Goal: Task Accomplishment & Management: Manage account settings

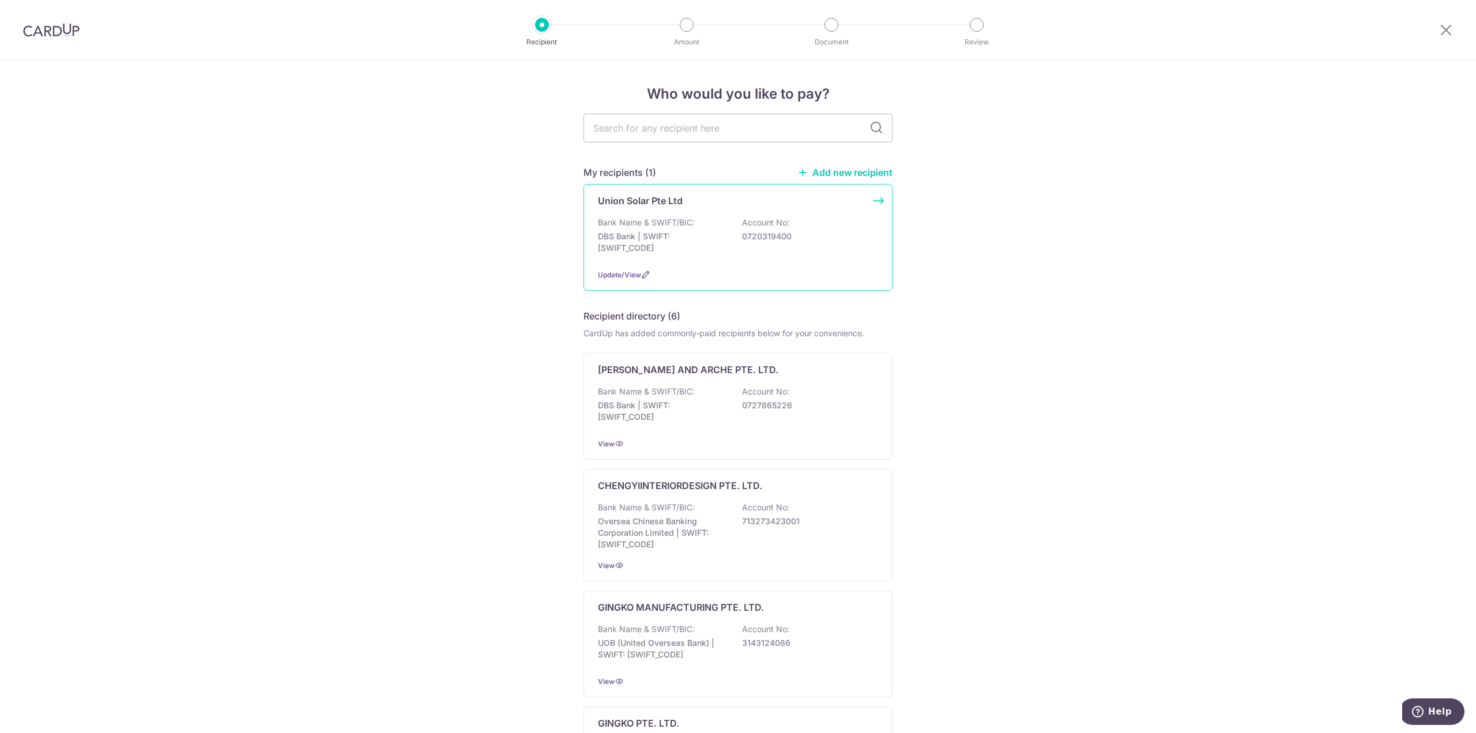
click at [666, 208] on div "Union Solar Pte Ltd Bank Name & SWIFT/BIC: DBS Bank | SWIFT: DBSSSGSGXXX Accoun…" at bounding box center [737, 237] width 309 height 107
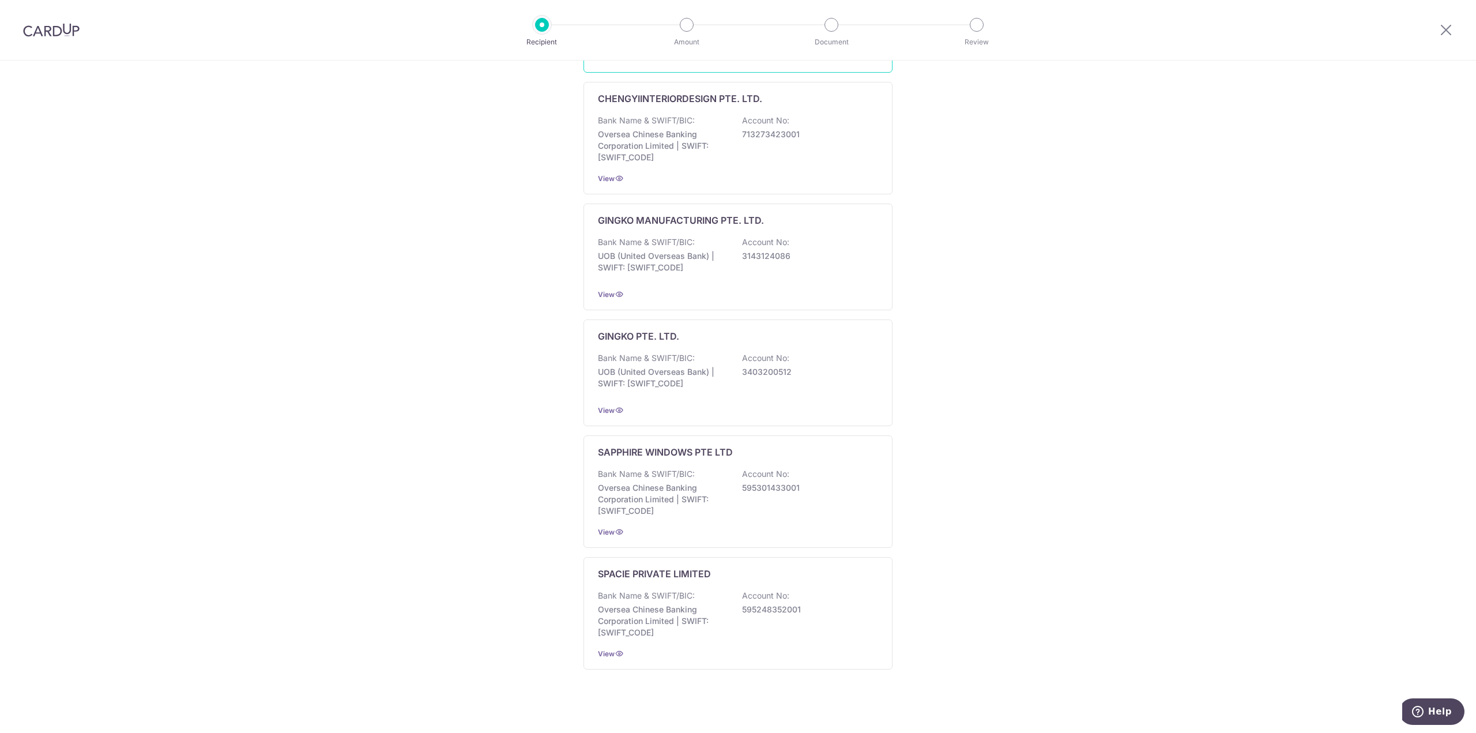
scroll to position [329, 0]
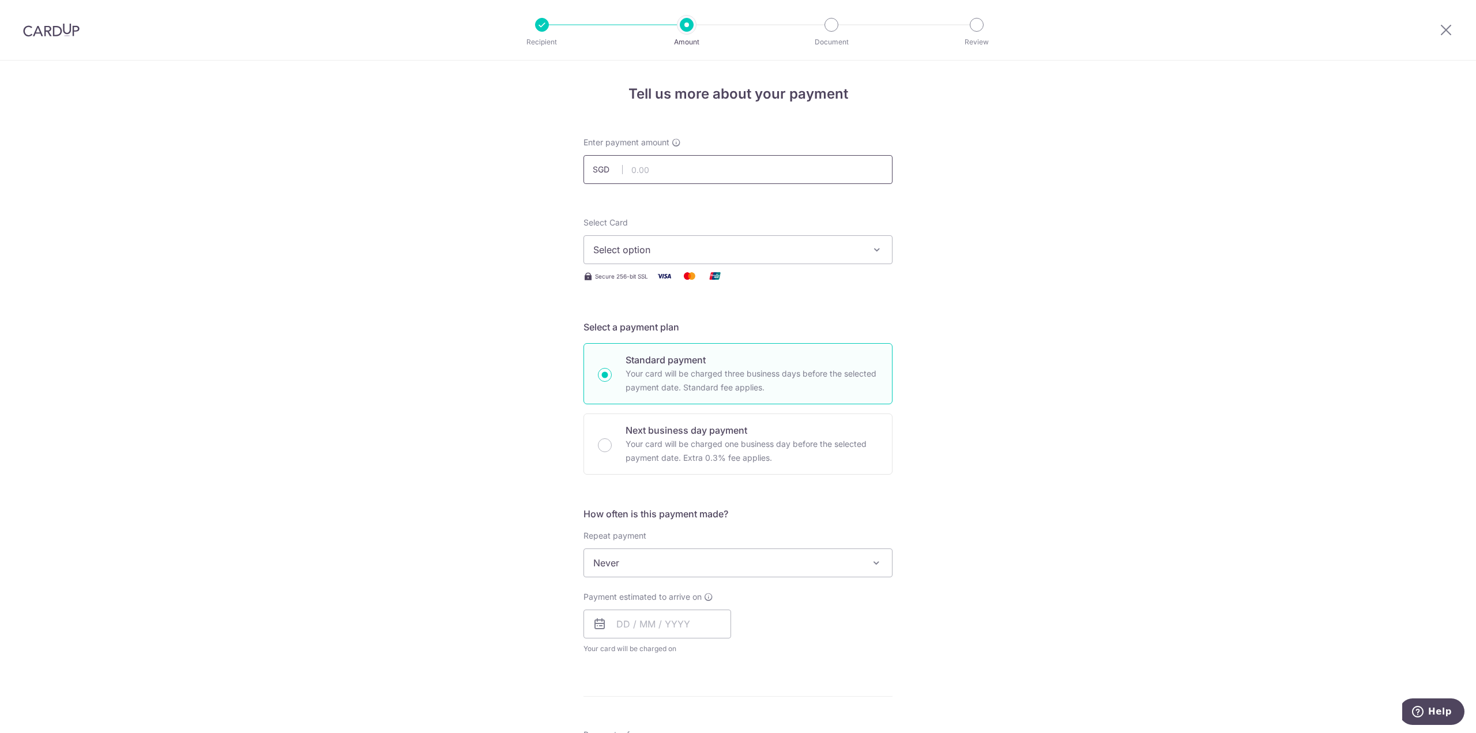
click at [706, 168] on input "text" at bounding box center [737, 169] width 309 height 29
type input "857.01"
click at [1009, 208] on div "Tell us more about your payment Enter payment amount SGD 857.01 857.01 Select C…" at bounding box center [738, 621] width 1476 height 1120
click at [857, 244] on span "Select option" at bounding box center [727, 250] width 269 height 14
click at [625, 331] on span "**** 0261" at bounding box center [642, 332] width 43 height 14
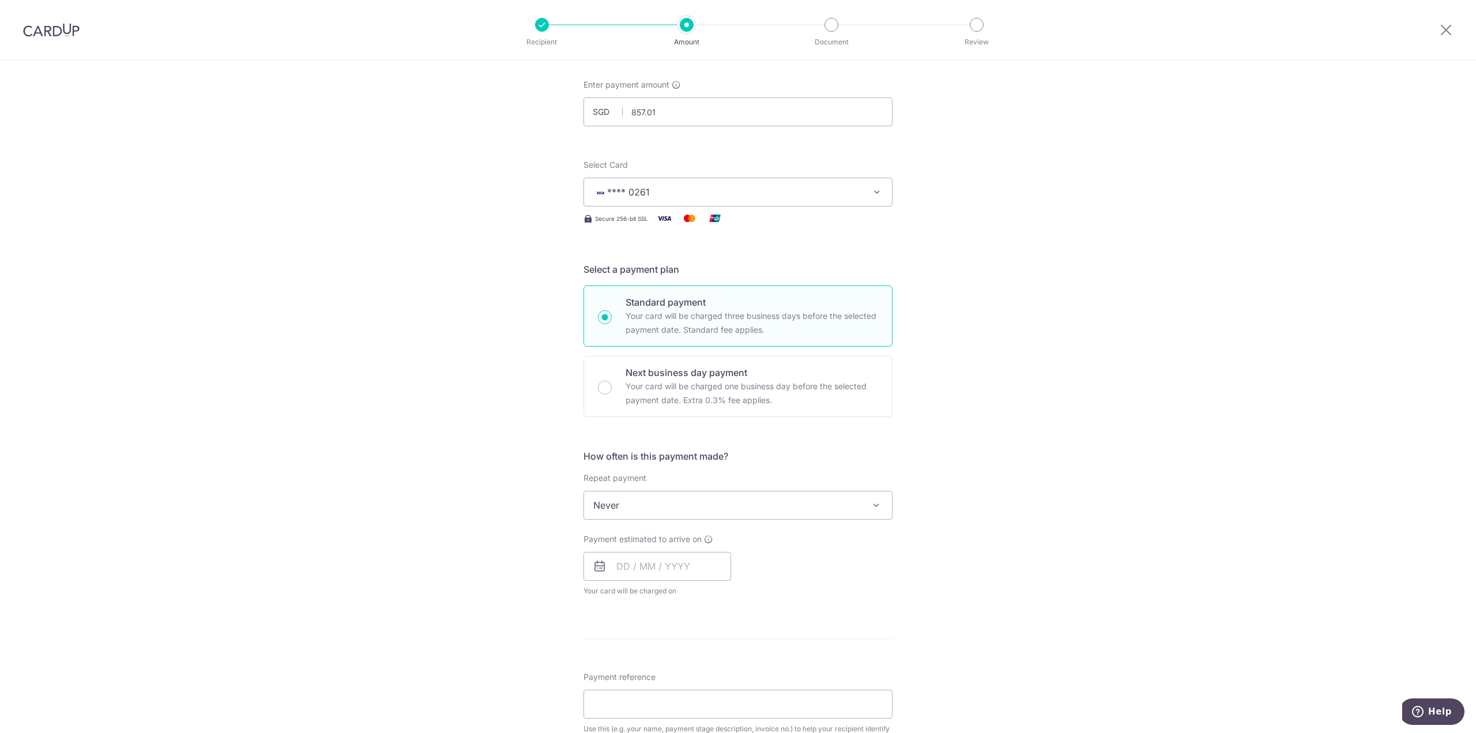
scroll to position [173, 0]
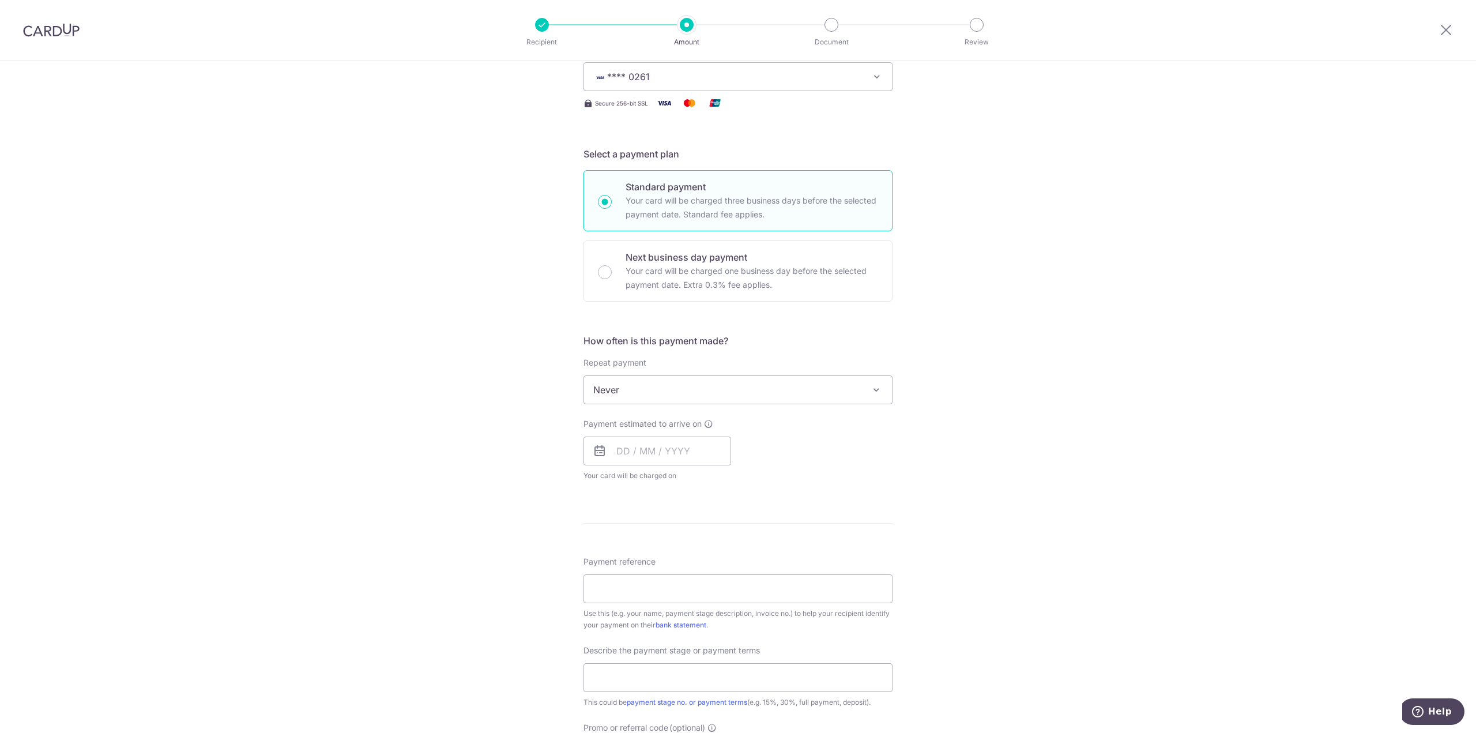
click at [869, 390] on span at bounding box center [876, 390] width 14 height 14
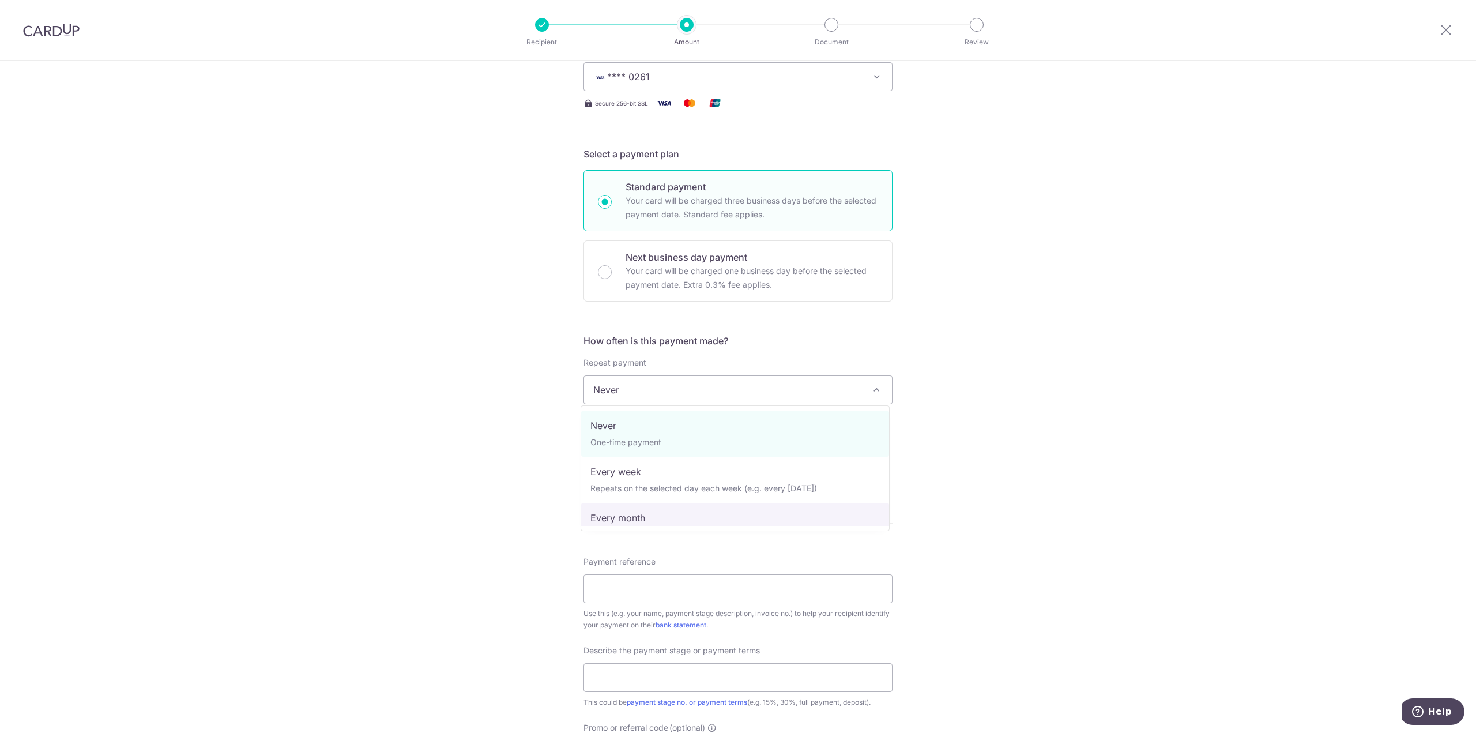
select select "3"
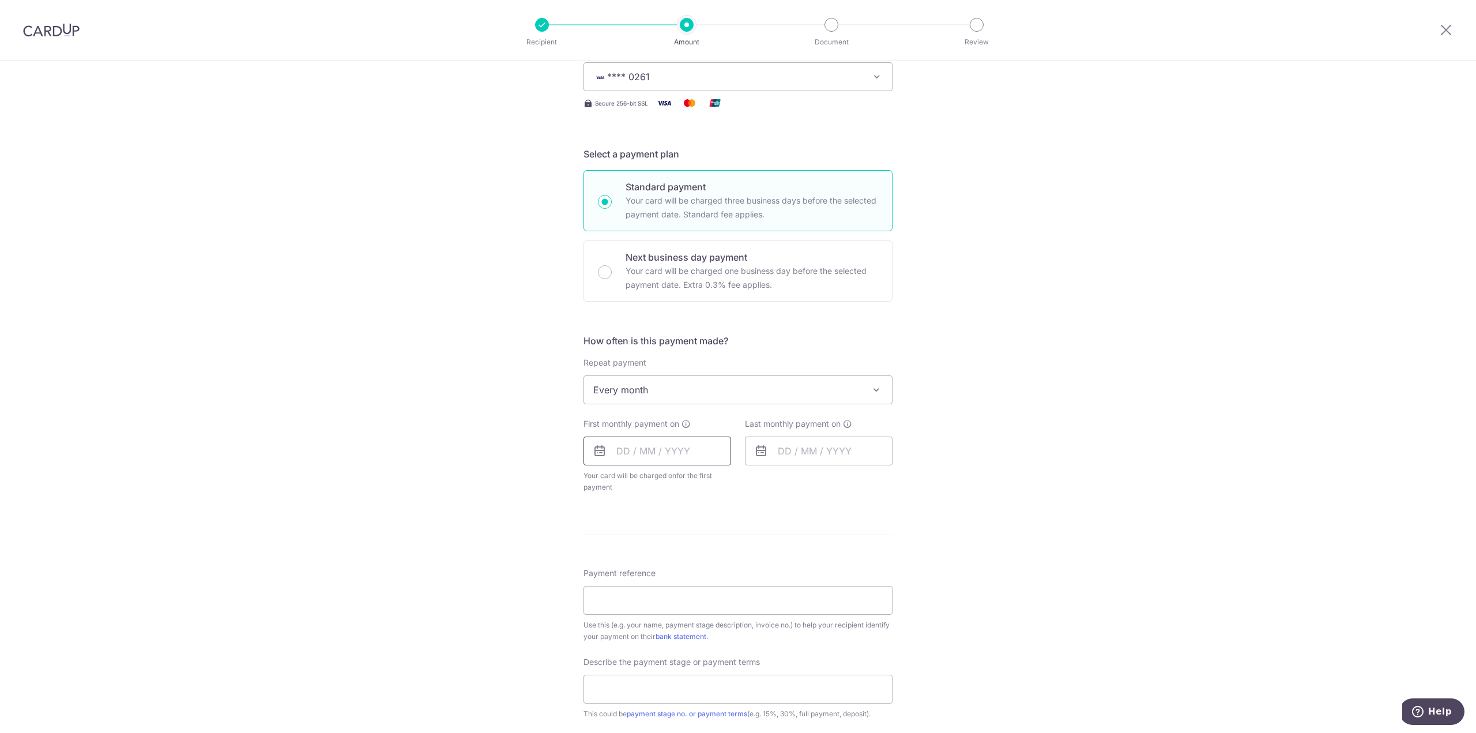
click at [692, 449] on input "text" at bounding box center [657, 450] width 148 height 29
click at [627, 578] on link "13" at bounding box center [630, 579] width 18 height 18
type input "[DATE]"
click at [685, 452] on input "[DATE]" at bounding box center [657, 450] width 148 height 29
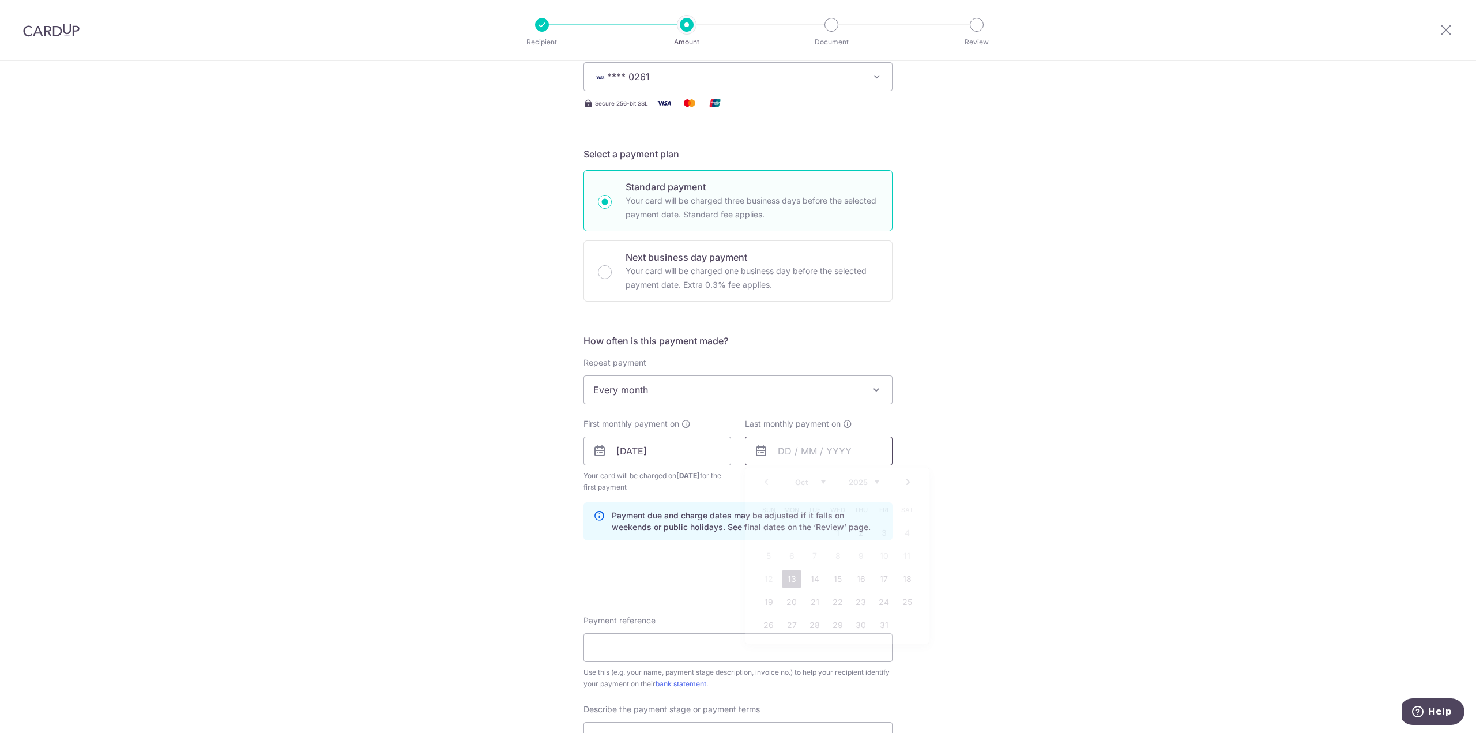
click at [791, 450] on input "text" at bounding box center [819, 450] width 148 height 29
click at [814, 480] on select "Oct Nov Dec" at bounding box center [810, 481] width 31 height 9
click at [873, 478] on select "2025 2026 2027 2028 2029 2030 2031 2032 2033 2034 2035" at bounding box center [864, 481] width 31 height 9
click at [819, 479] on select "Jan Feb Mar Apr May Jun Jul Aug Sep Oct Nov Dec" at bounding box center [810, 481] width 31 height 9
click at [809, 581] on link "13" at bounding box center [814, 579] width 18 height 18
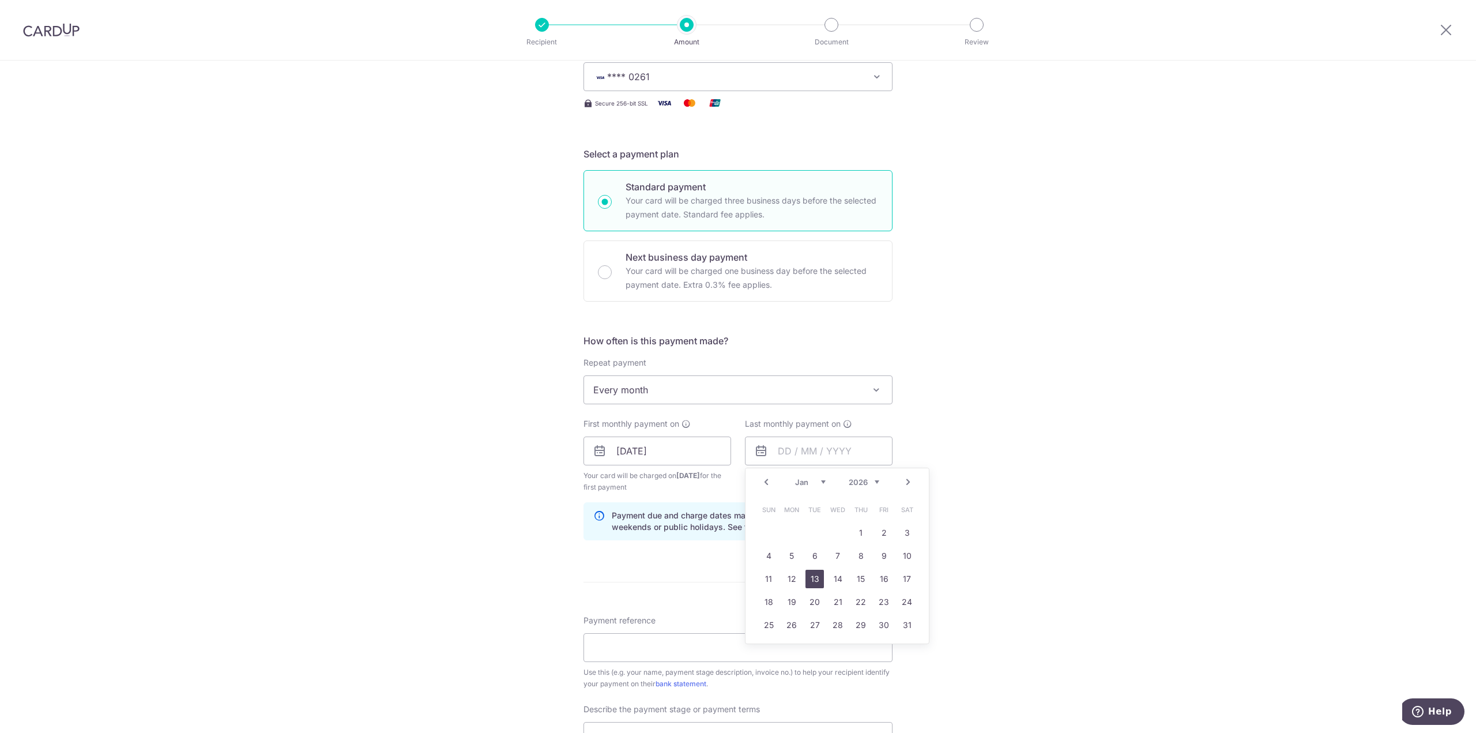
type input "[DATE]"
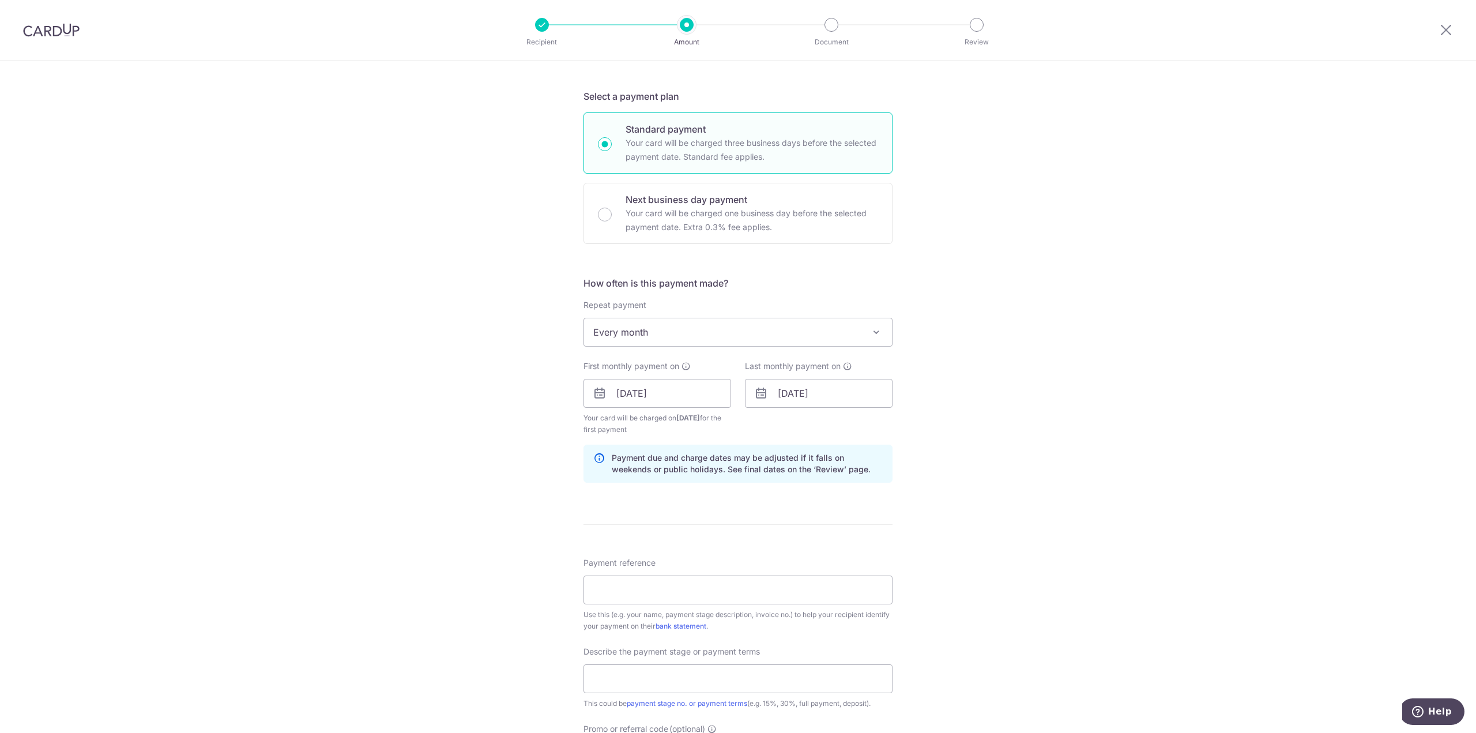
scroll to position [288, 0]
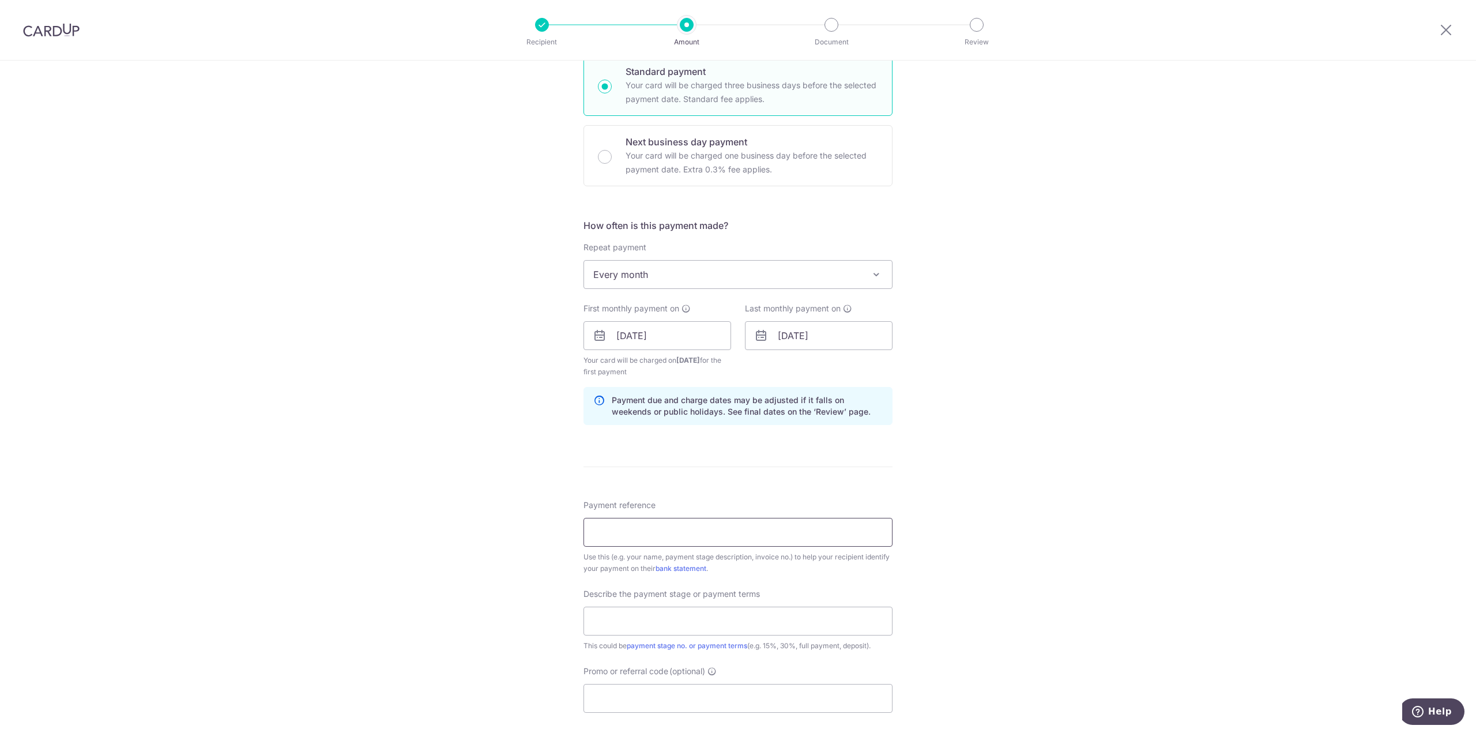
click at [782, 540] on input "Payment reference" at bounding box center [737, 532] width 309 height 29
type input "INV2025 00366"
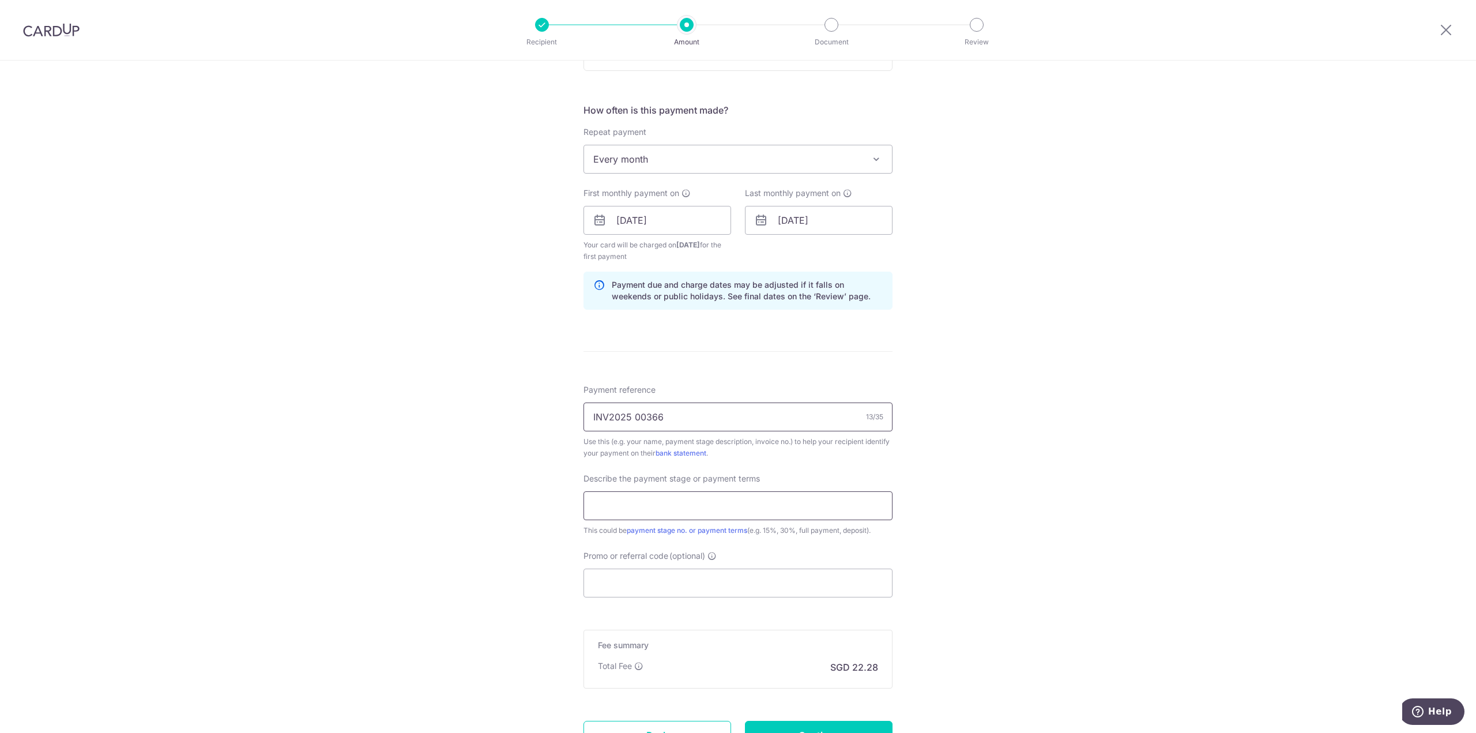
scroll to position [461, 0]
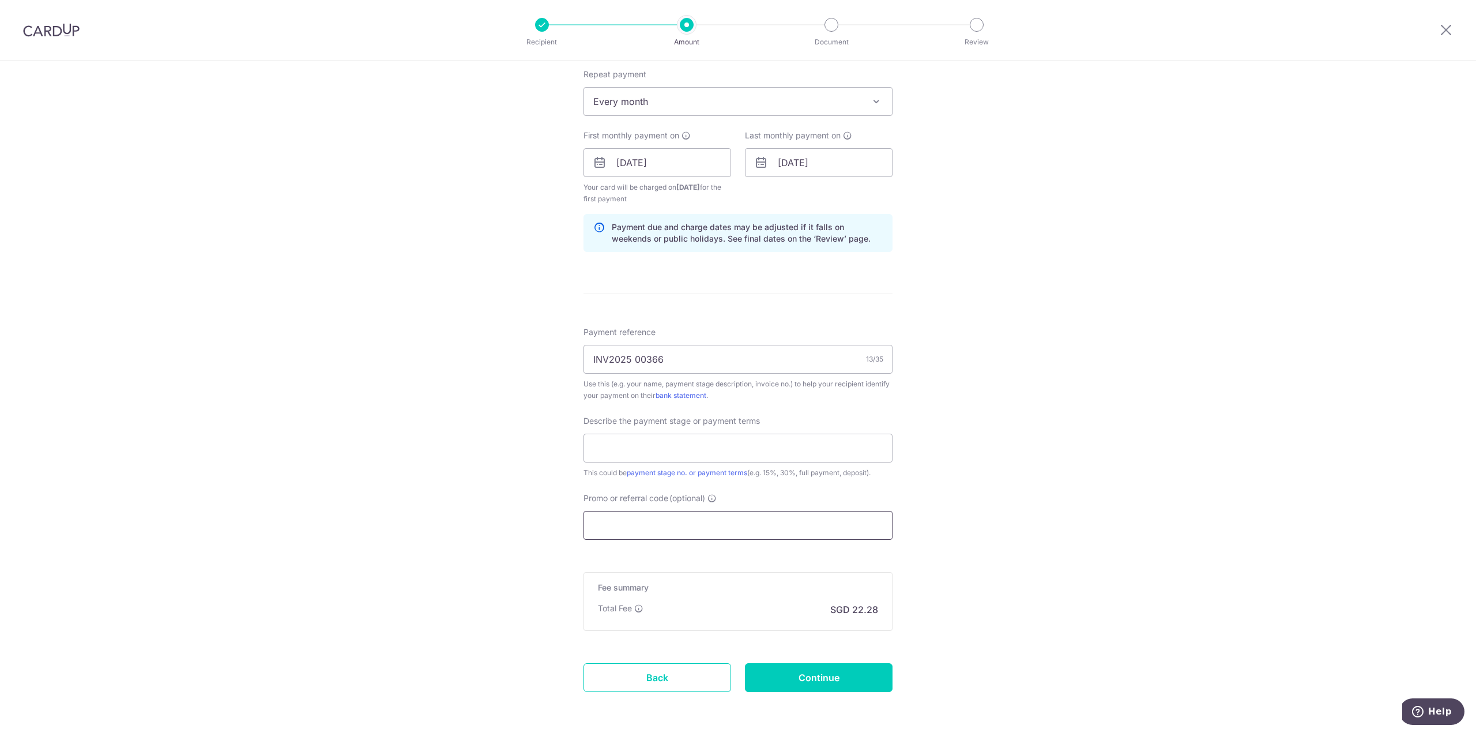
click at [836, 526] on input "Promo or referral code (optional)" at bounding box center [737, 525] width 309 height 29
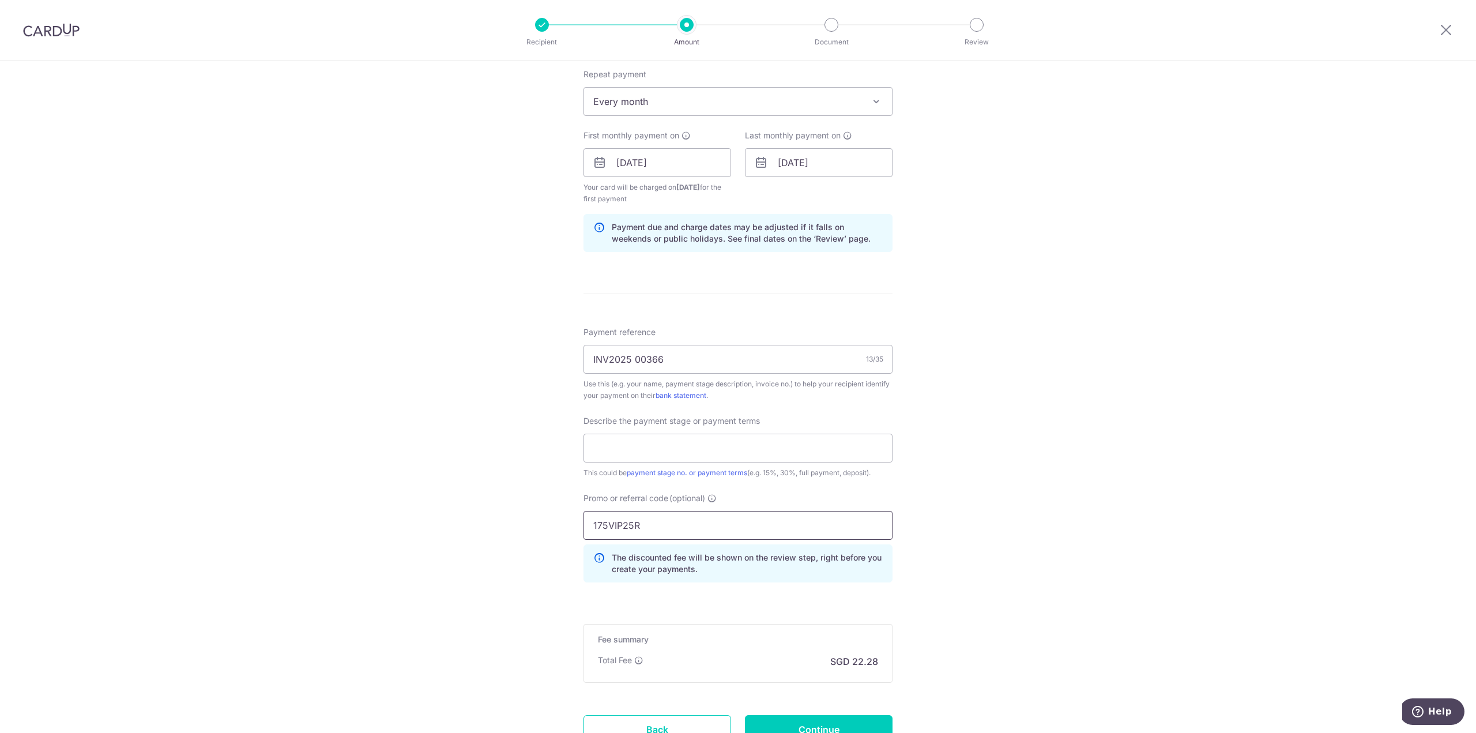
type input "175VIP25R"
click at [1035, 490] on div "Tell us more about your payment Enter payment amount SGD 857.01 857.01 Select C…" at bounding box center [738, 214] width 1476 height 1231
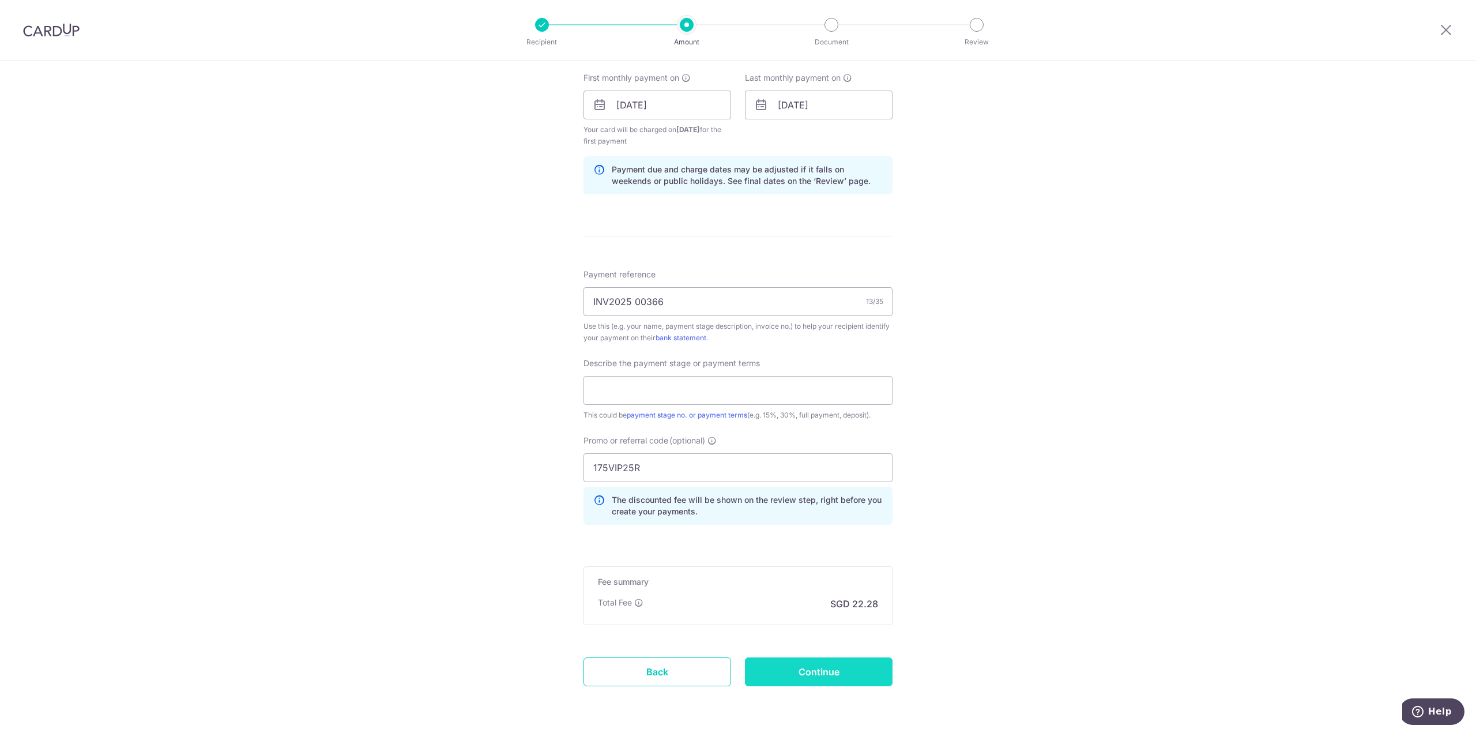
click at [846, 668] on input "Continue" at bounding box center [819, 671] width 148 height 29
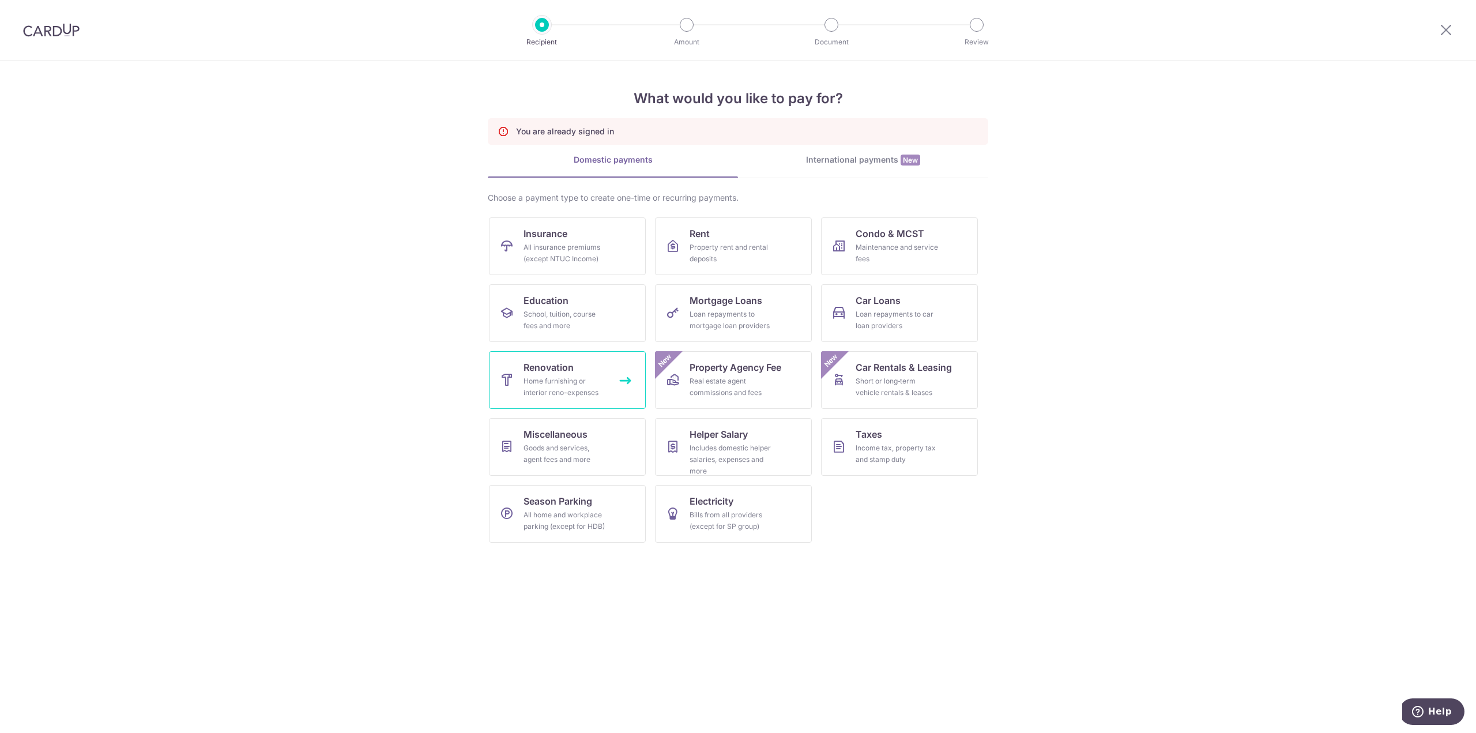
click at [565, 379] on div "Home furnishing or interior reno-expenses" at bounding box center [564, 386] width 83 height 23
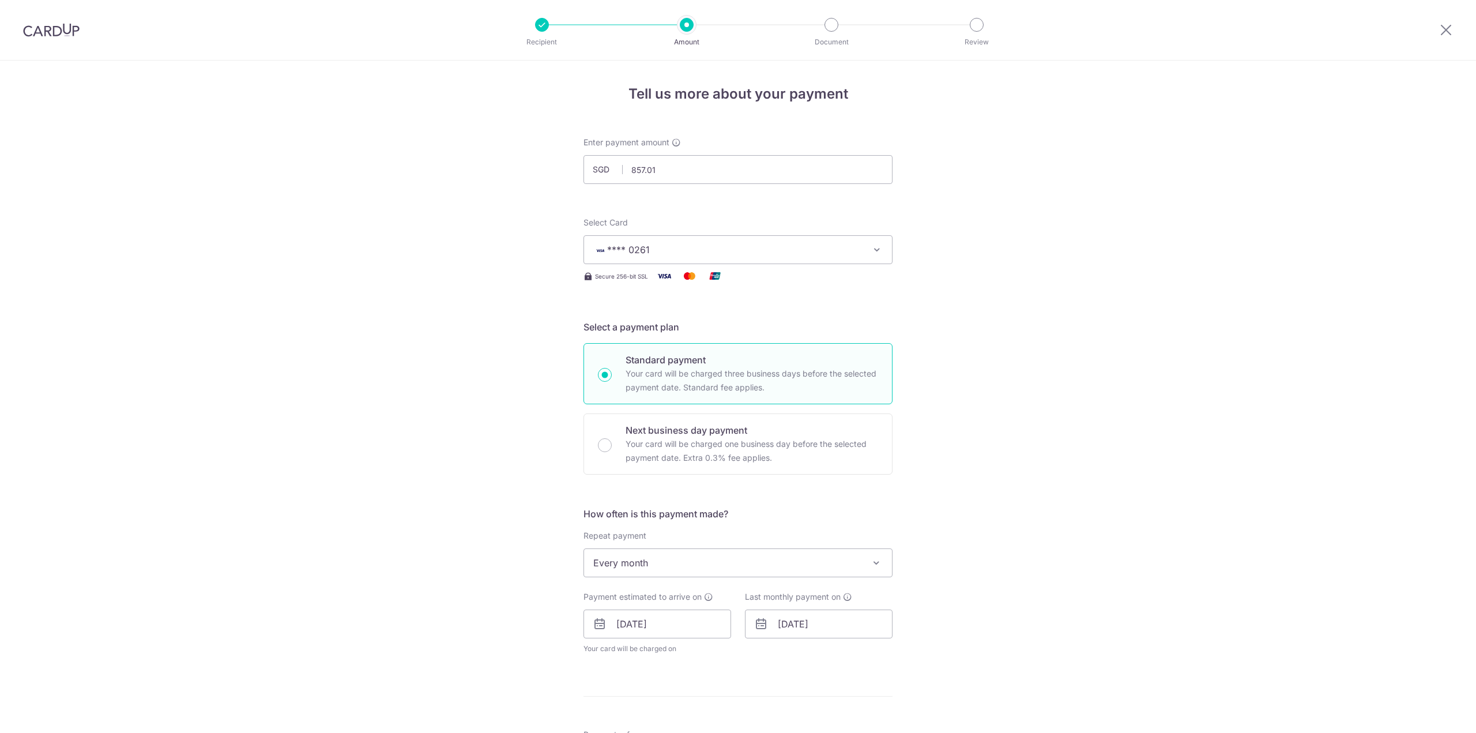
scroll to position [513, 0]
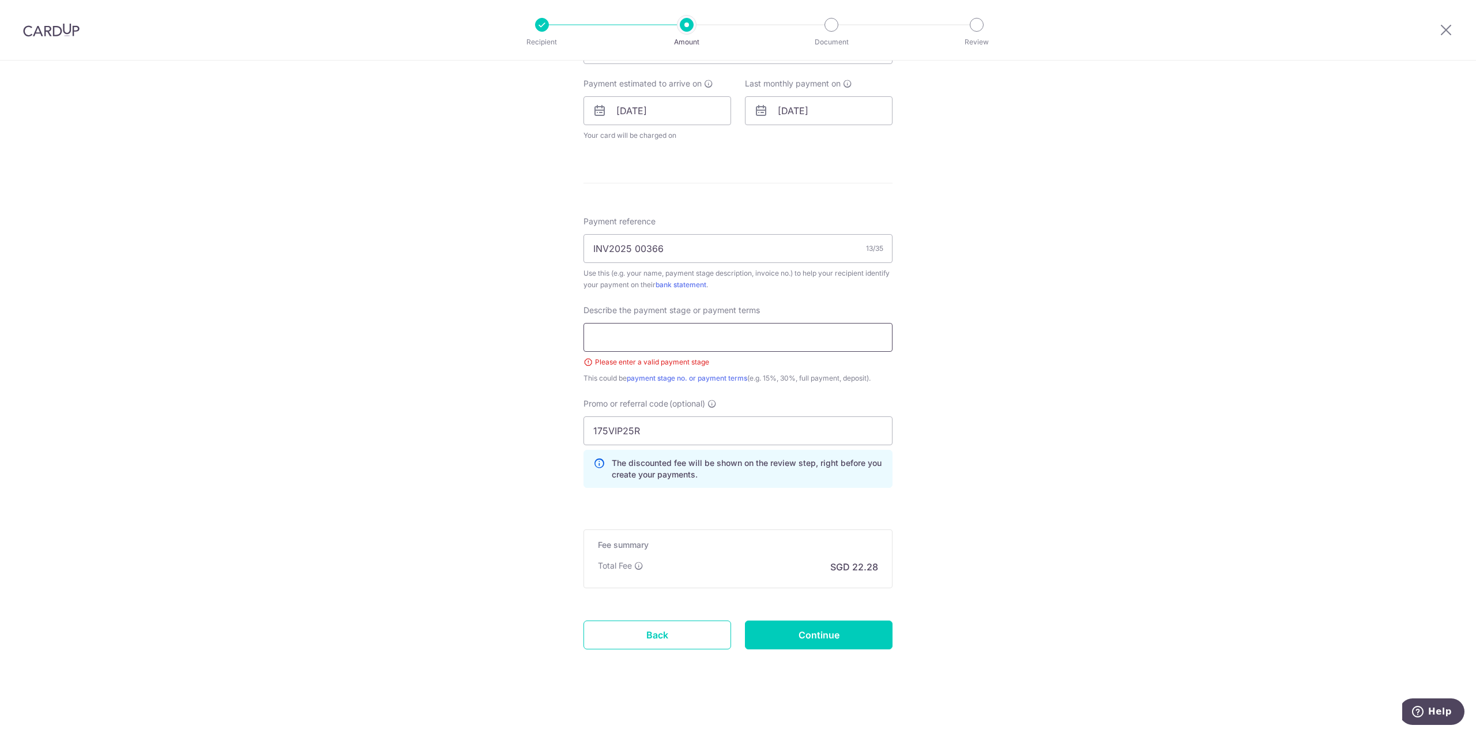
click at [833, 342] on input "text" at bounding box center [737, 337] width 309 height 29
type input "Installment"
click at [818, 631] on input "Continue" at bounding box center [819, 634] width 148 height 29
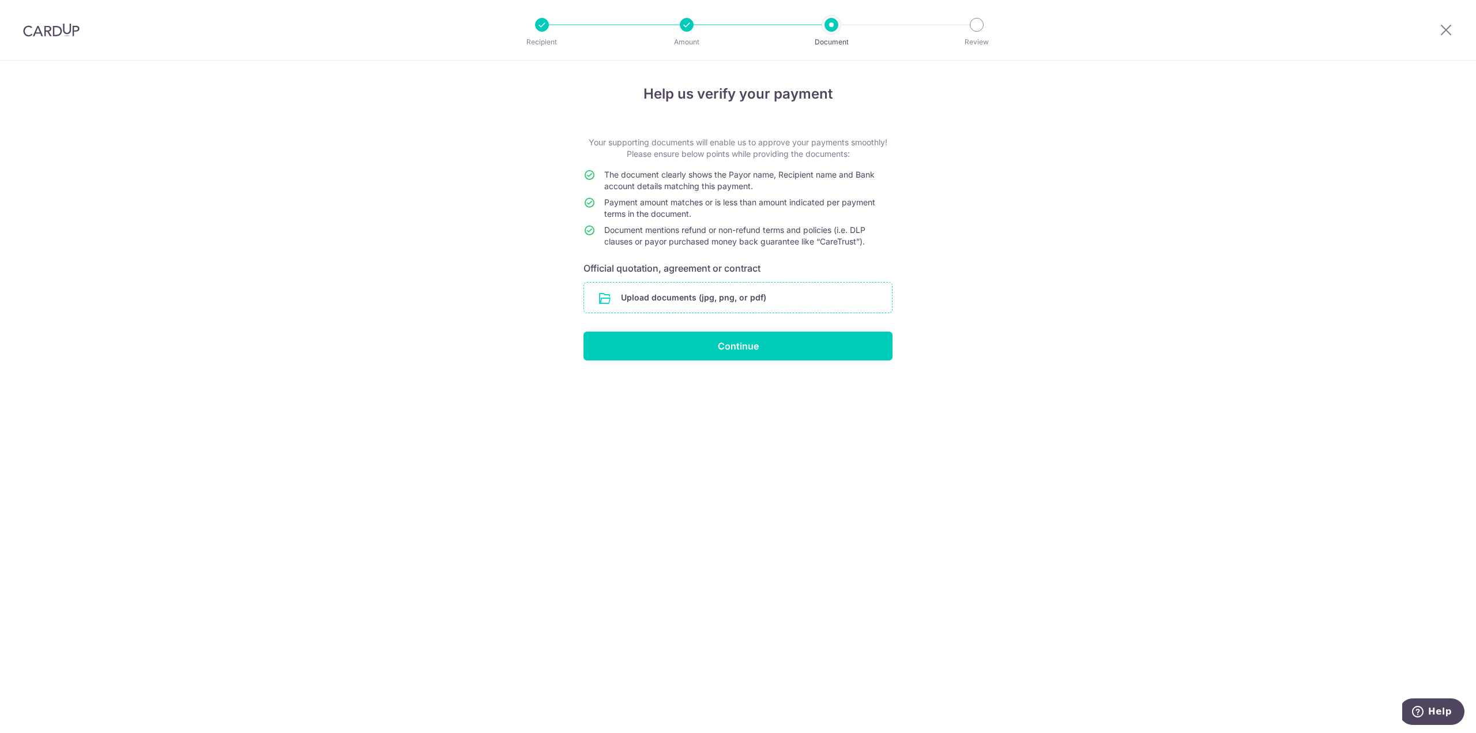
click at [827, 292] on input "file" at bounding box center [738, 297] width 308 height 30
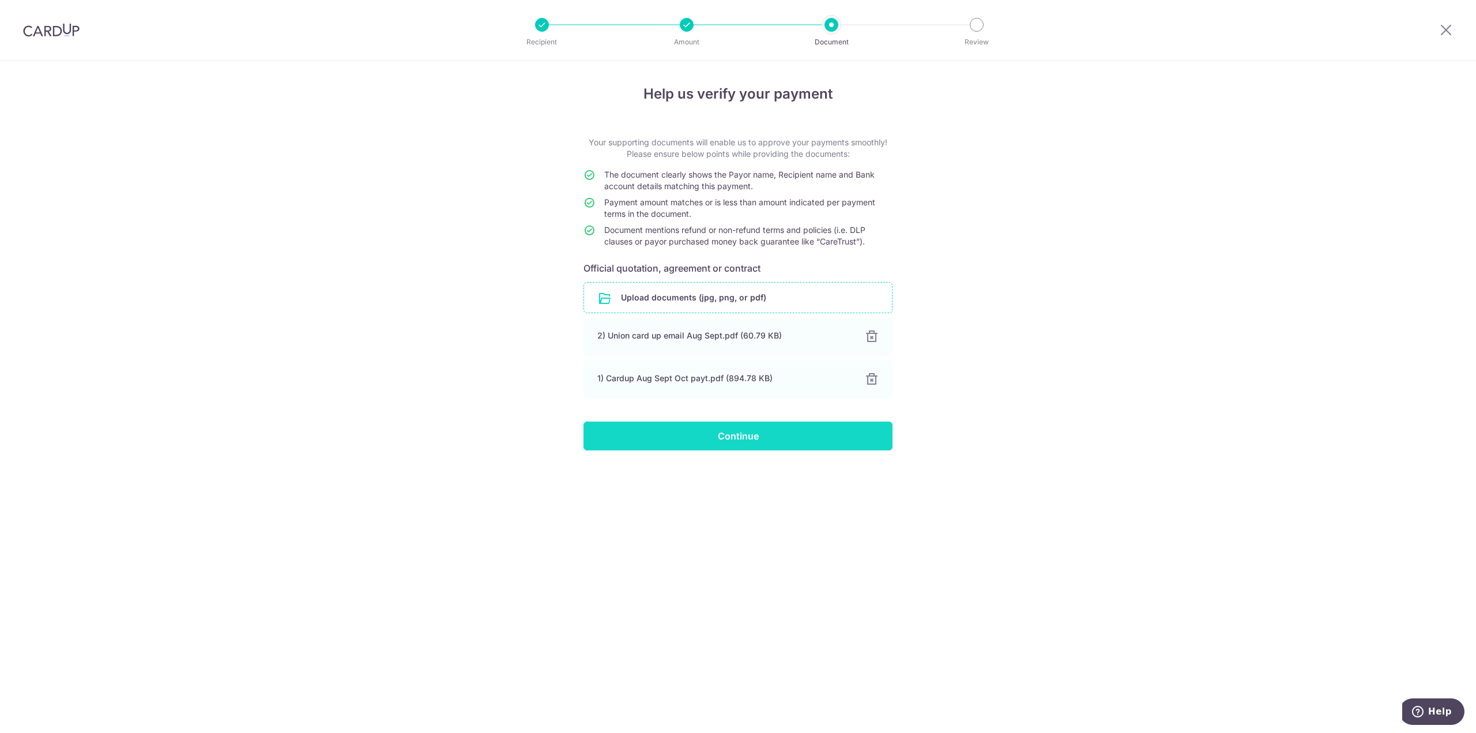
click at [747, 433] on input "Continue" at bounding box center [737, 435] width 309 height 29
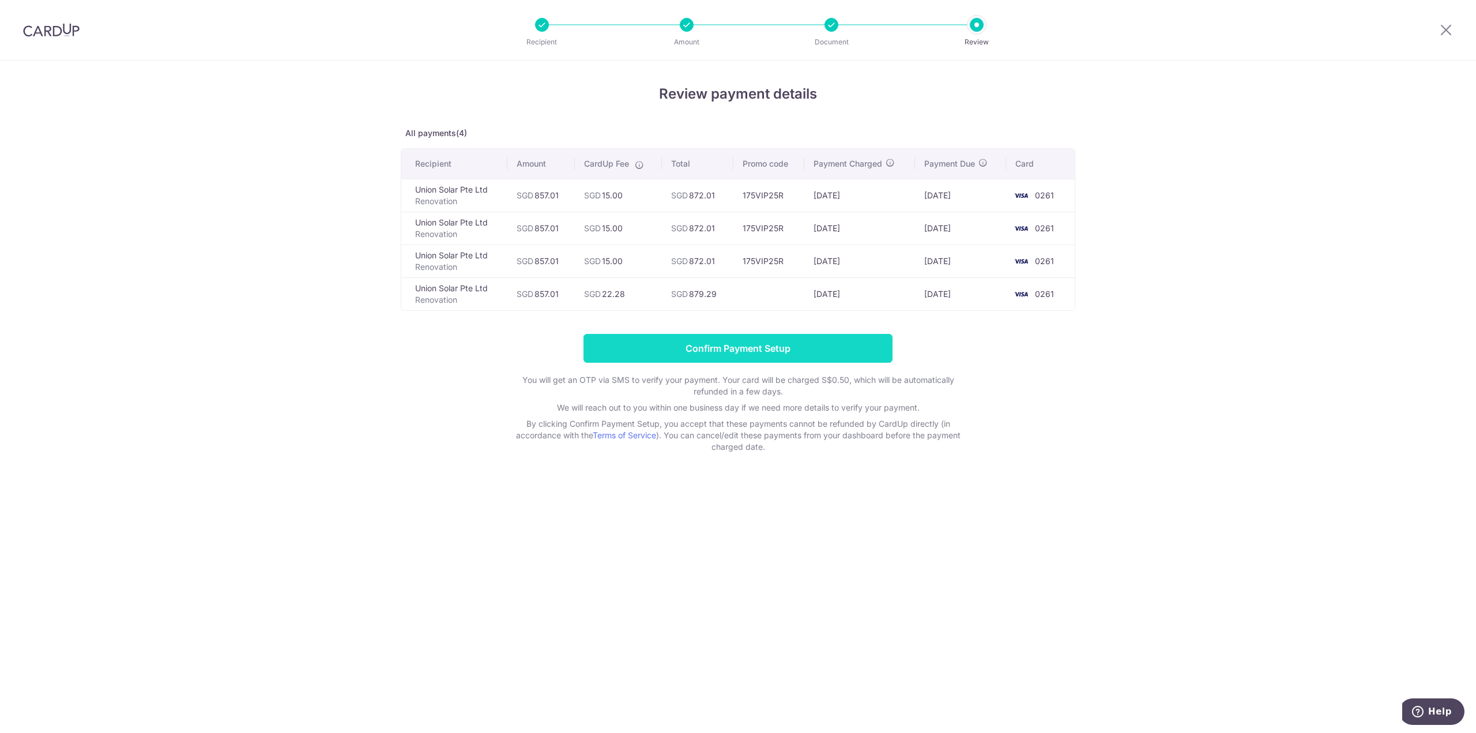
click at [771, 345] on input "Confirm Payment Setup" at bounding box center [737, 348] width 309 height 29
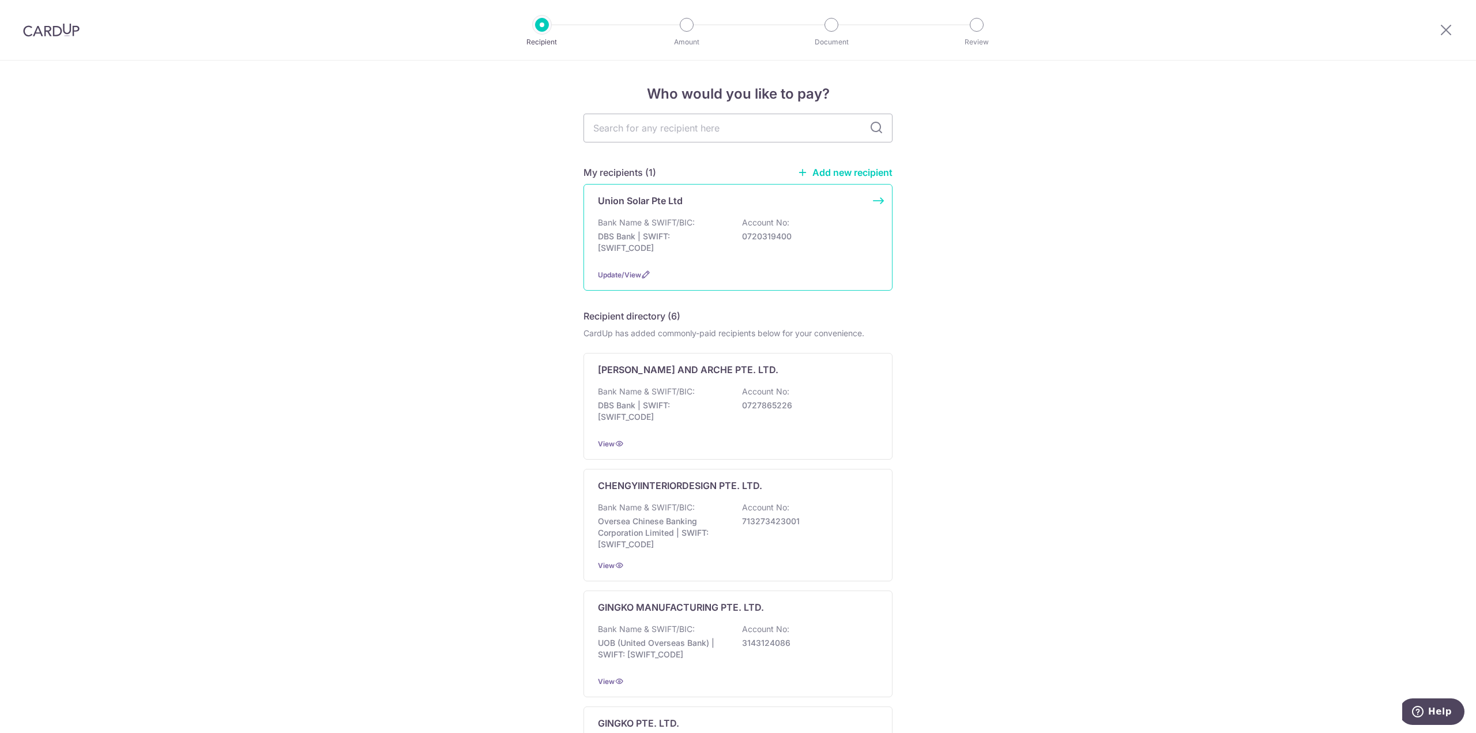
click at [634, 231] on p "DBS Bank | SWIFT: [SWIFT_CODE]" at bounding box center [662, 242] width 129 height 23
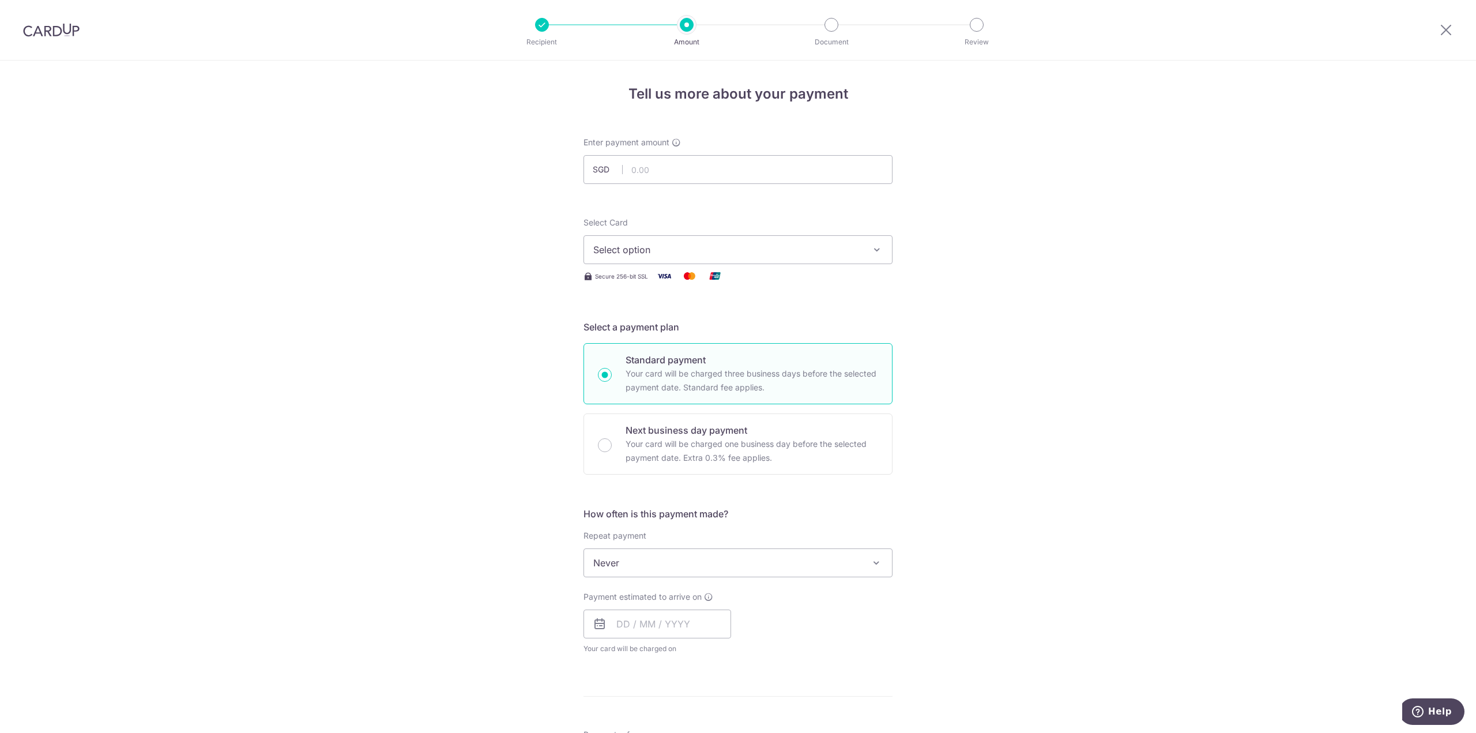
drag, startPoint x: 52, startPoint y: 36, endPoint x: 776, endPoint y: 51, distance: 723.7
click at [52, 36] on img at bounding box center [51, 30] width 56 height 14
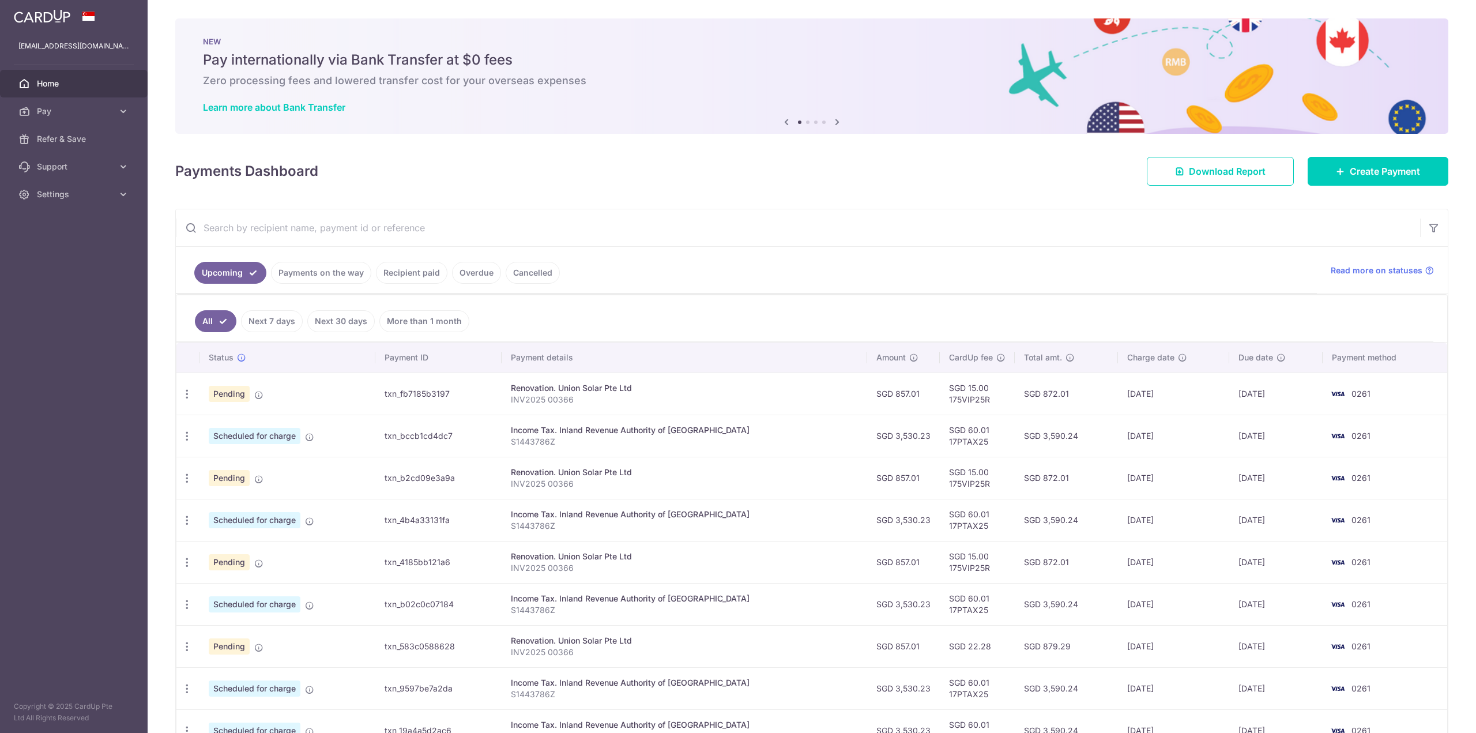
click at [345, 275] on link "Payments on the way" at bounding box center [321, 273] width 100 height 22
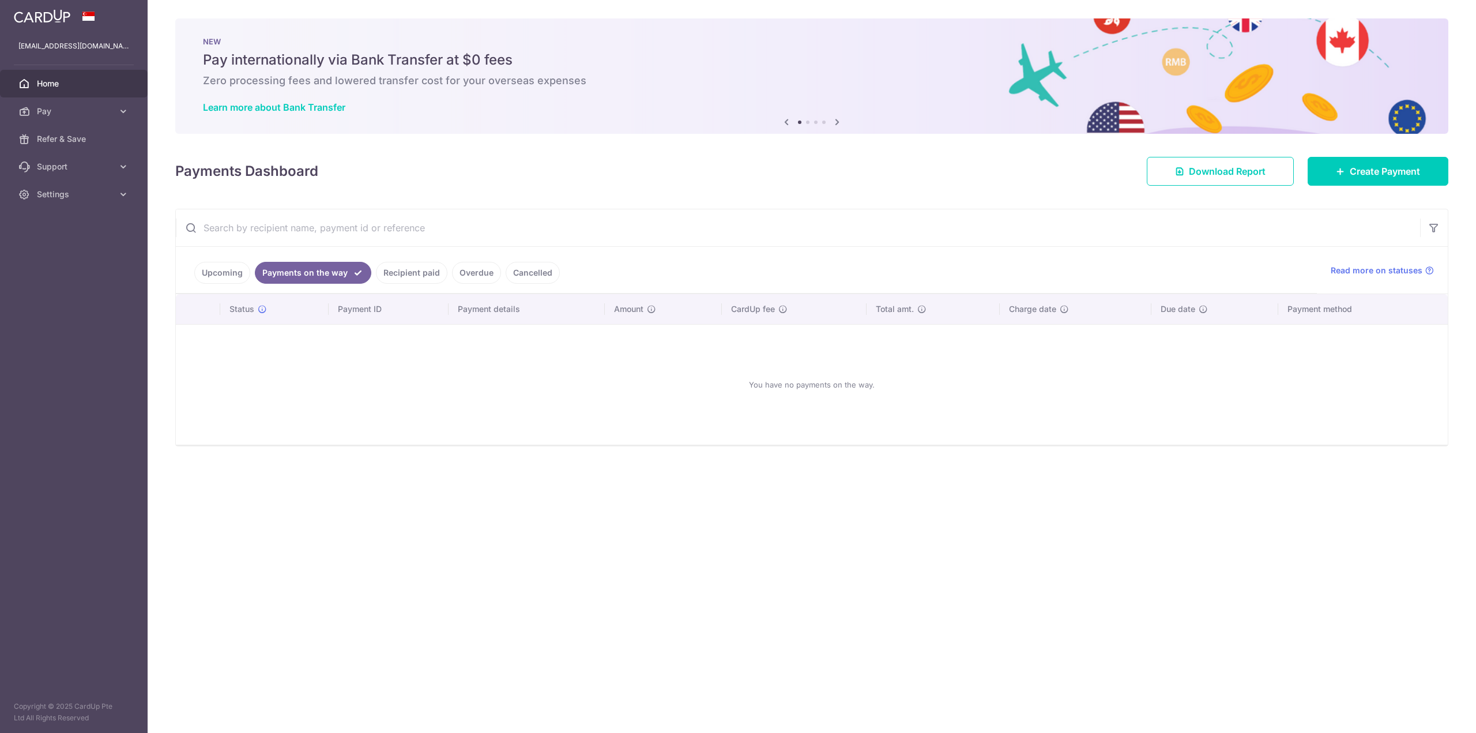
click at [211, 272] on link "Upcoming" at bounding box center [222, 273] width 56 height 22
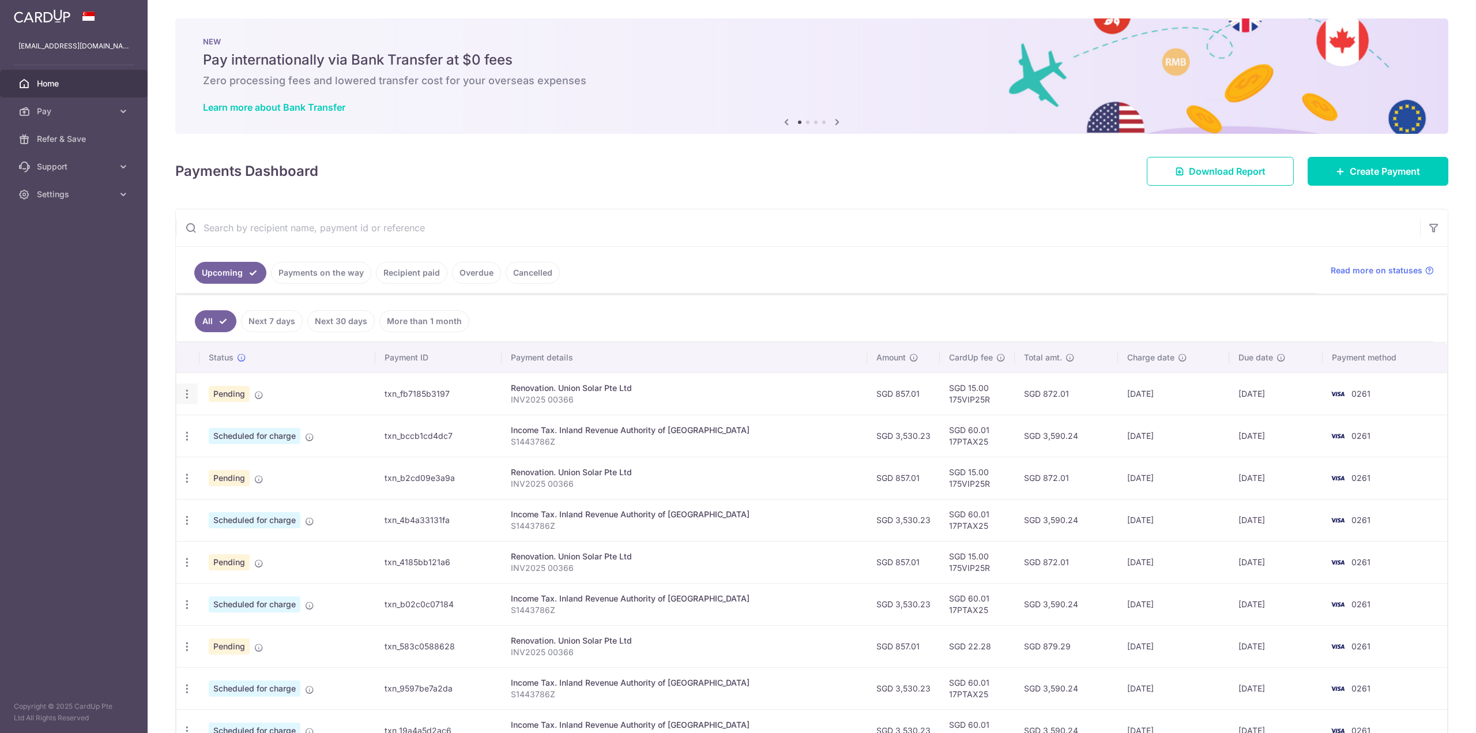
click at [183, 389] on icon "button" at bounding box center [187, 394] width 12 height 12
click at [239, 421] on span "Update payment" at bounding box center [248, 426] width 78 height 14
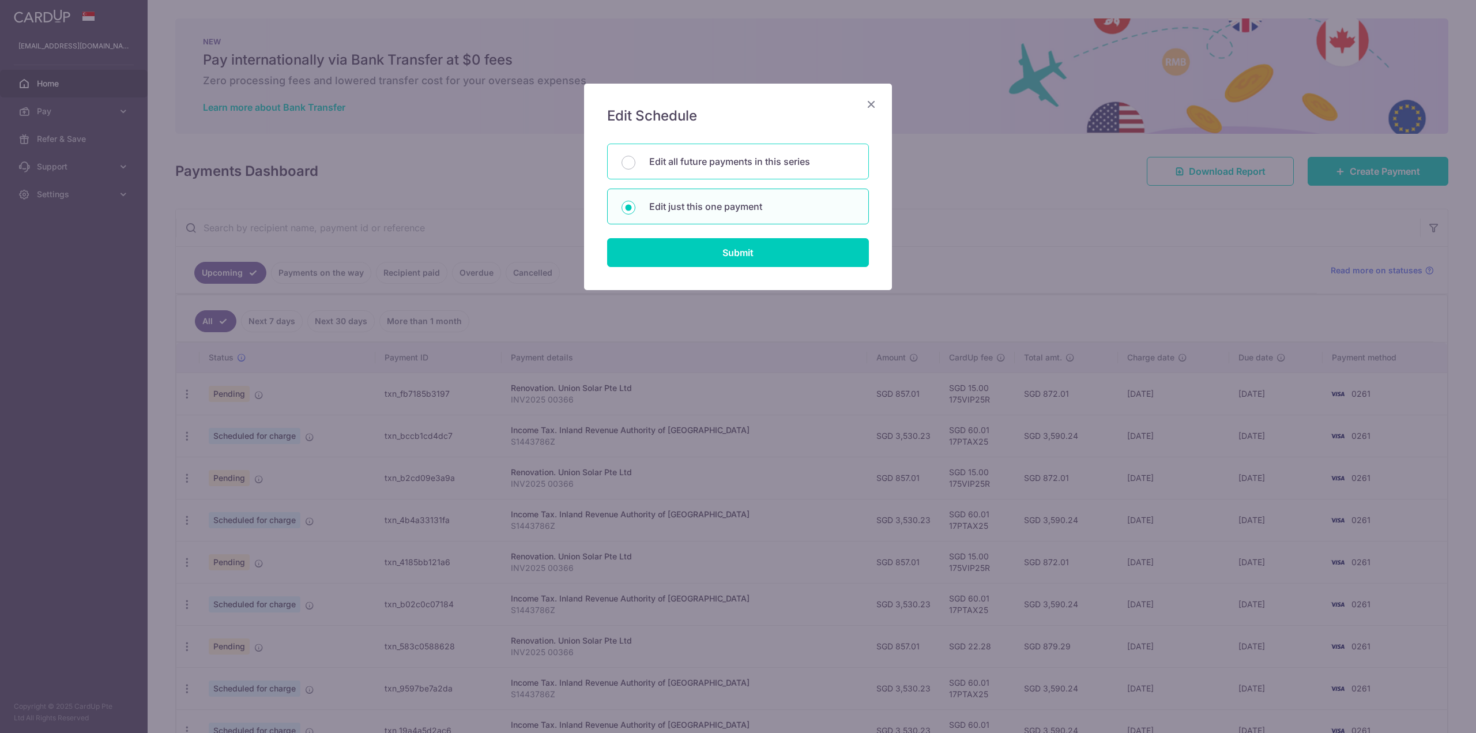
click at [718, 160] on p "Edit all future payments in this series" at bounding box center [751, 162] width 205 height 14
click at [635, 160] on input "Edit all future payments in this series" at bounding box center [628, 163] width 14 height 14
radio input "true"
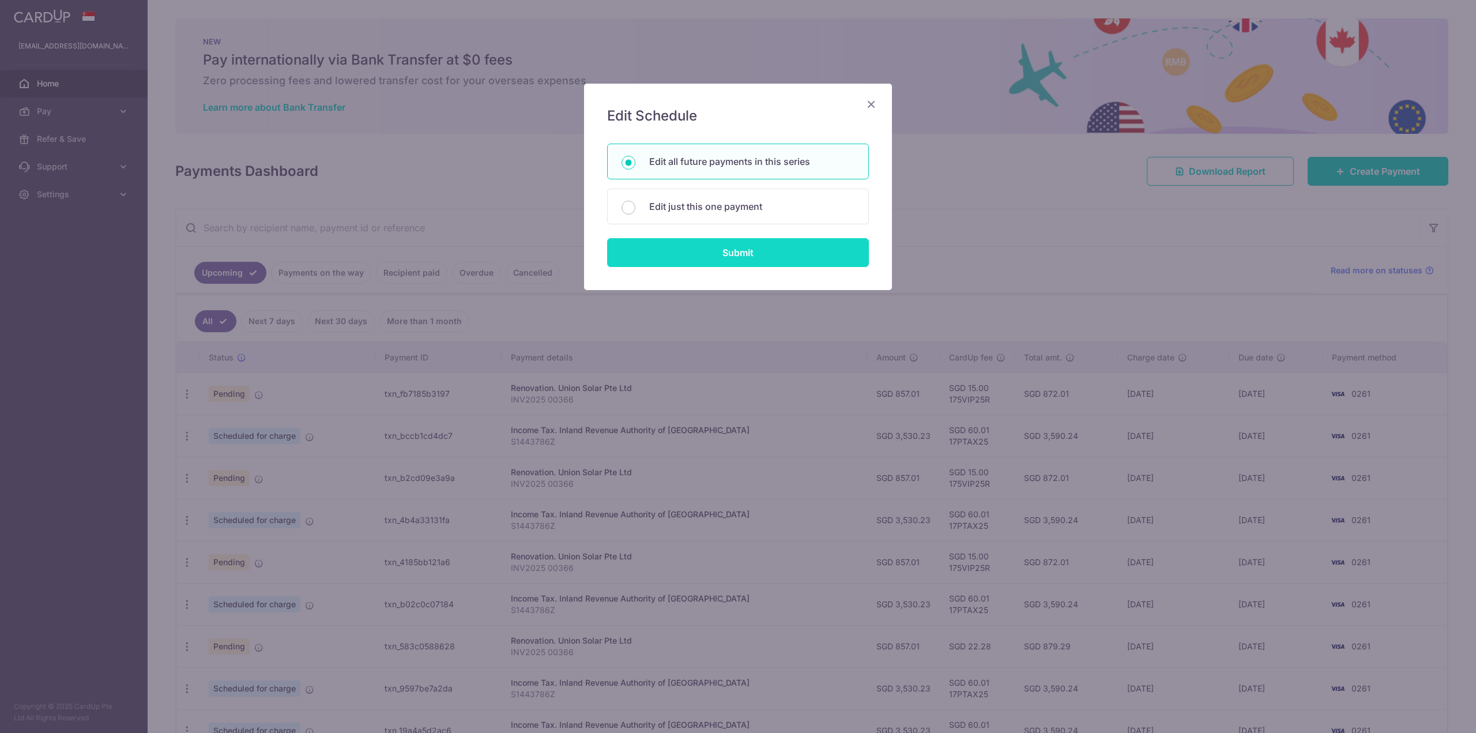
click at [751, 254] on input "Submit" at bounding box center [738, 252] width 262 height 29
radio input "true"
type input "857.01"
type input "INV2025 00366"
type input "Installment"
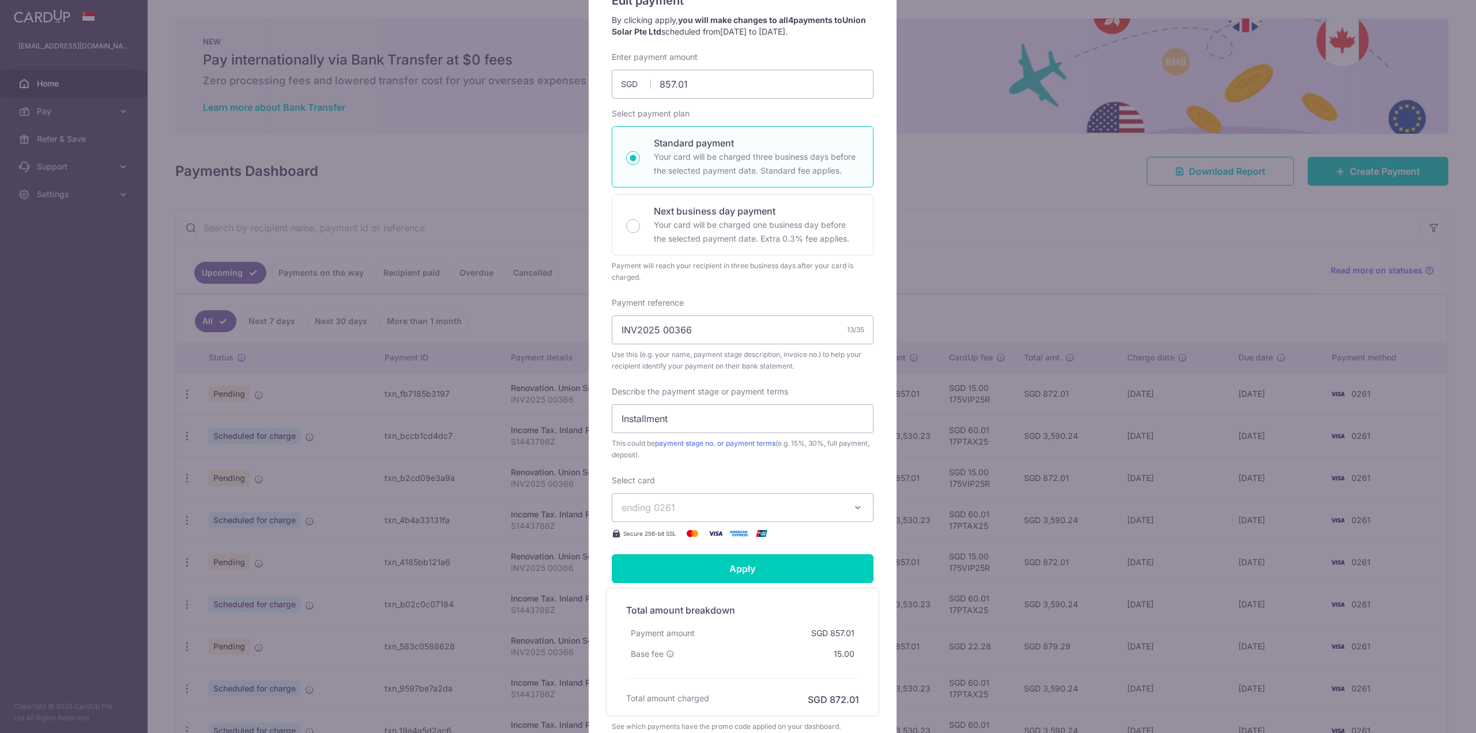
scroll to position [218, 0]
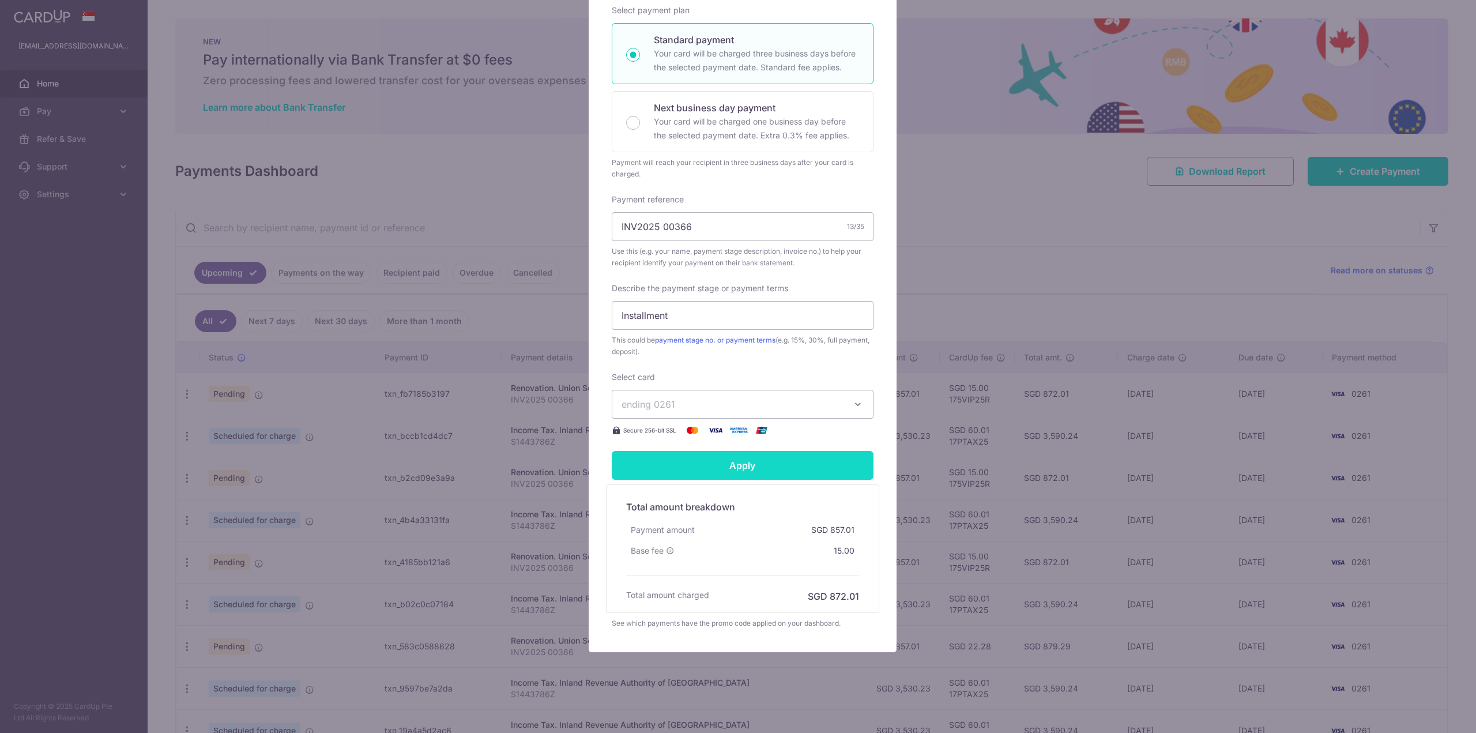
click at [758, 465] on input "Apply" at bounding box center [743, 465] width 262 height 29
type input "Successfully Applied"
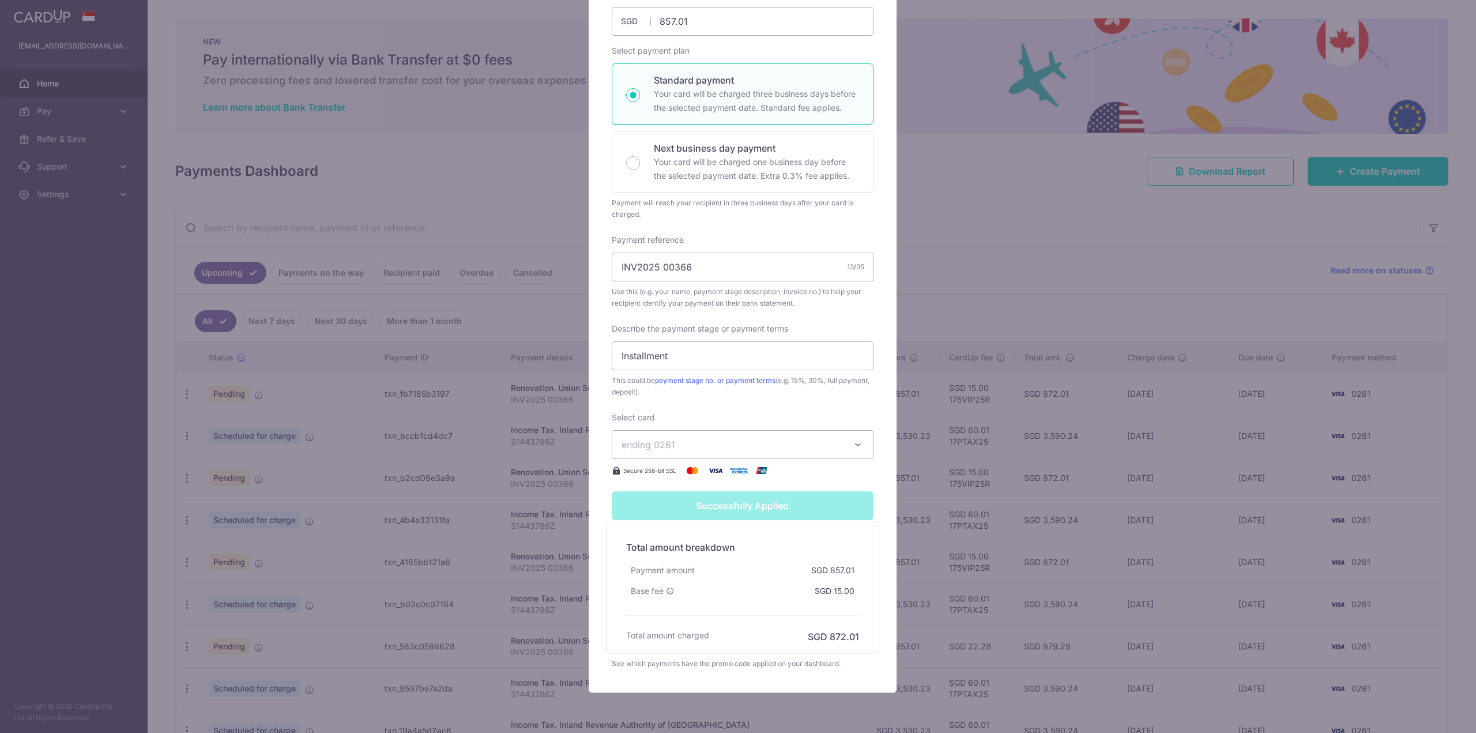
scroll to position [46, 0]
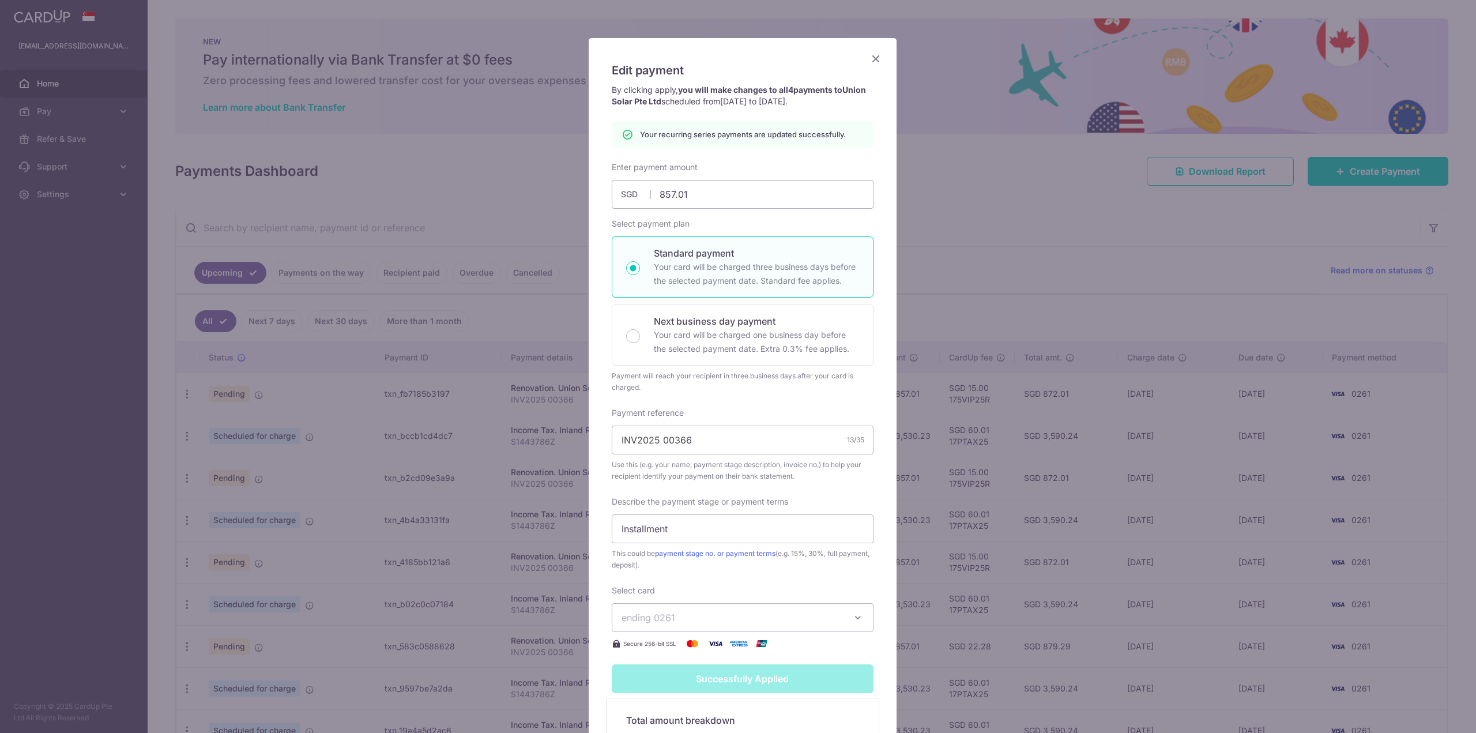
click at [871, 57] on icon "Close" at bounding box center [876, 58] width 14 height 14
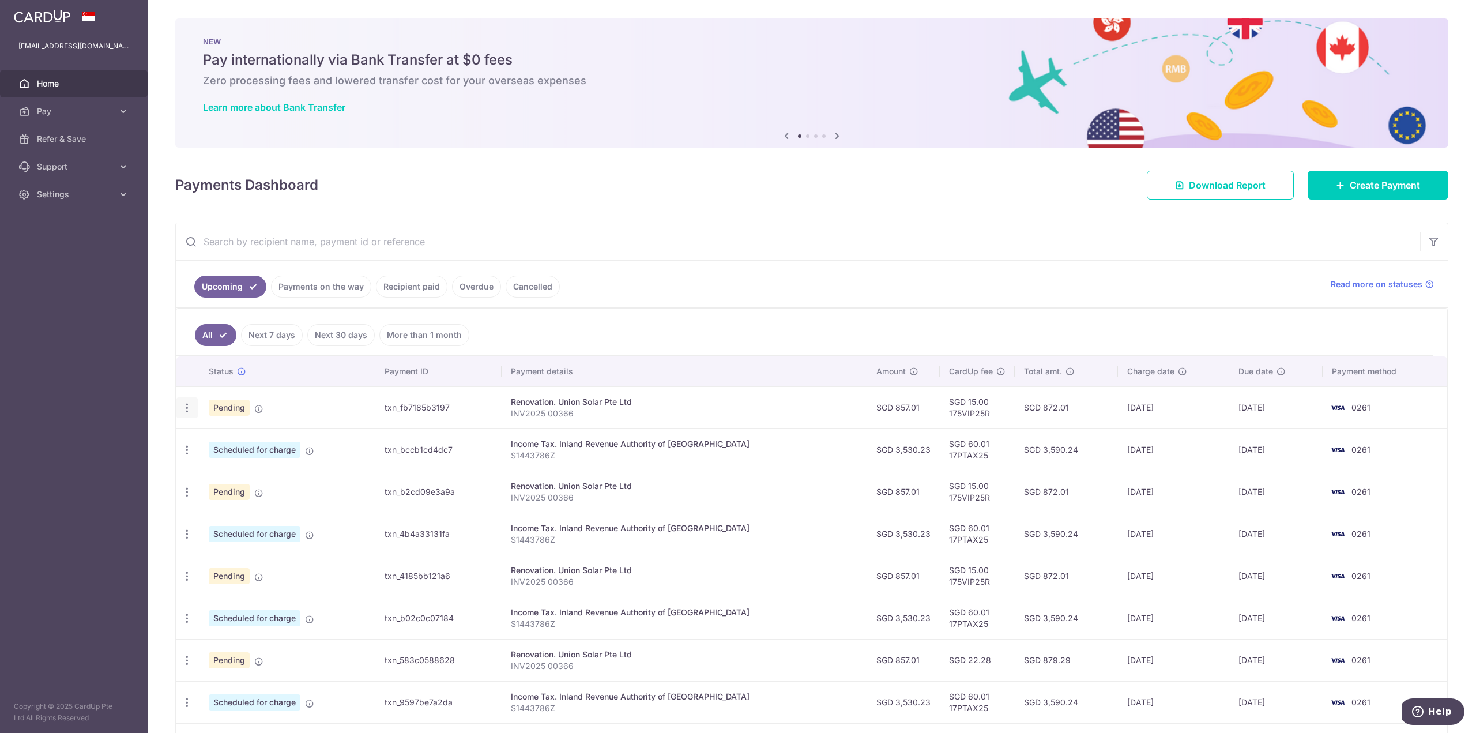
click at [189, 408] on icon "button" at bounding box center [187, 408] width 12 height 12
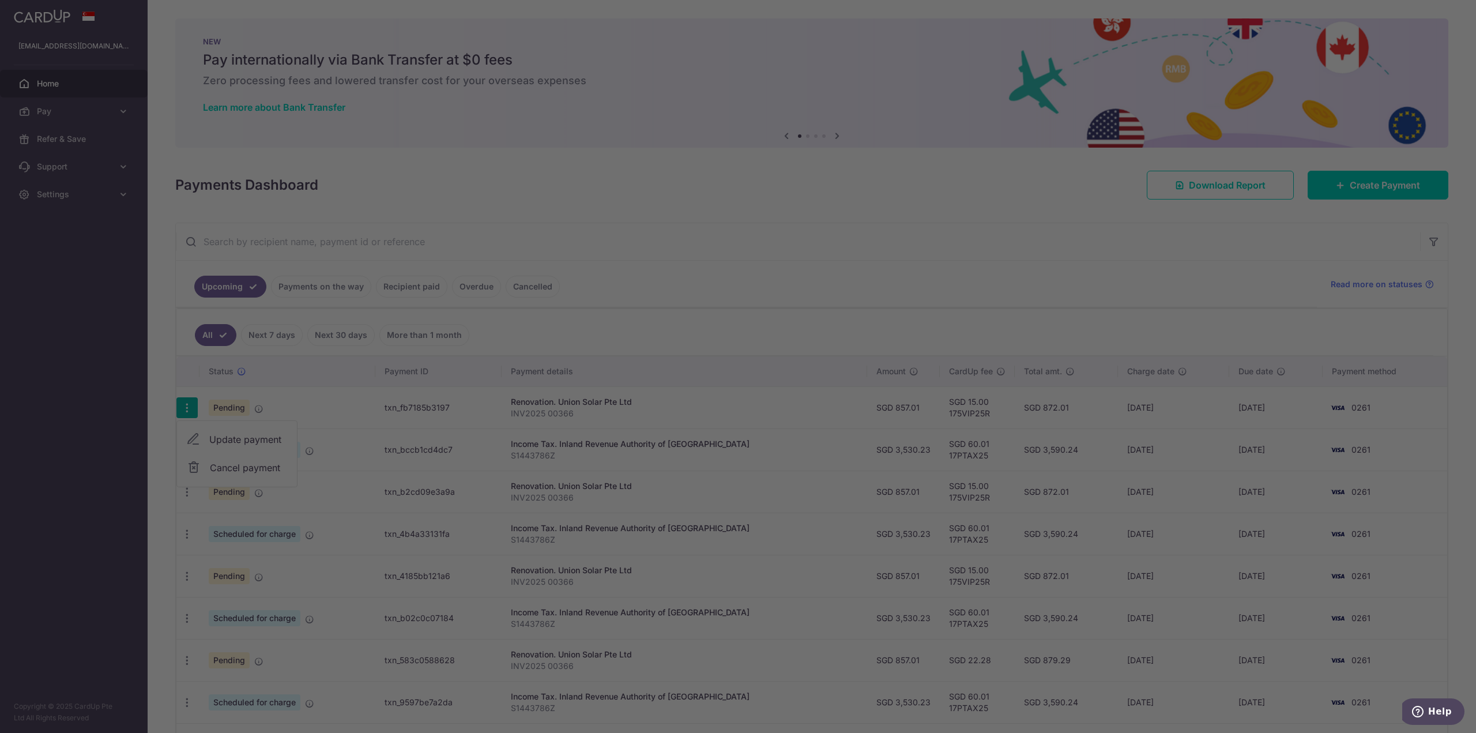
click at [213, 438] on div at bounding box center [745, 370] width 1491 height 740
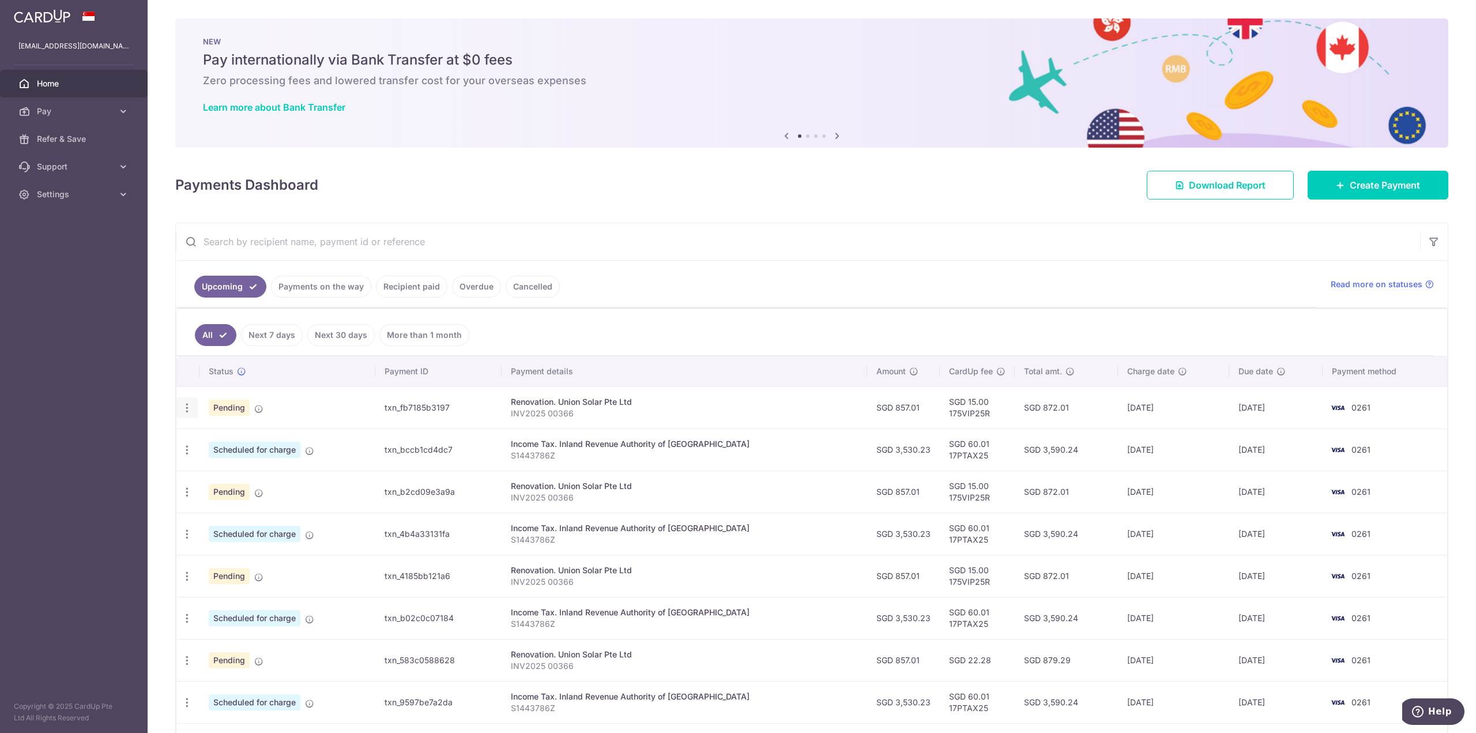
click at [189, 405] on icon "button" at bounding box center [187, 408] width 12 height 12
click at [218, 432] on span "Update payment" at bounding box center [248, 439] width 78 height 14
radio input "true"
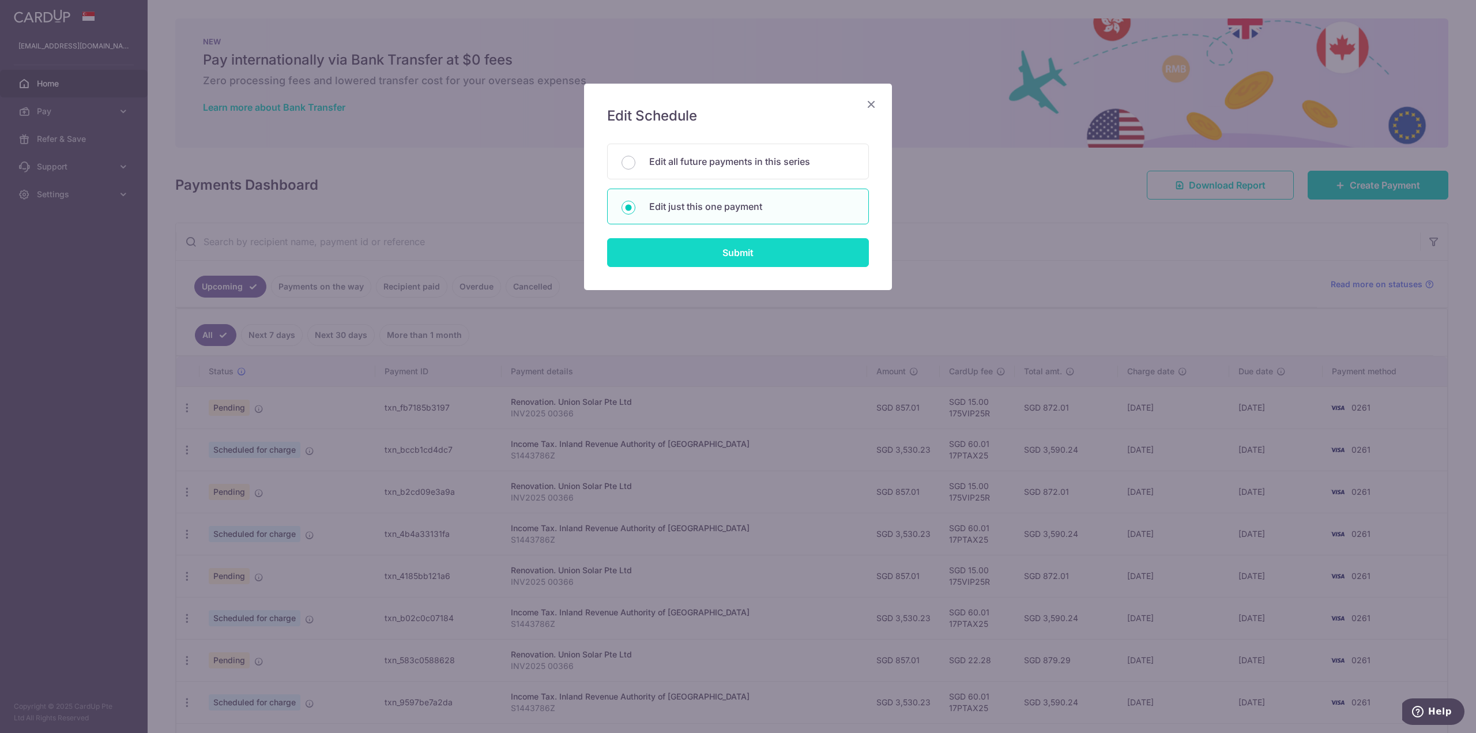
click at [734, 250] on input "Submit" at bounding box center [738, 252] width 262 height 29
radio input "true"
type input "857.01"
type input "[DATE]"
type input "INV2025 00366"
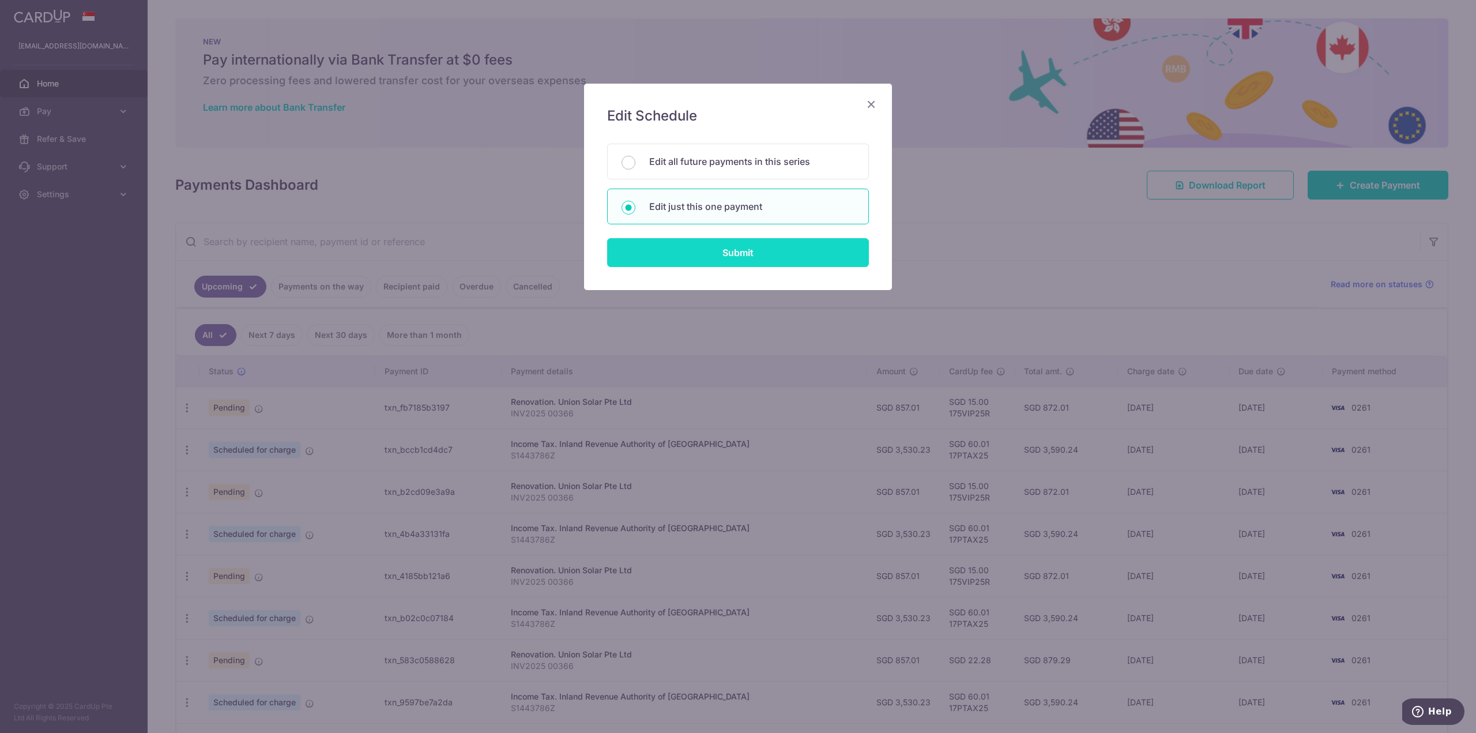
type input "Installment"
type input "175VIP25R"
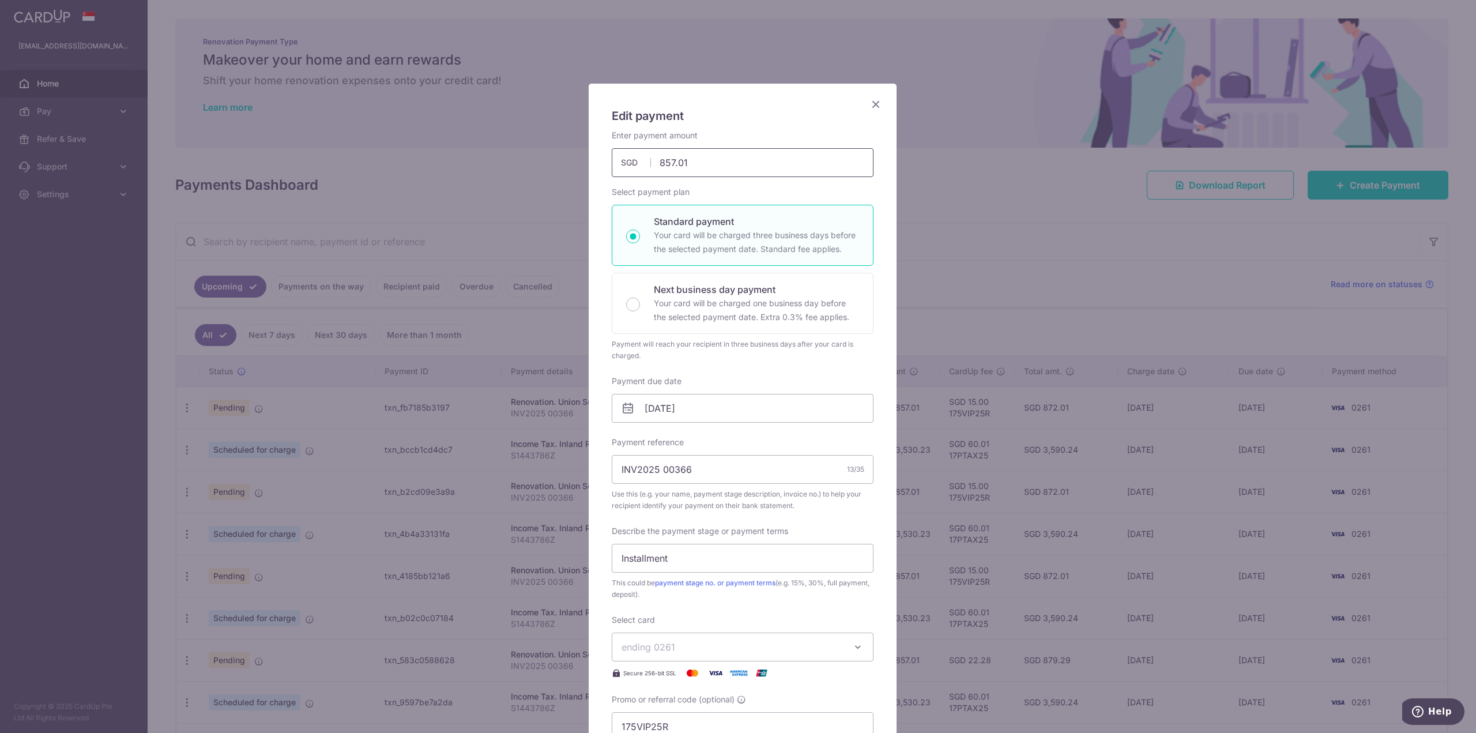
click at [756, 168] on input "857.01" at bounding box center [743, 162] width 262 height 29
type input "8"
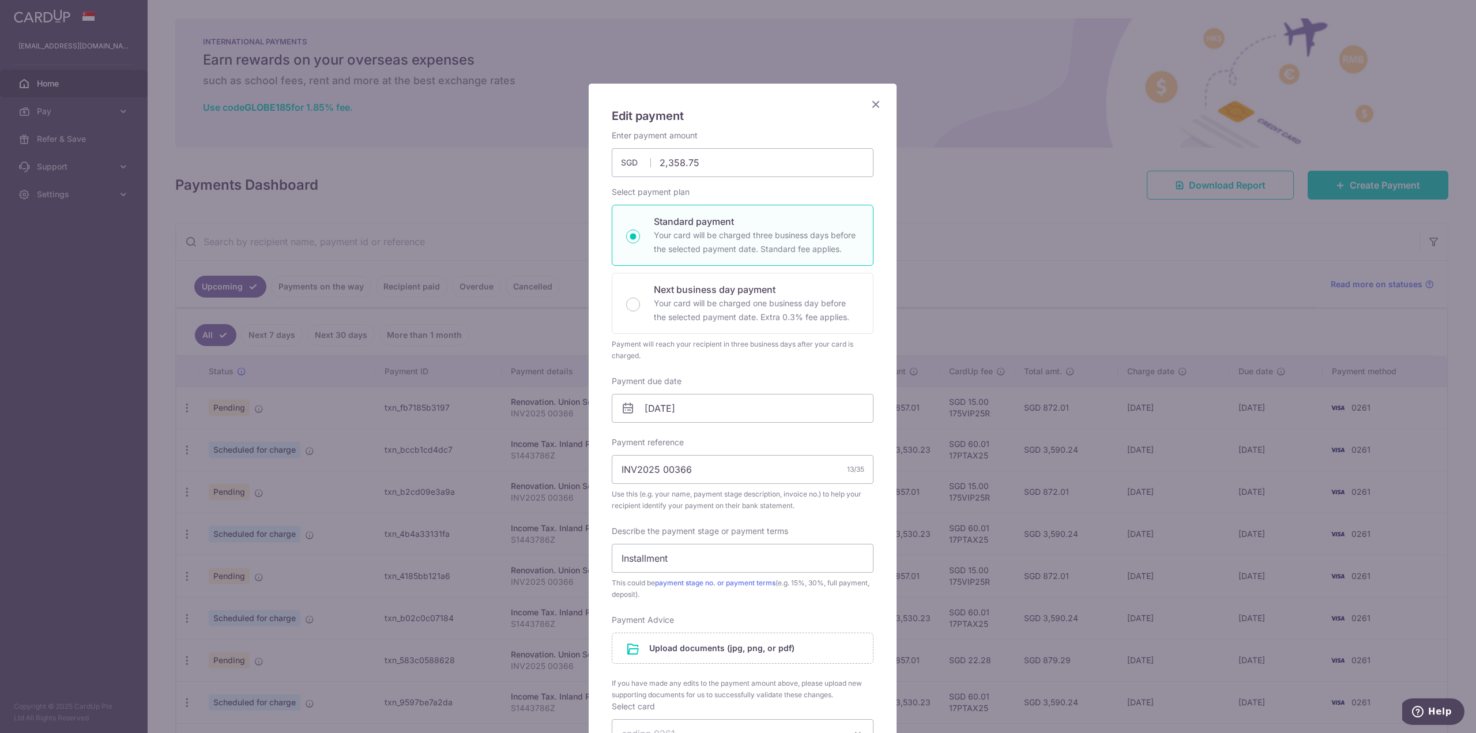
click at [1054, 298] on div "Edit payment By clicking apply, you will make changes to all payments to Union …" at bounding box center [738, 366] width 1476 height 733
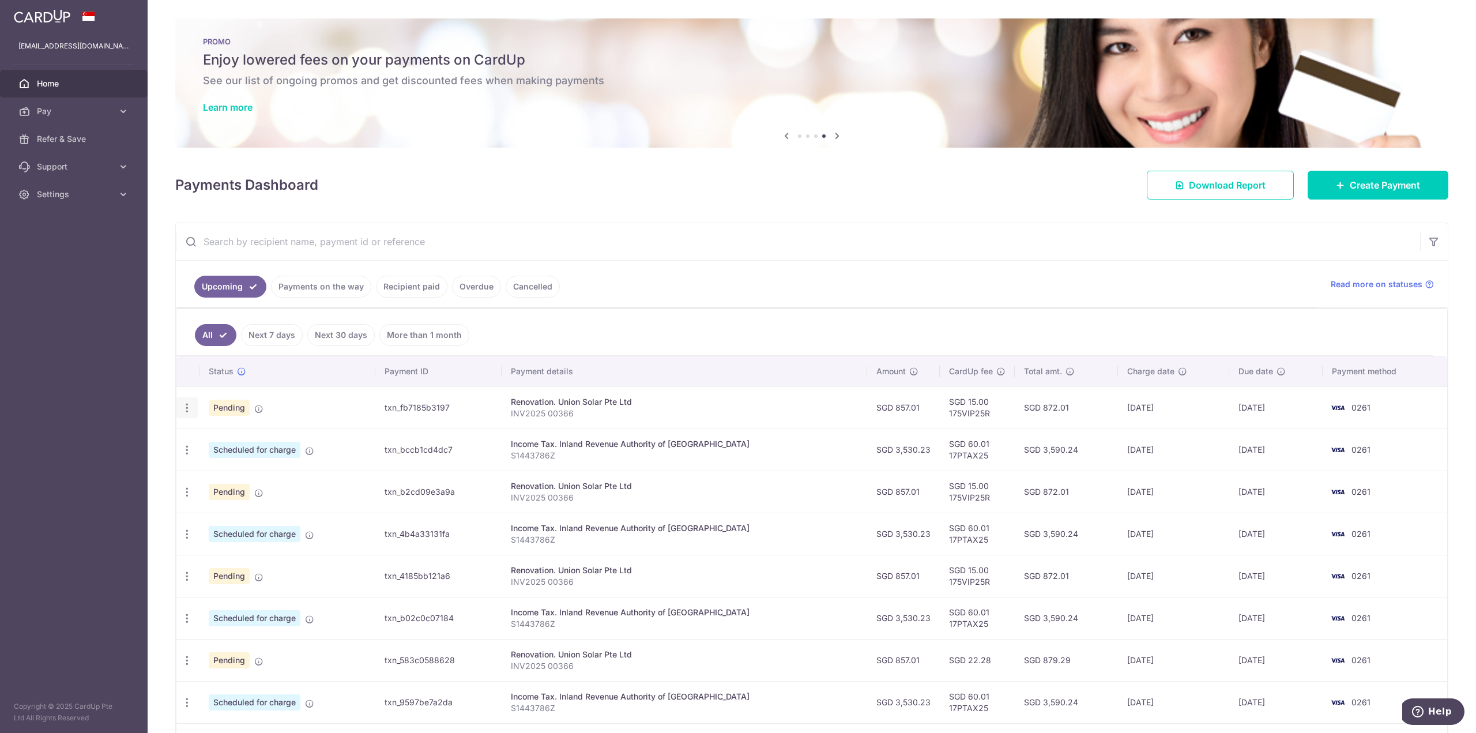
click at [189, 403] on icon "button" at bounding box center [187, 408] width 12 height 12
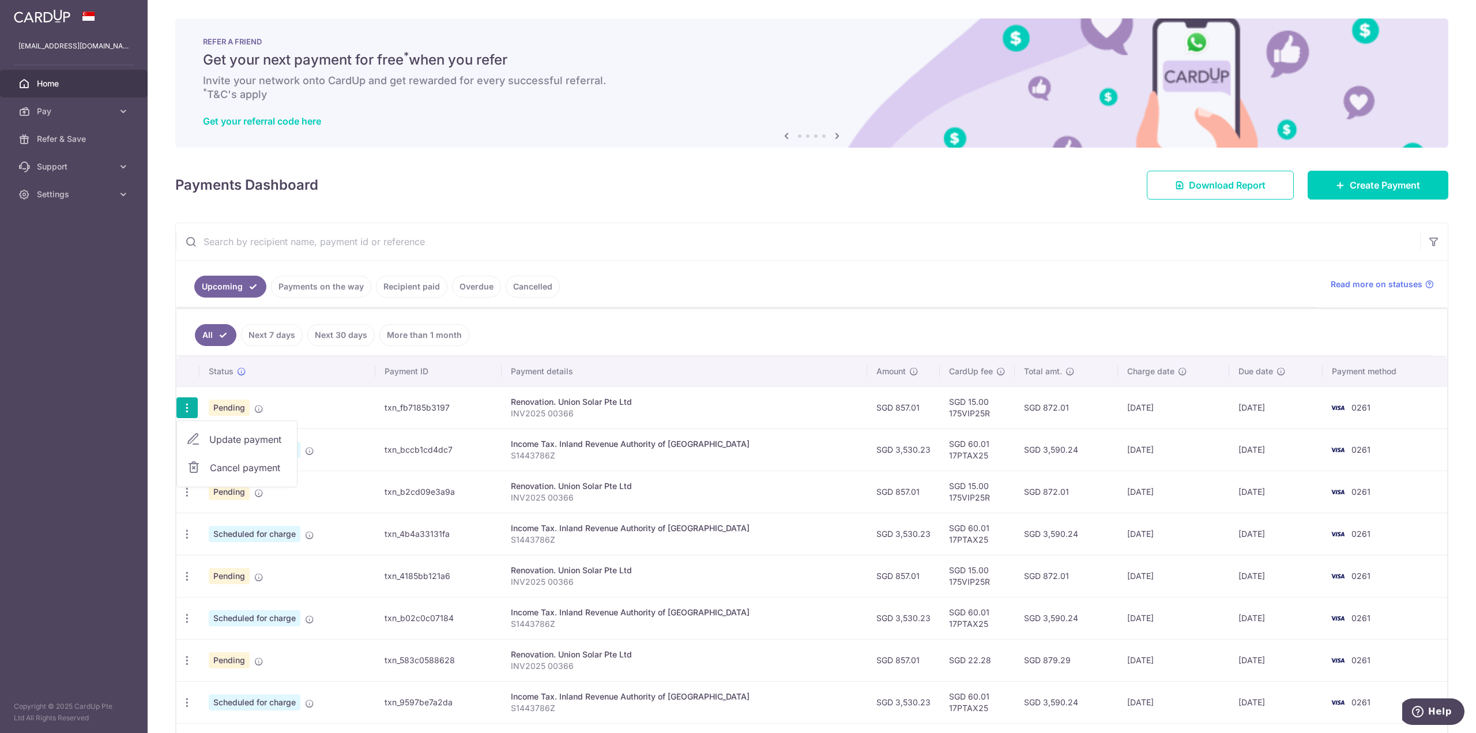
click at [222, 433] on span "Update payment" at bounding box center [248, 439] width 78 height 14
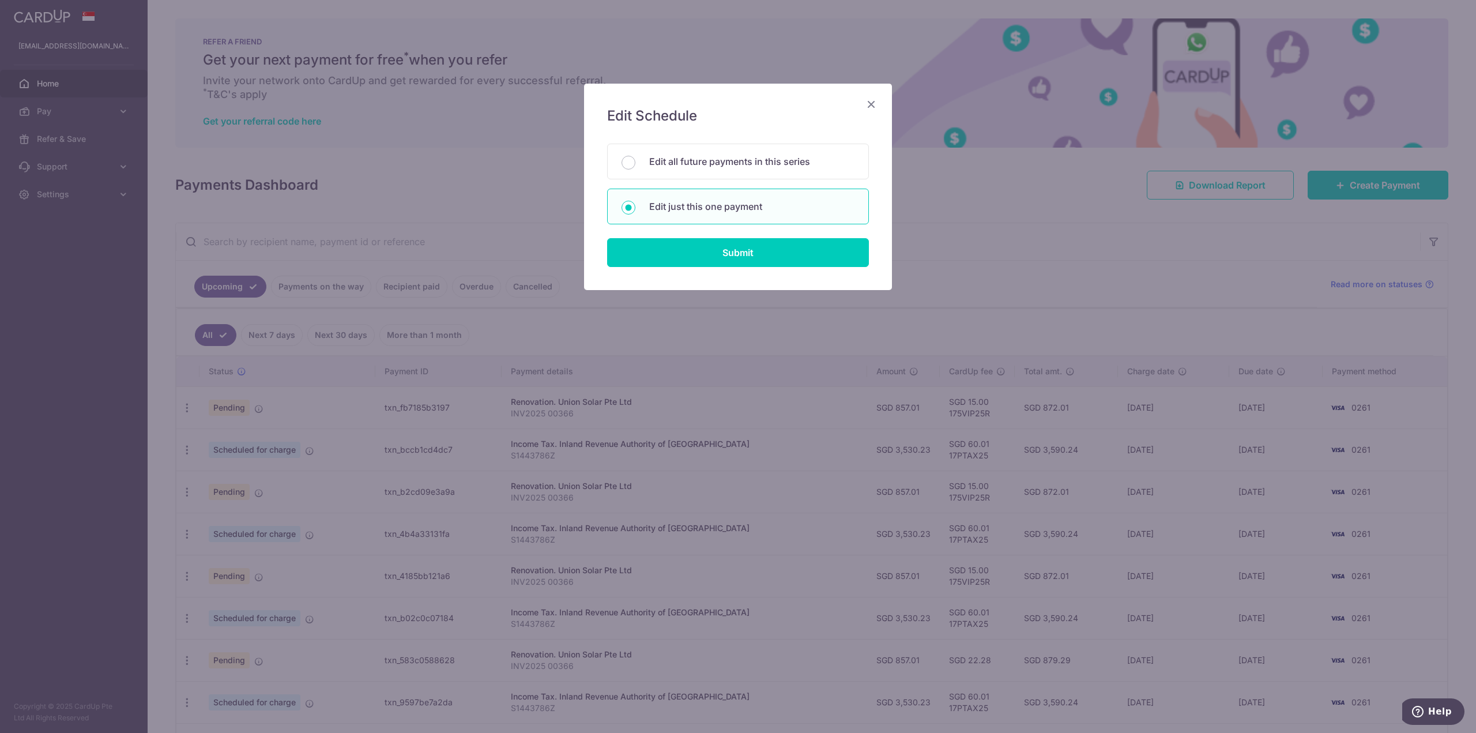
click at [1000, 169] on div "Edit Schedule You will be editing all 4 payments to Union Solar Pte Ltd schedul…" at bounding box center [738, 366] width 1476 height 733
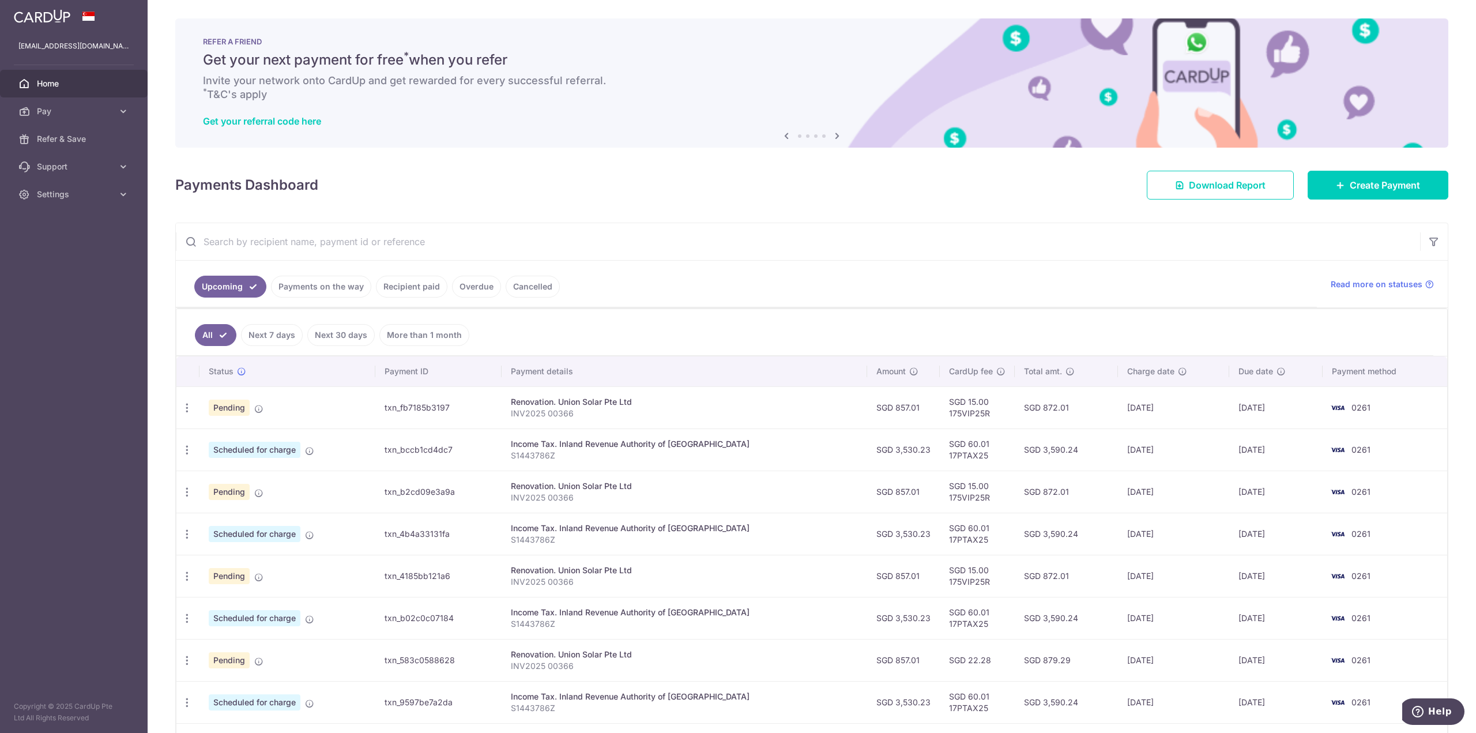
scroll to position [58, 0]
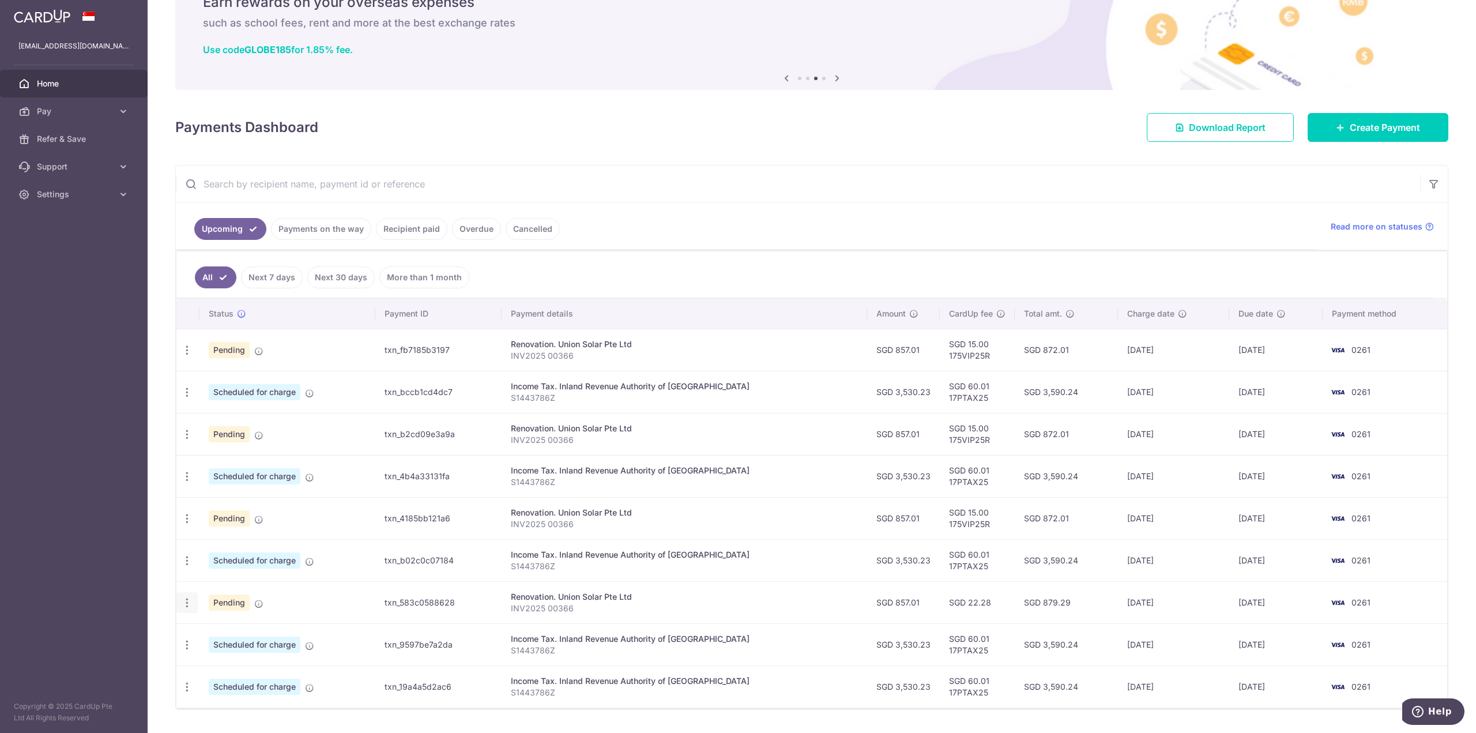
click at [189, 598] on icon "button" at bounding box center [187, 603] width 12 height 12
click at [228, 634] on span "Update payment" at bounding box center [248, 634] width 78 height 14
type input "857.01"
radio input "true"
type input "13/01/2026"
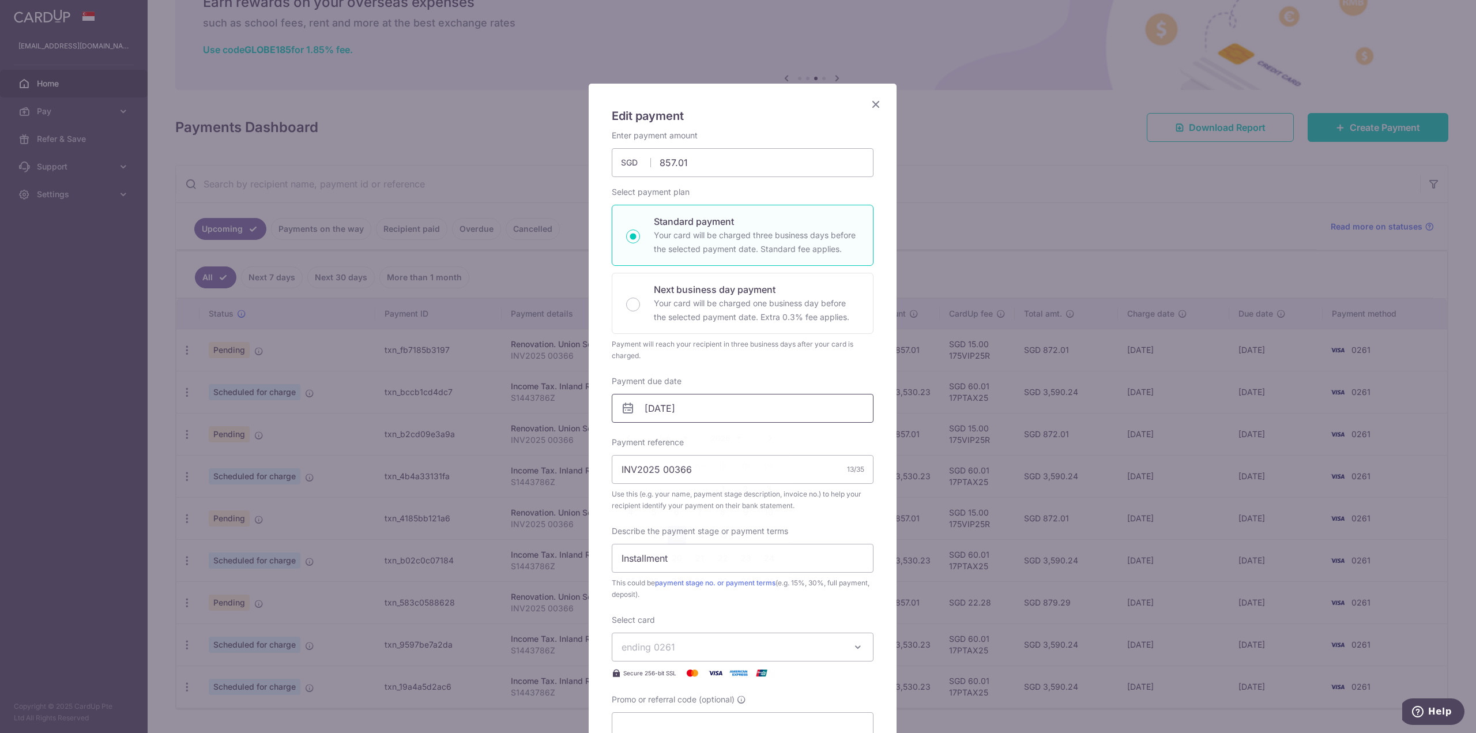
click at [698, 406] on input "13/01/2026" at bounding box center [743, 408] width 262 height 29
click at [654, 512] on link "5" at bounding box center [654, 512] width 18 height 18
type input "05/01/2026"
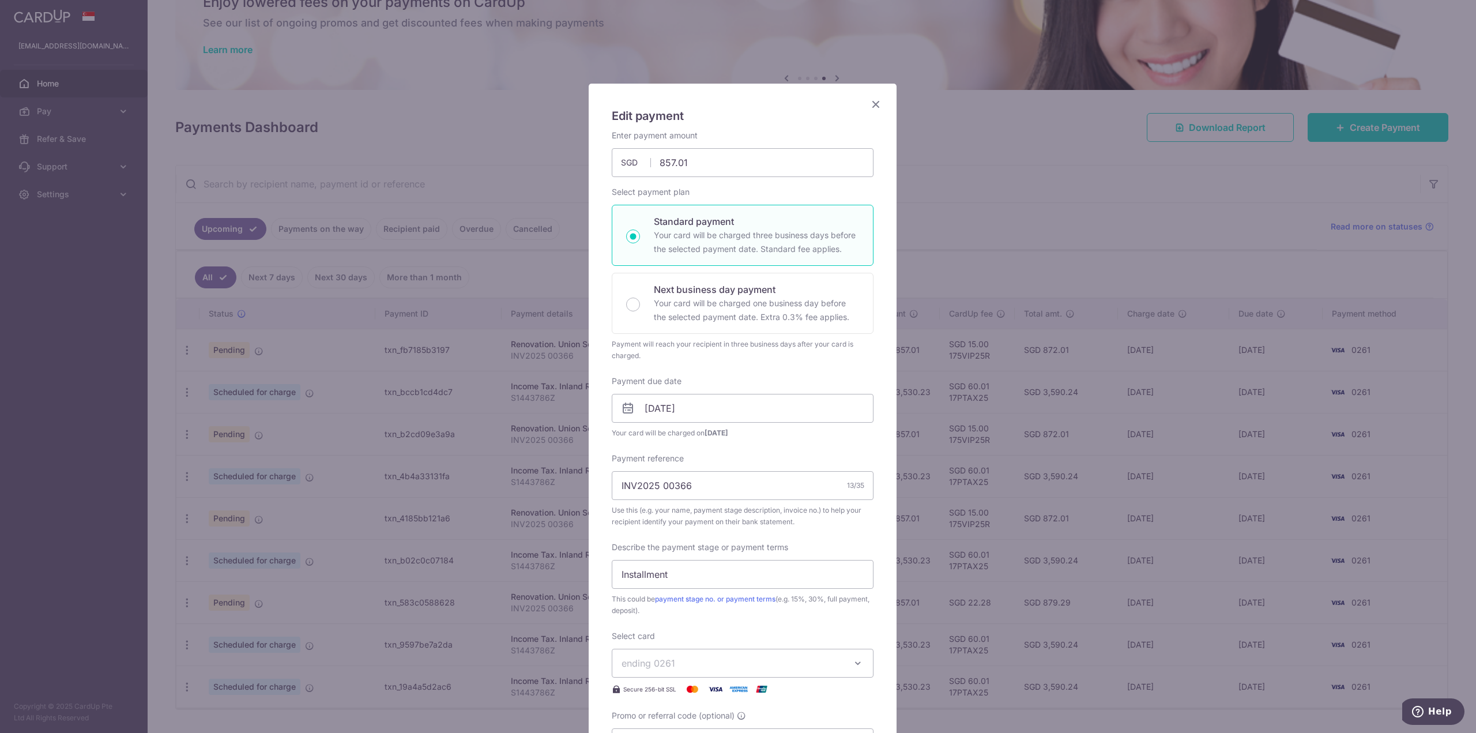
scroll to position [288, 0]
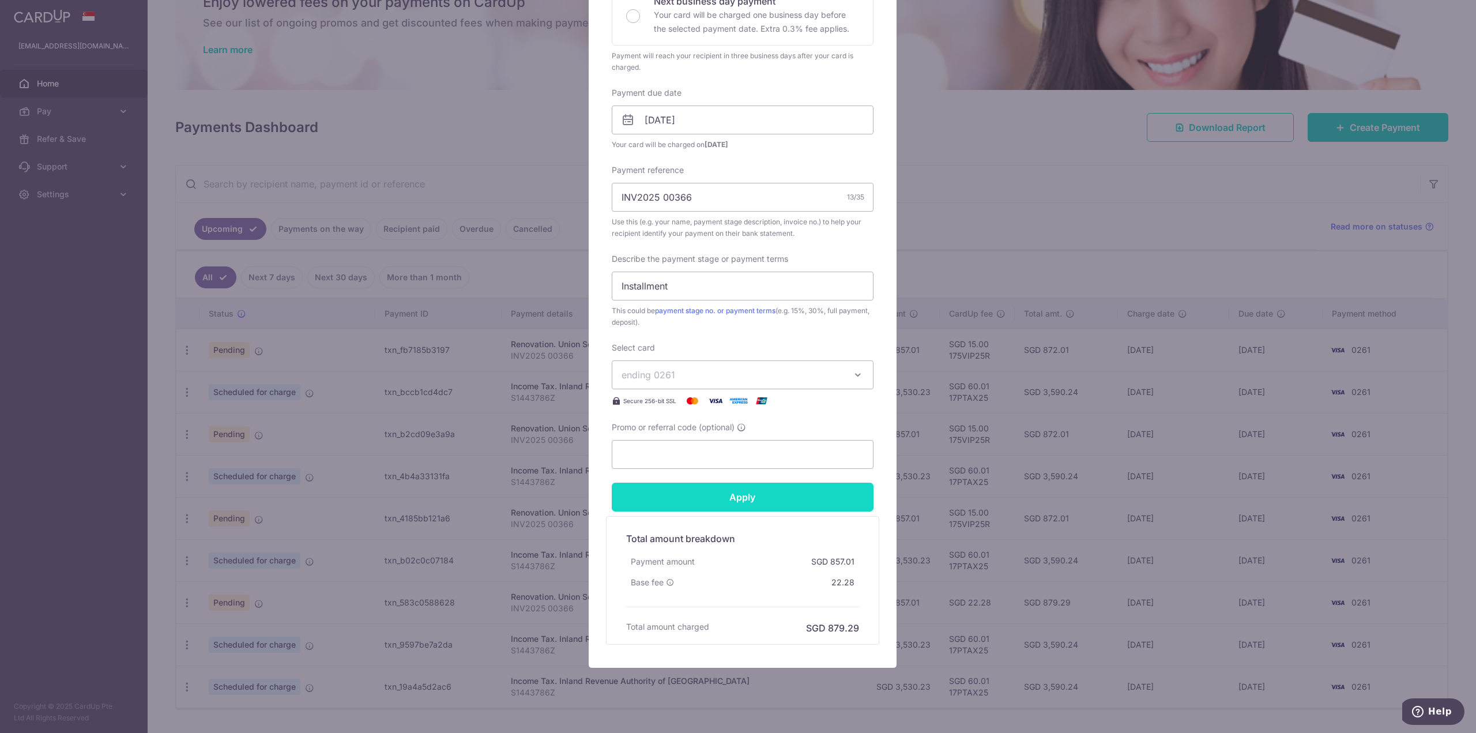
click at [752, 493] on input "Apply" at bounding box center [743, 497] width 262 height 29
type input "Successfully Applied"
click at [1063, 479] on div "Edit payment By clicking apply, you will make changes to all payments to Union …" at bounding box center [738, 366] width 1476 height 733
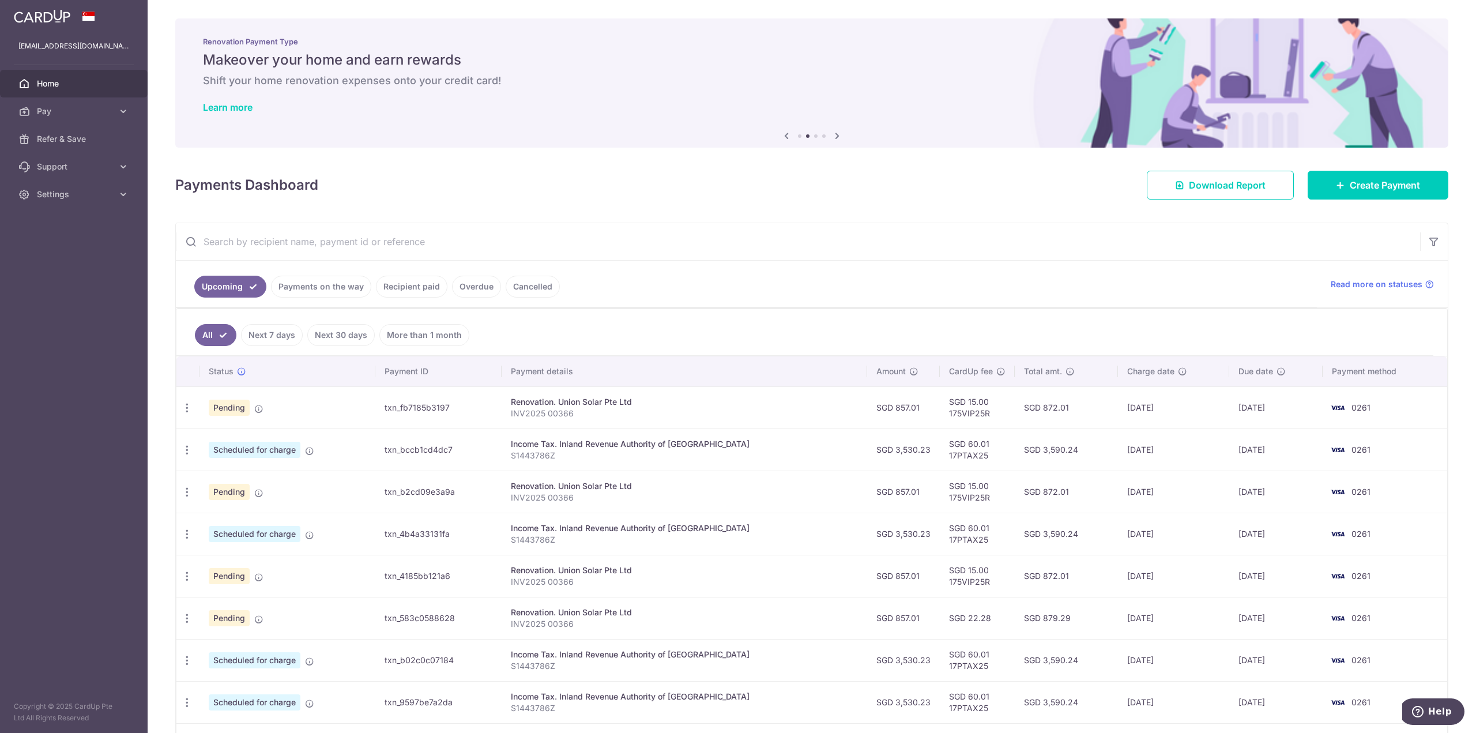
scroll to position [83, 0]
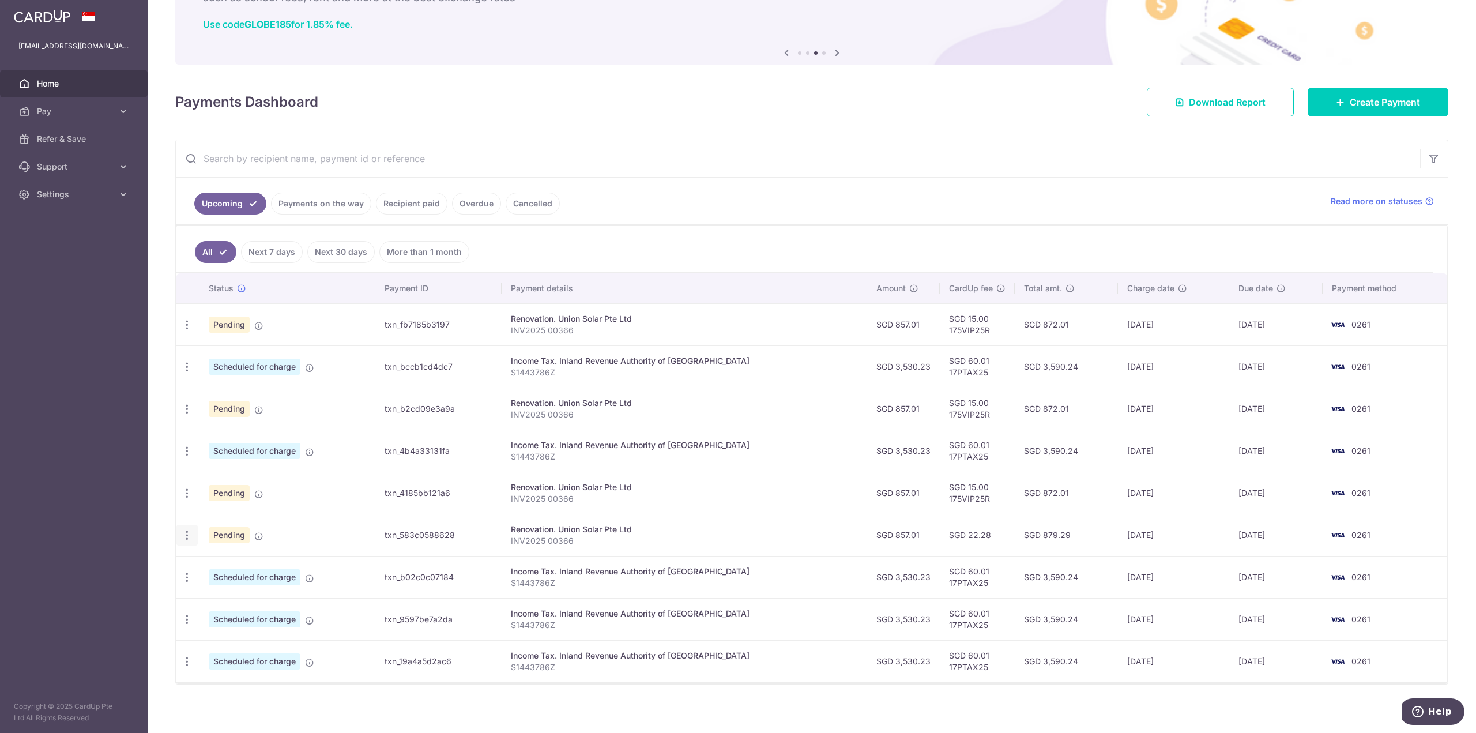
click at [190, 530] on icon "button" at bounding box center [187, 535] width 12 height 12
click at [224, 560] on span "Update payment" at bounding box center [248, 567] width 78 height 14
radio input "true"
type input "857.01"
type input "05/01/2026"
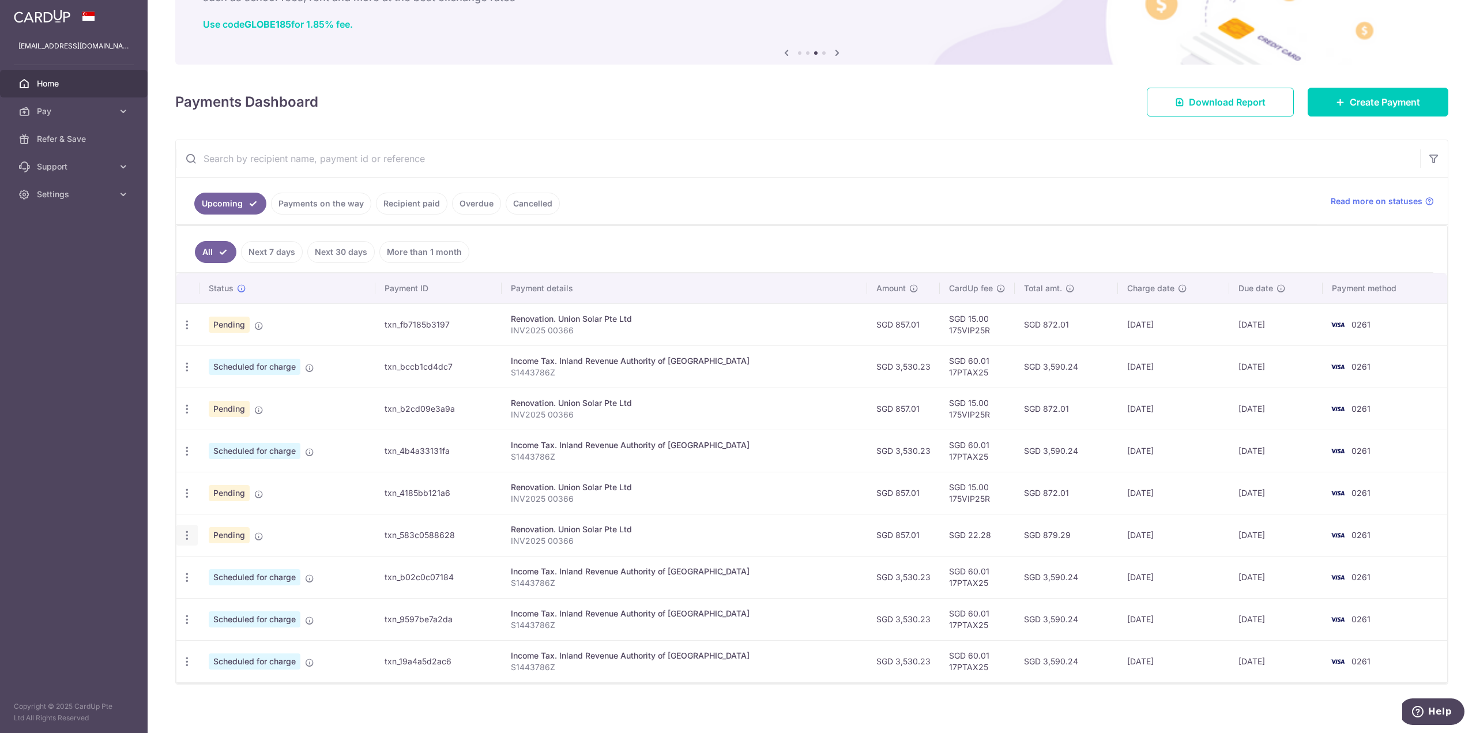
type input "INV2025 00366"
type input "Installment"
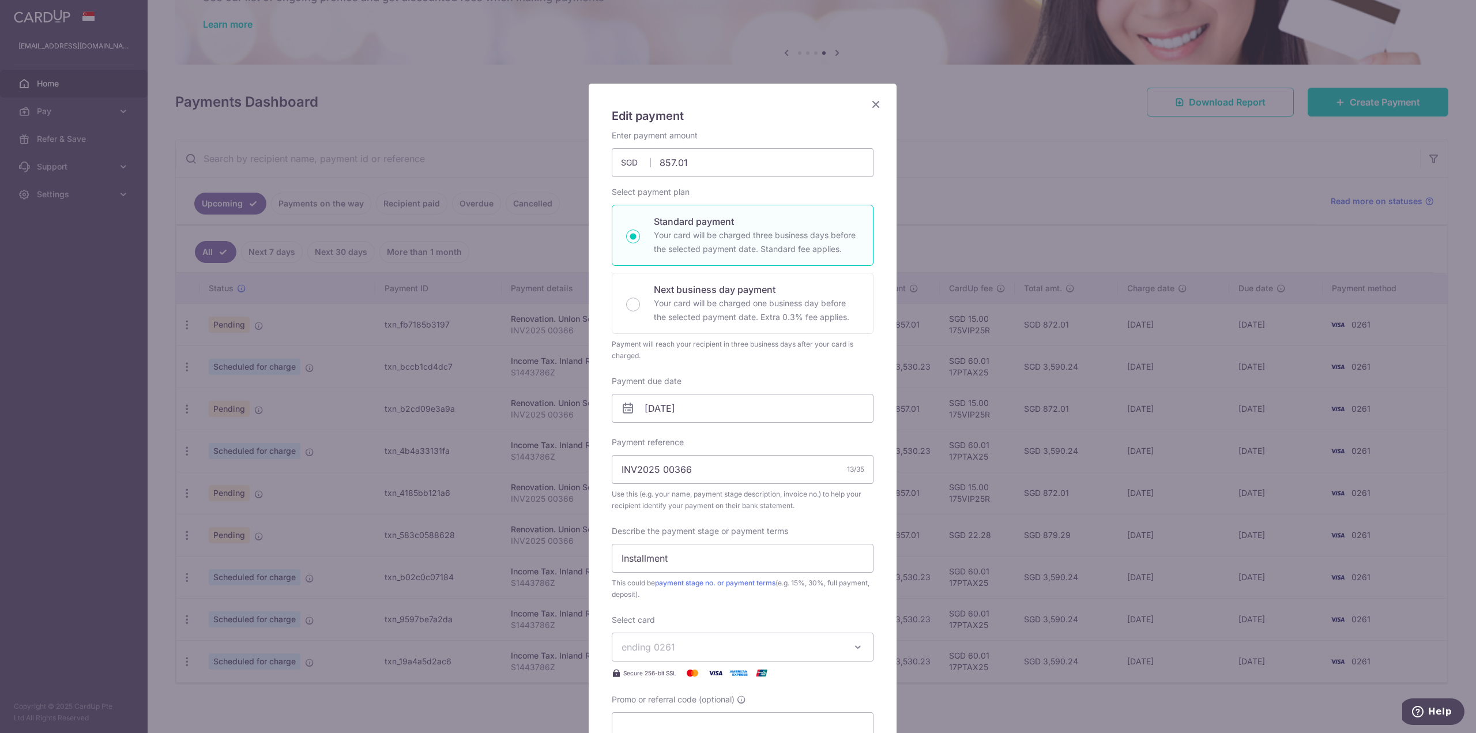
click at [624, 410] on icon at bounding box center [628, 408] width 14 height 14
click at [722, 409] on input "05/01/2026" at bounding box center [743, 408] width 262 height 29
click at [746, 489] on link "2" at bounding box center [746, 489] width 18 height 18
type input "[DATE]"
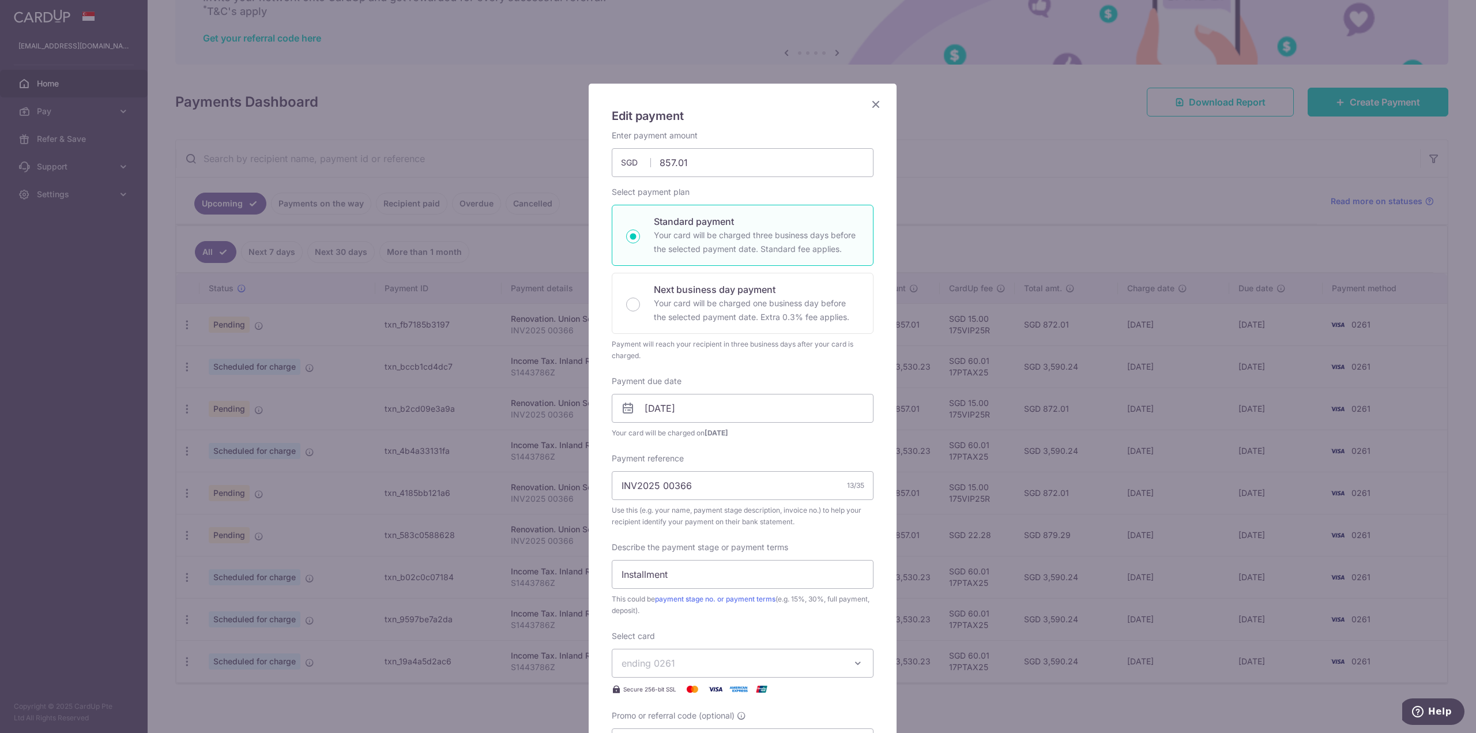
scroll to position [173, 0]
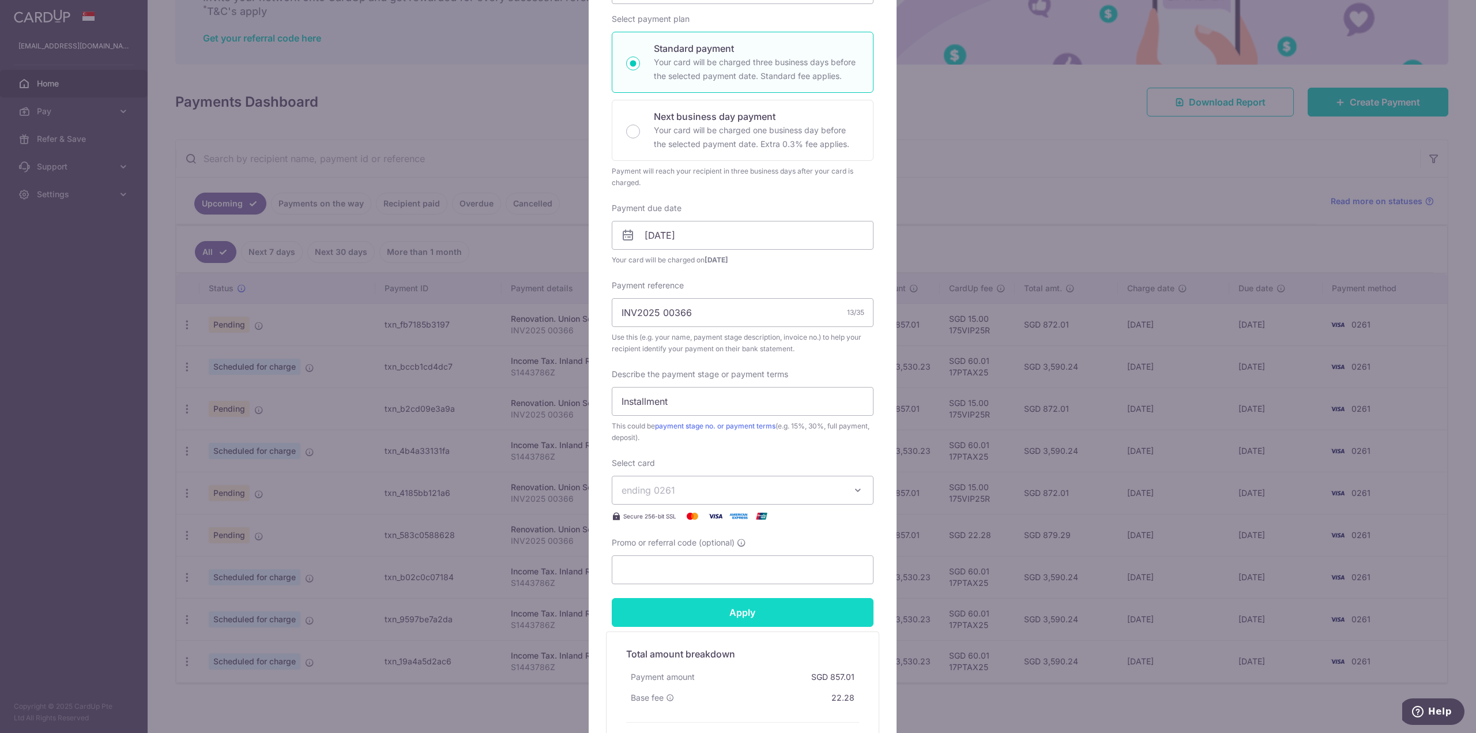
click at [736, 611] on input "Apply" at bounding box center [743, 612] width 262 height 29
click at [751, 560] on input "Promo or referral code (optional)" at bounding box center [743, 570] width 262 height 29
type input "Apply"
click at [719, 228] on input "[DATE]" at bounding box center [743, 235] width 262 height 29
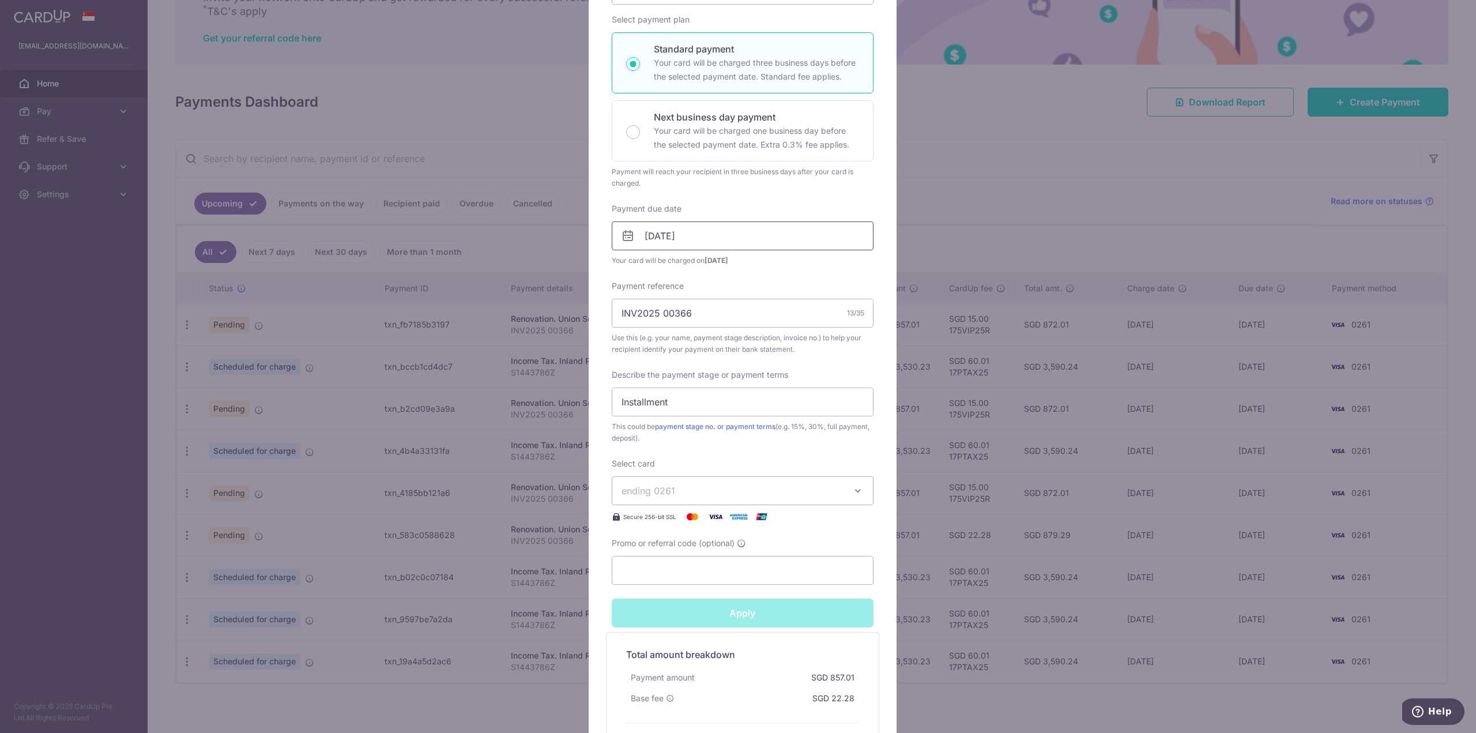
scroll to position [173, 0]
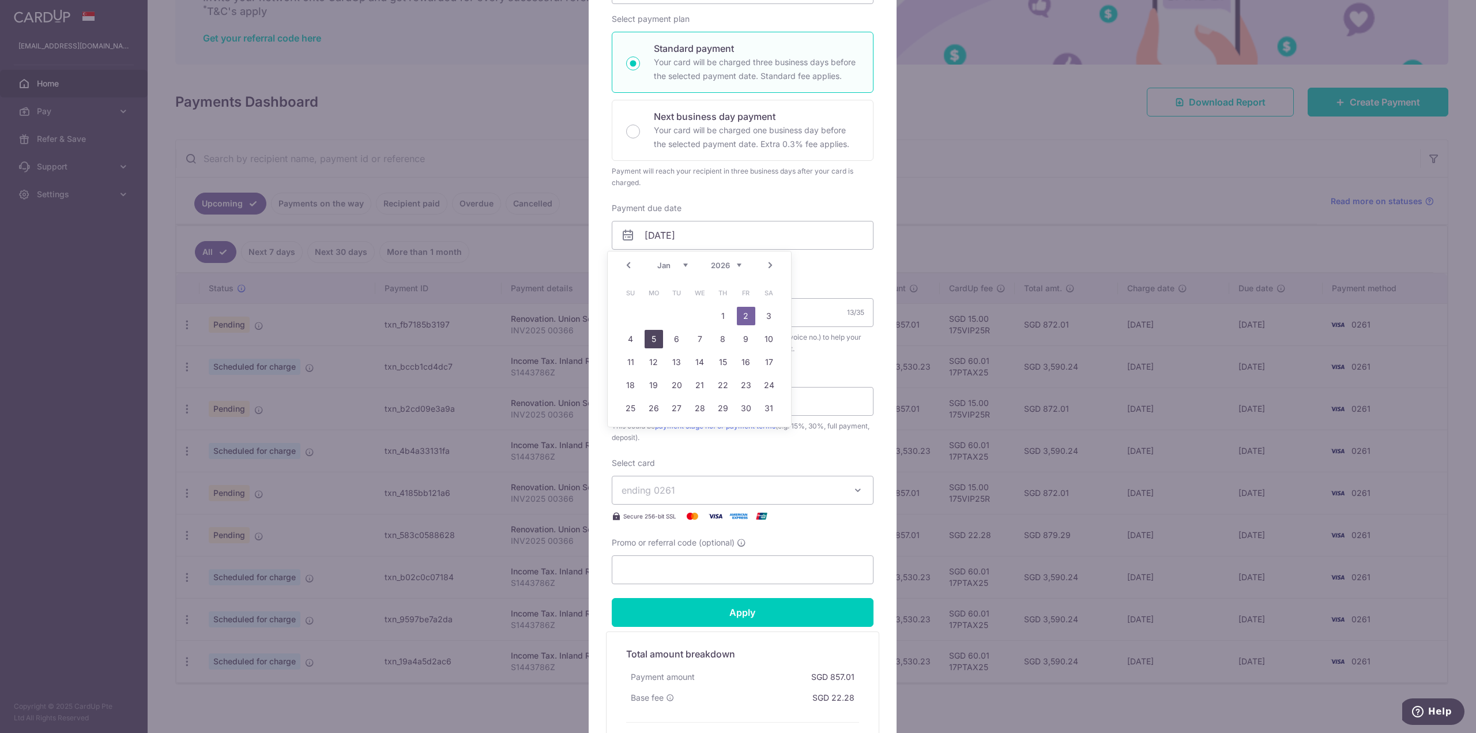
click at [653, 342] on link "5" at bounding box center [654, 339] width 18 height 18
type input "[DATE]"
click at [686, 568] on input "Promo or referral code (optional)" at bounding box center [743, 569] width 262 height 29
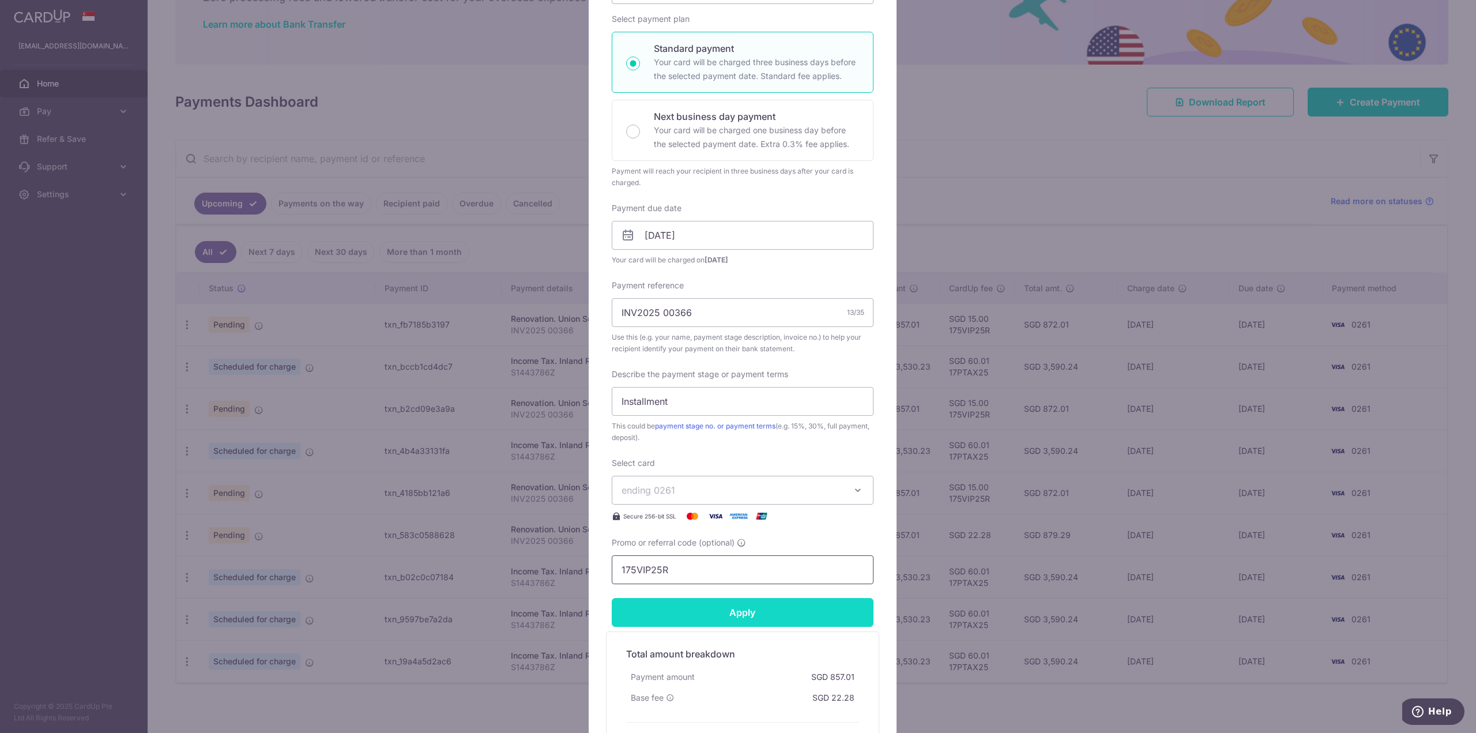
type input "175VIP25R"
click at [713, 601] on input "Apply" at bounding box center [743, 612] width 262 height 29
type input "Successfully Applied"
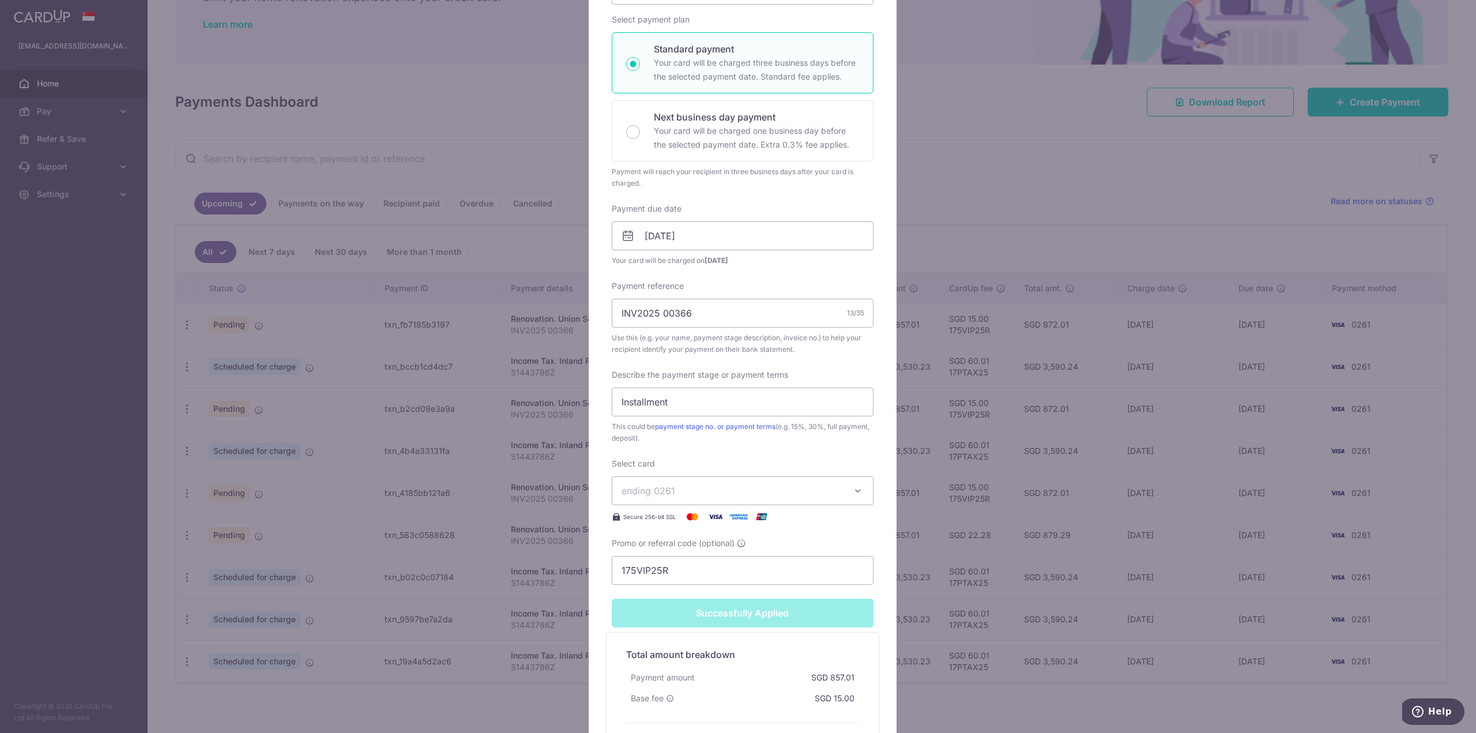
scroll to position [0, 0]
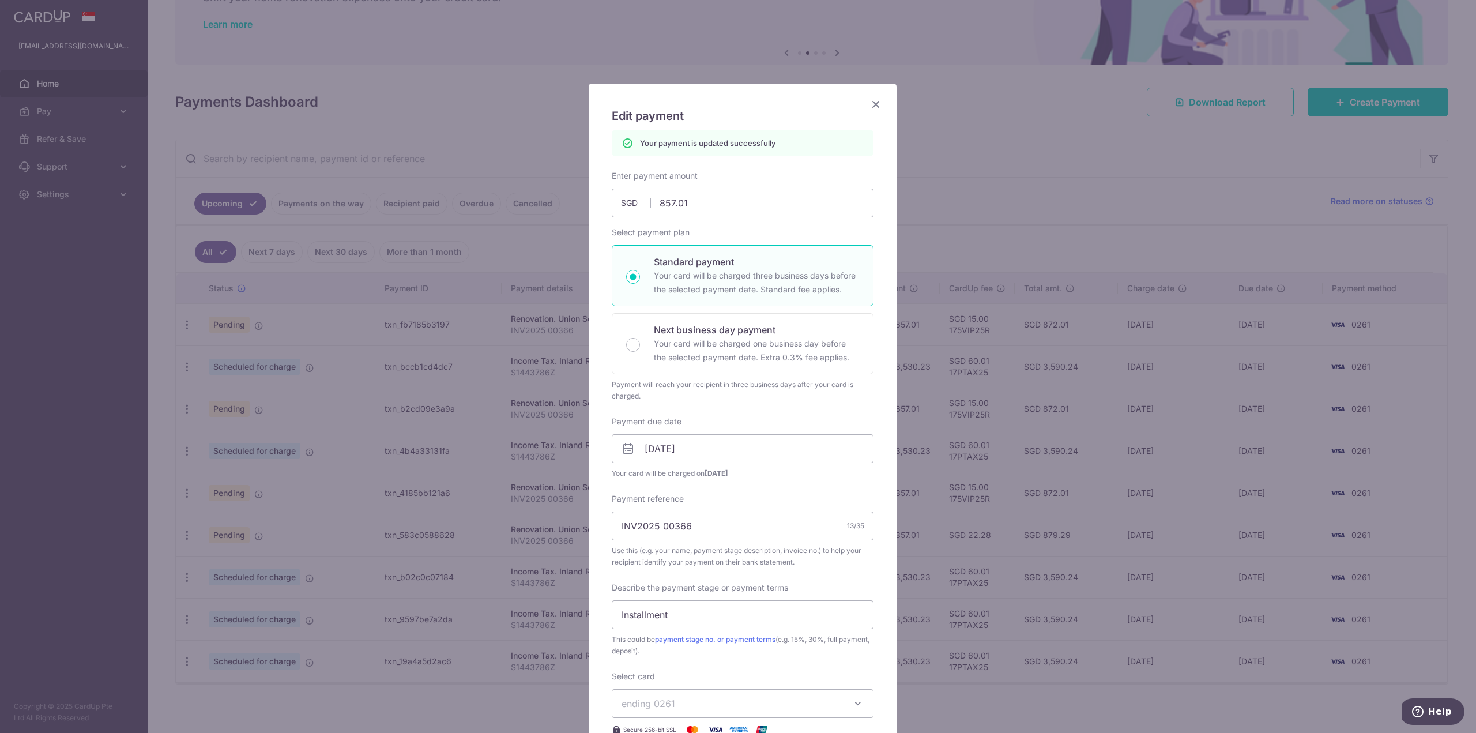
click at [871, 105] on icon "Close" at bounding box center [876, 104] width 14 height 14
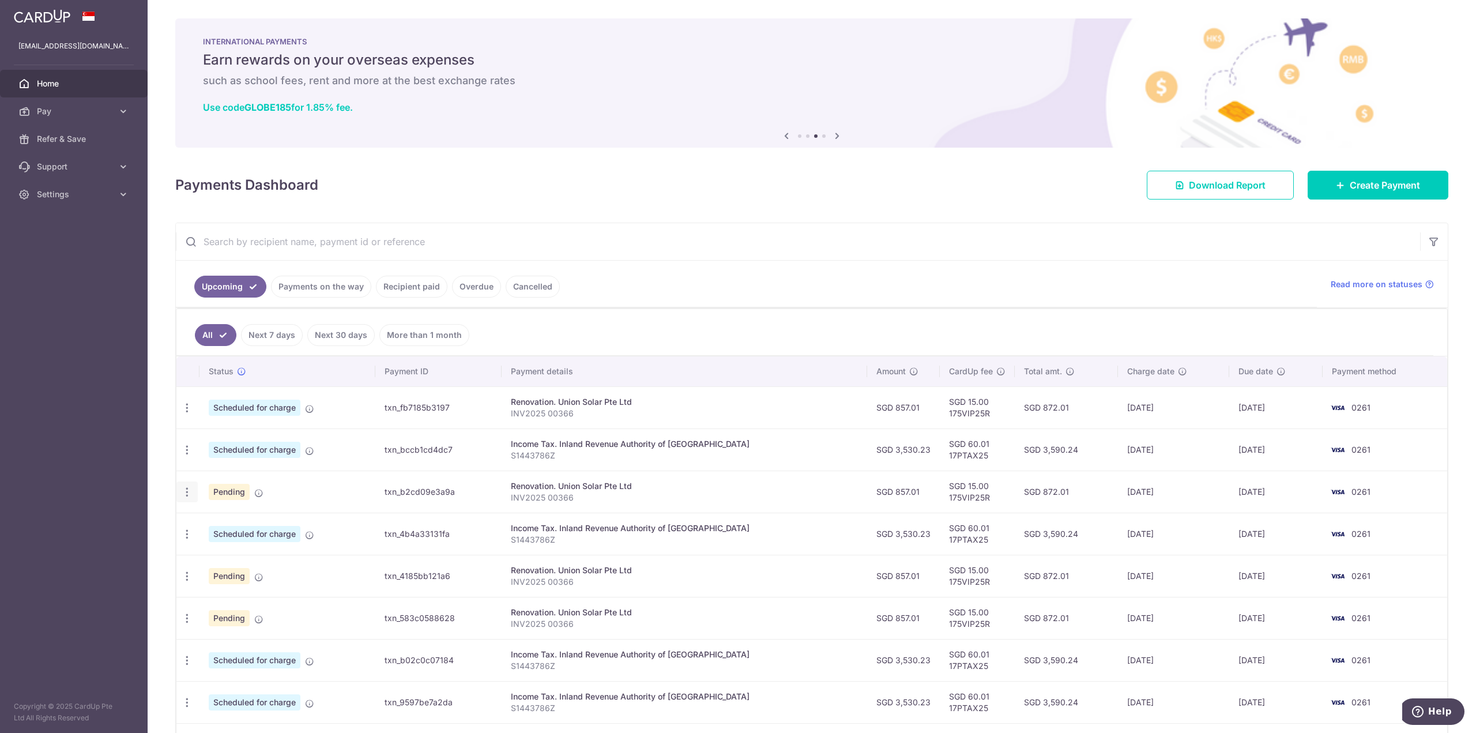
click at [183, 489] on icon "button" at bounding box center [187, 492] width 12 height 12
click at [227, 517] on span "Update payment" at bounding box center [248, 524] width 78 height 14
radio input "true"
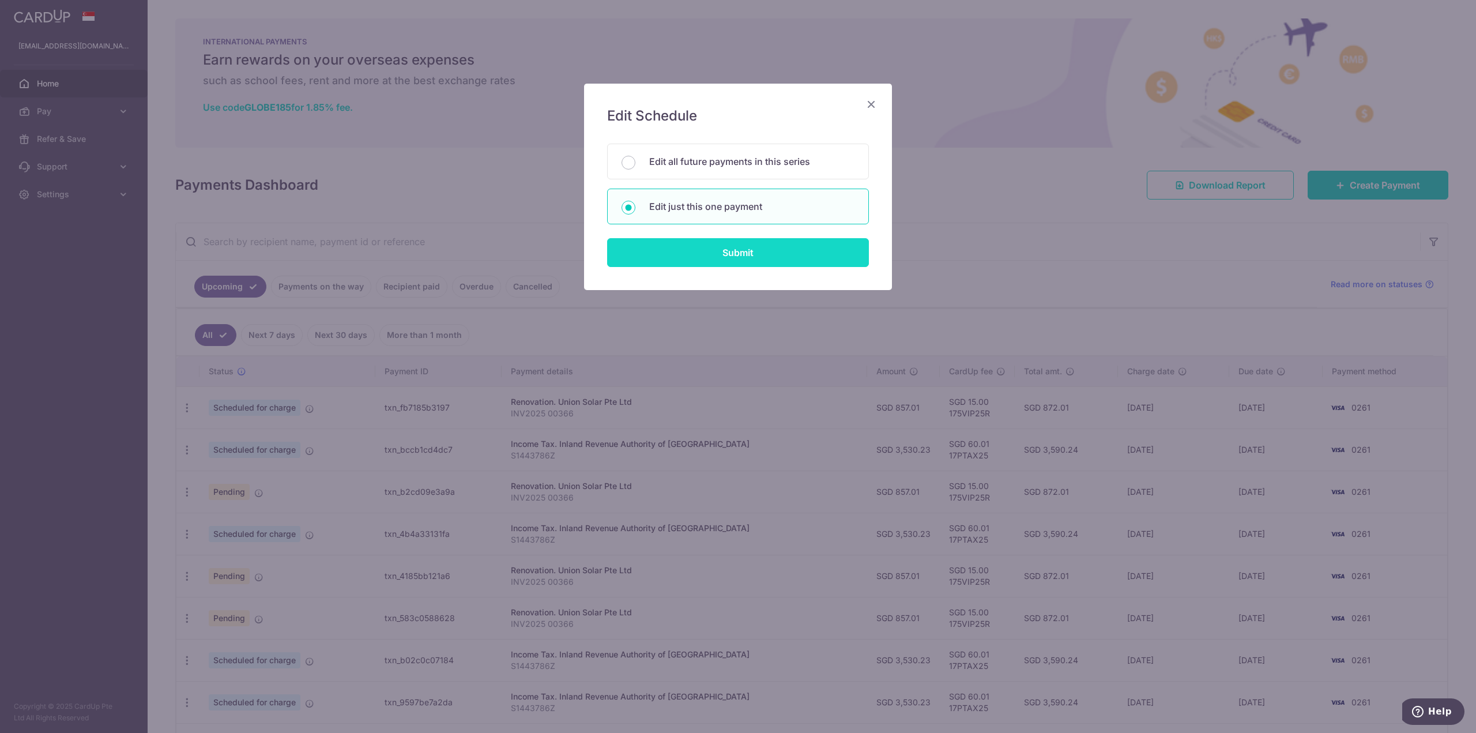
click at [748, 248] on input "Submit" at bounding box center [738, 252] width 262 height 29
radio input "true"
type input "857.01"
type input "13/11/2025"
type input "INV2025 00366"
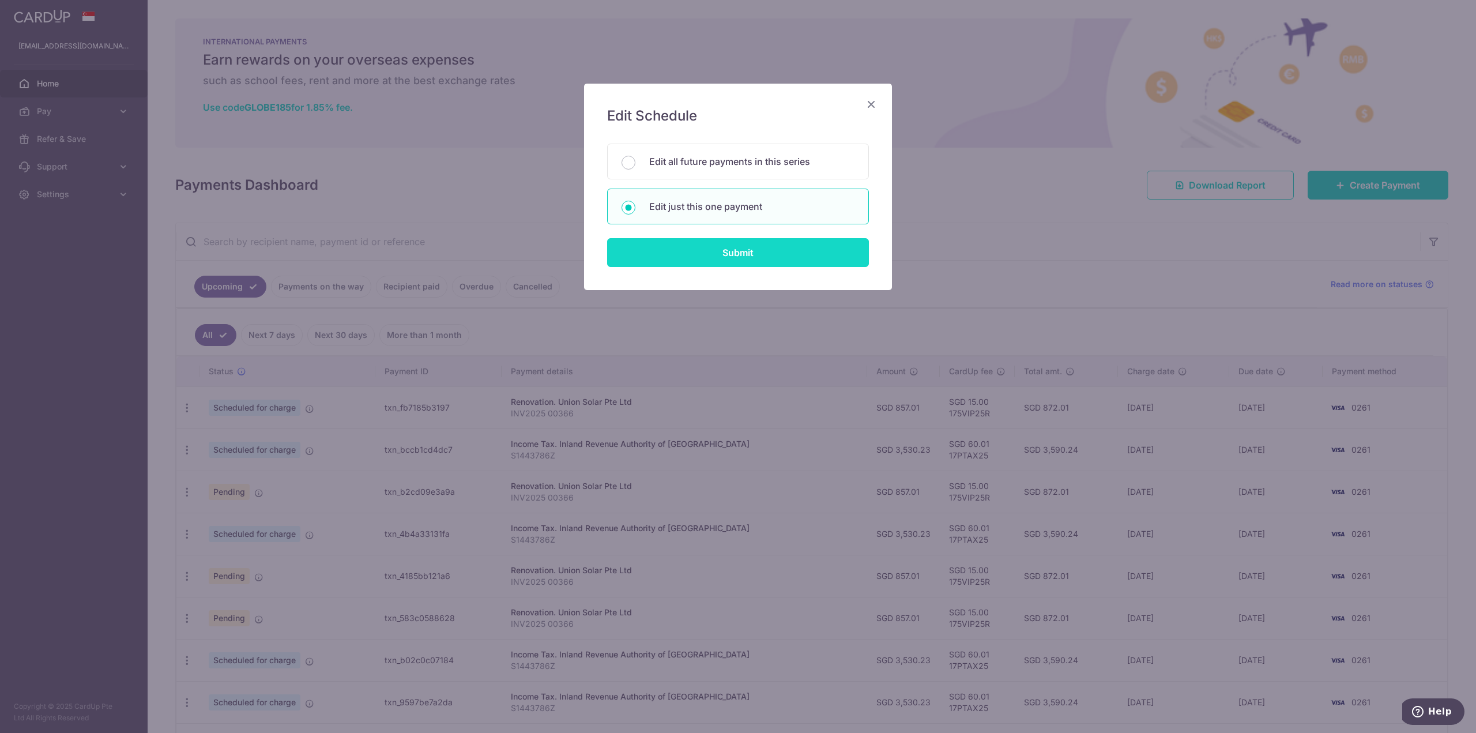
type input "Installment"
type input "175VIP25R"
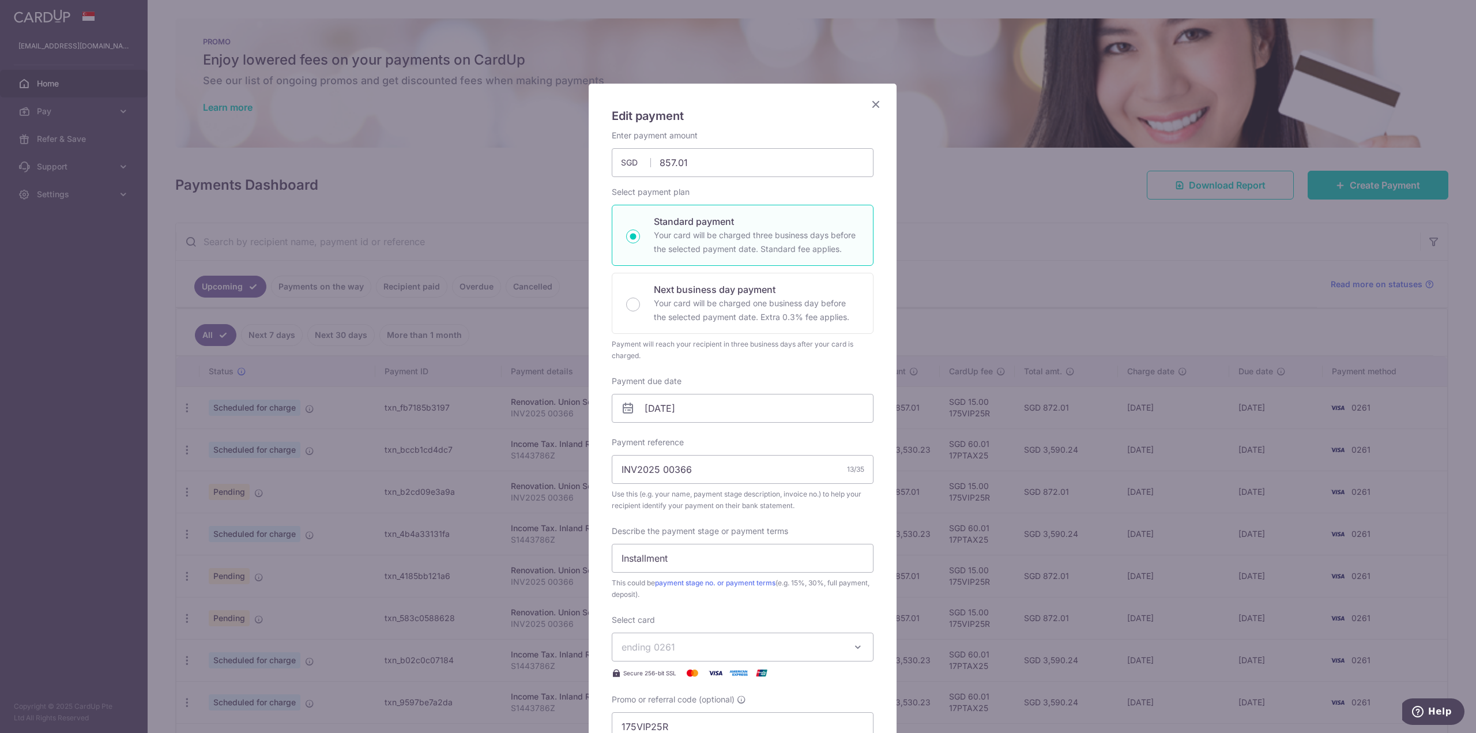
click at [621, 405] on icon at bounding box center [628, 408] width 14 height 14
click at [644, 407] on input "13/11/2025" at bounding box center [743, 408] width 262 height 29
click at [703, 510] on link "5" at bounding box center [700, 512] width 18 height 18
type input "05/11/2025"
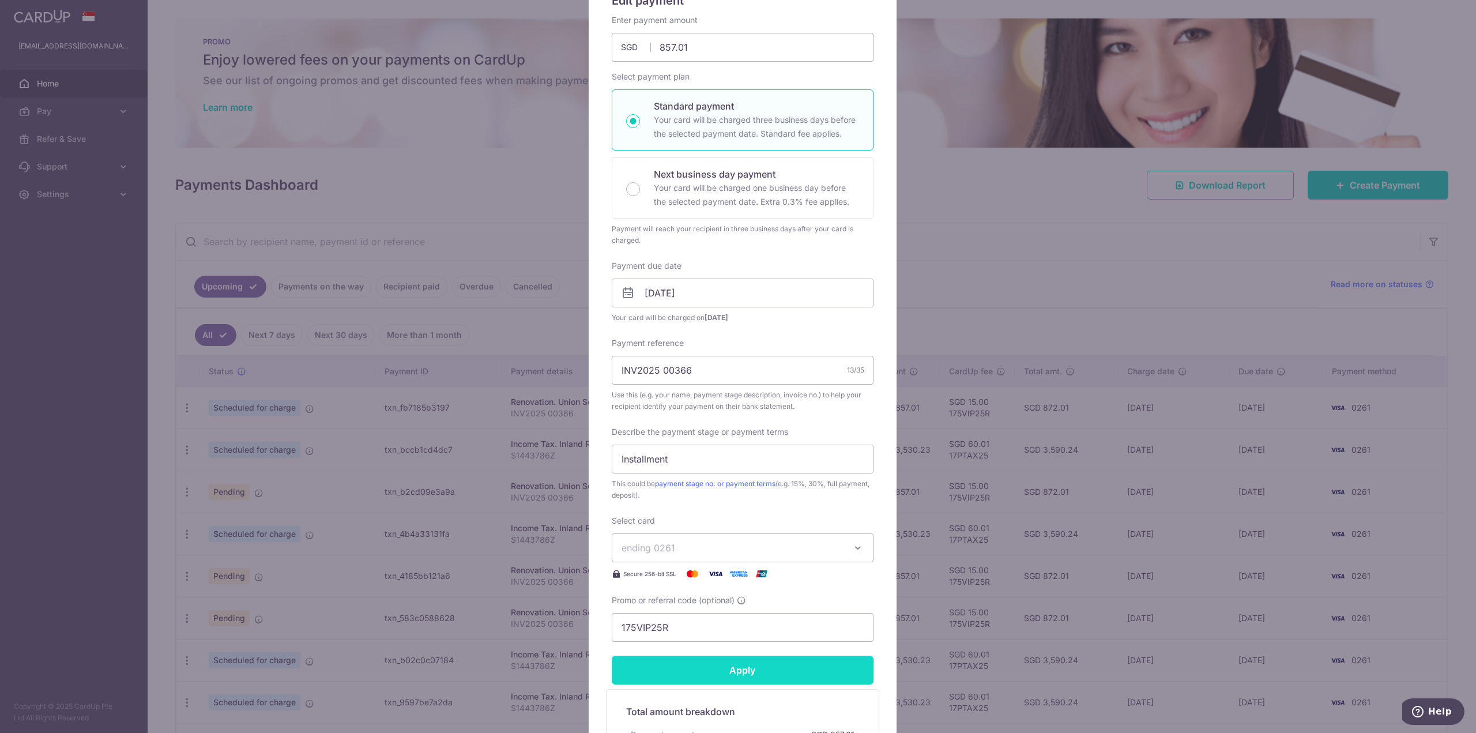
click at [695, 669] on input "Apply" at bounding box center [743, 669] width 262 height 29
type input "Successfully Applied"
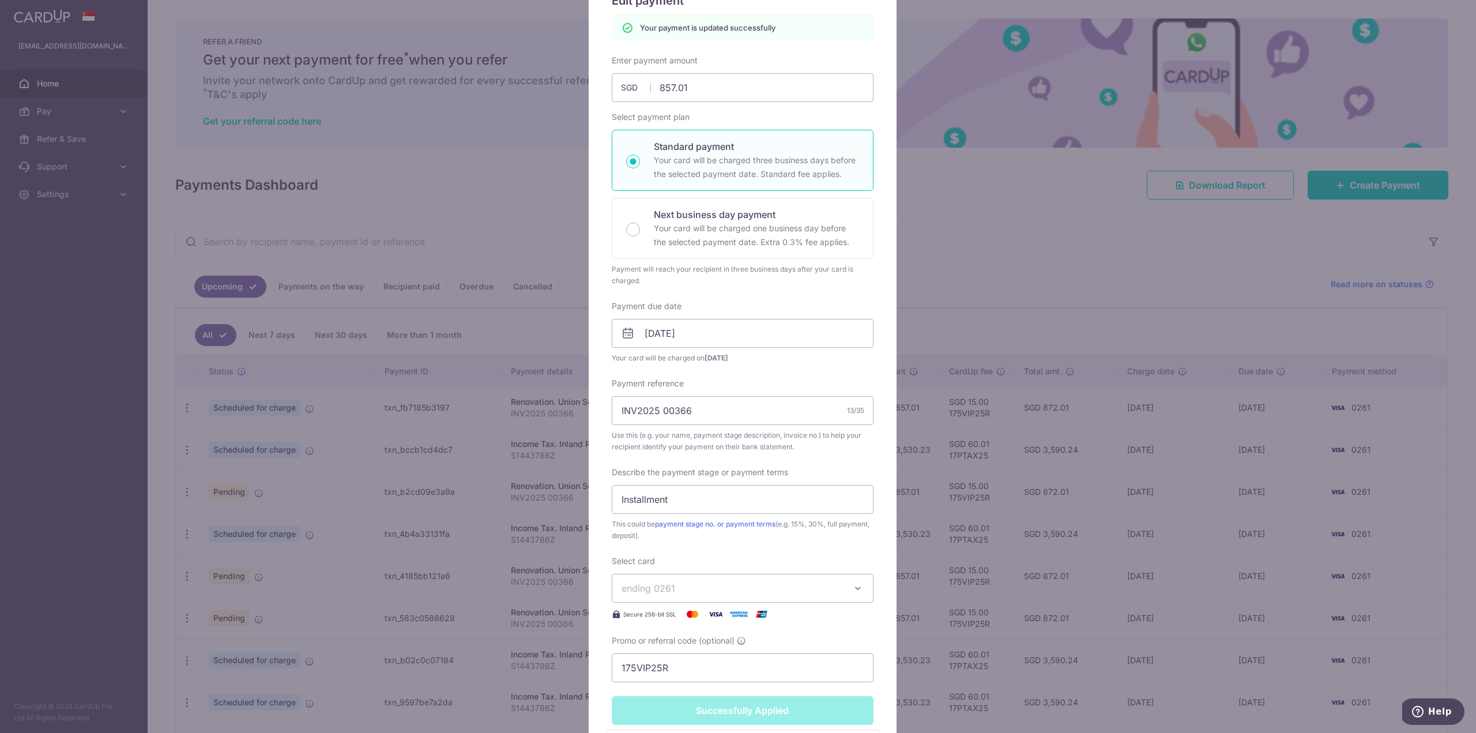
scroll to position [0, 0]
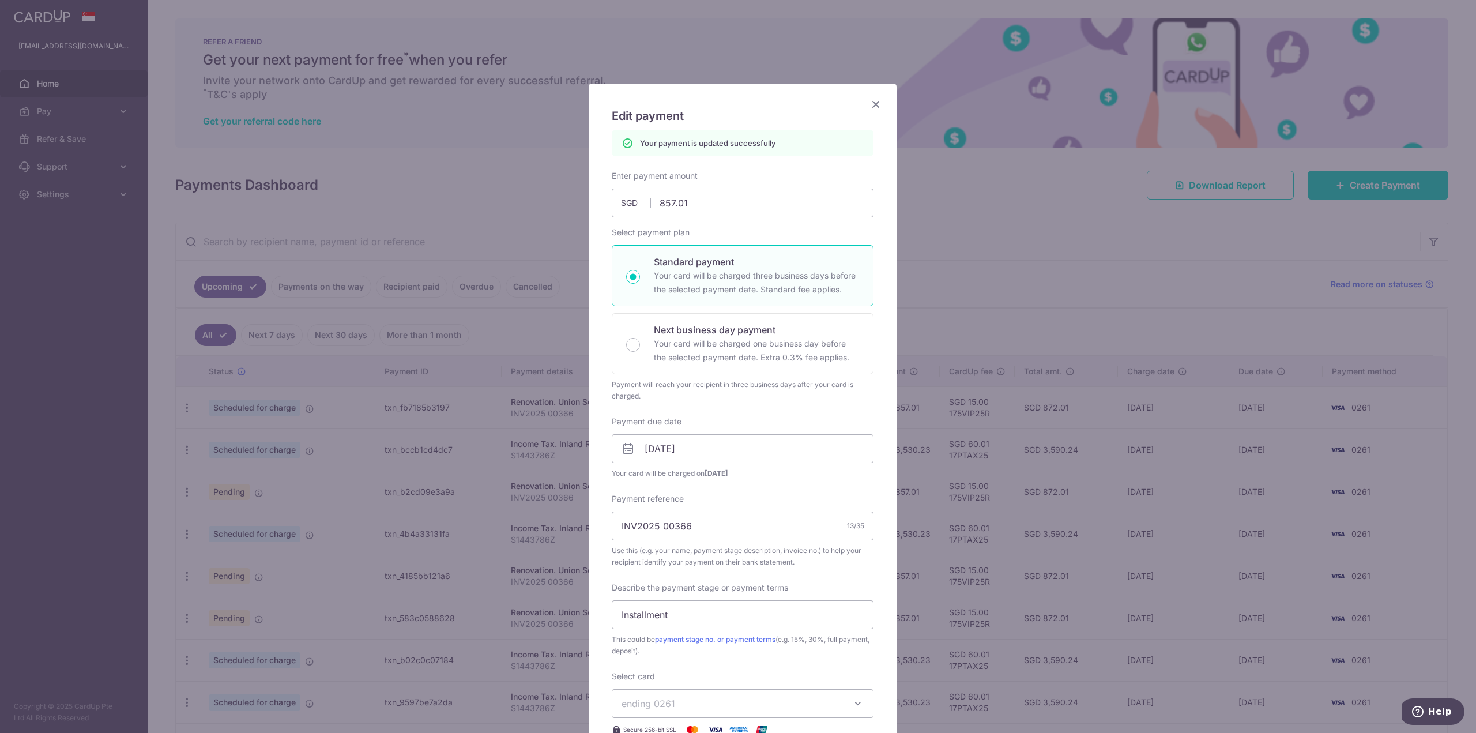
click at [872, 104] on icon "Close" at bounding box center [876, 104] width 14 height 14
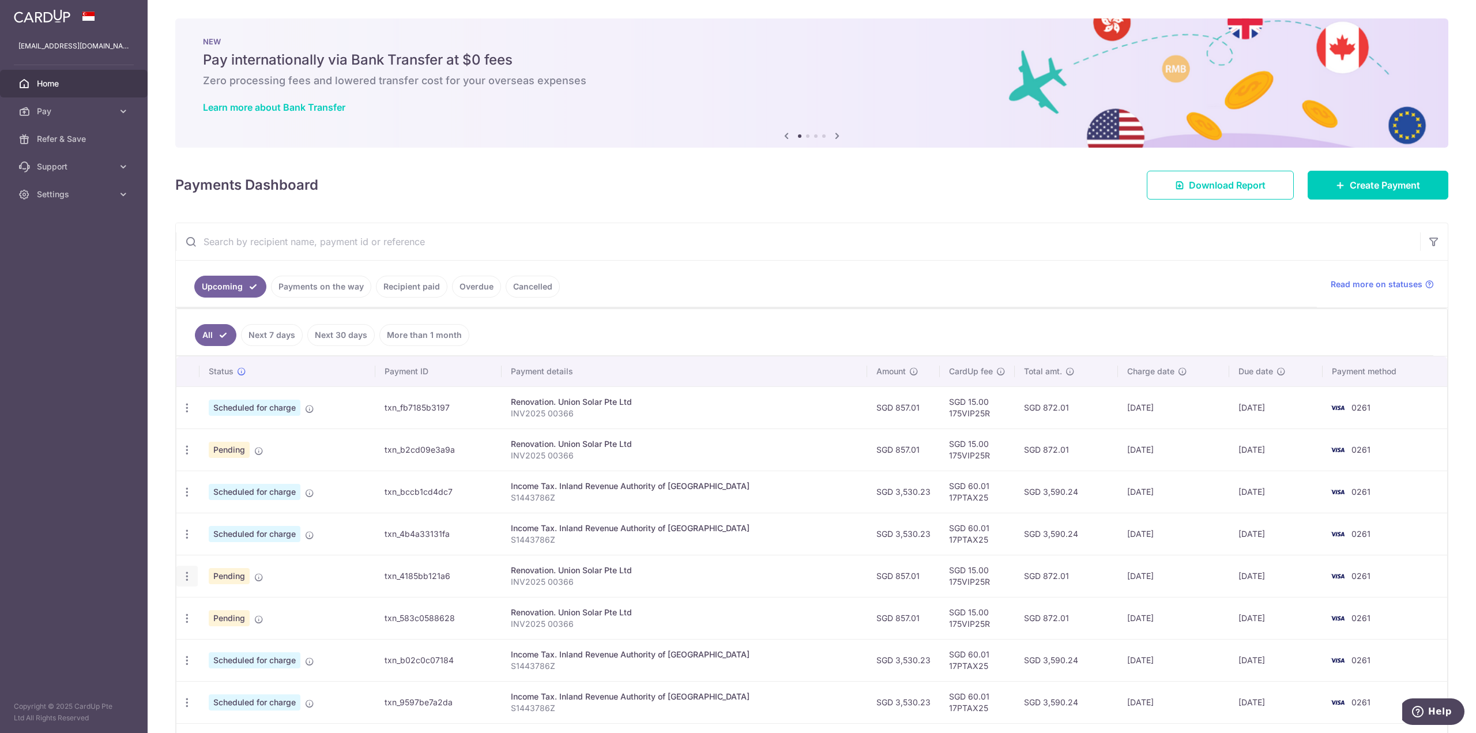
click at [189, 573] on icon "button" at bounding box center [187, 576] width 12 height 12
click at [227, 604] on span "Update payment" at bounding box center [248, 608] width 78 height 14
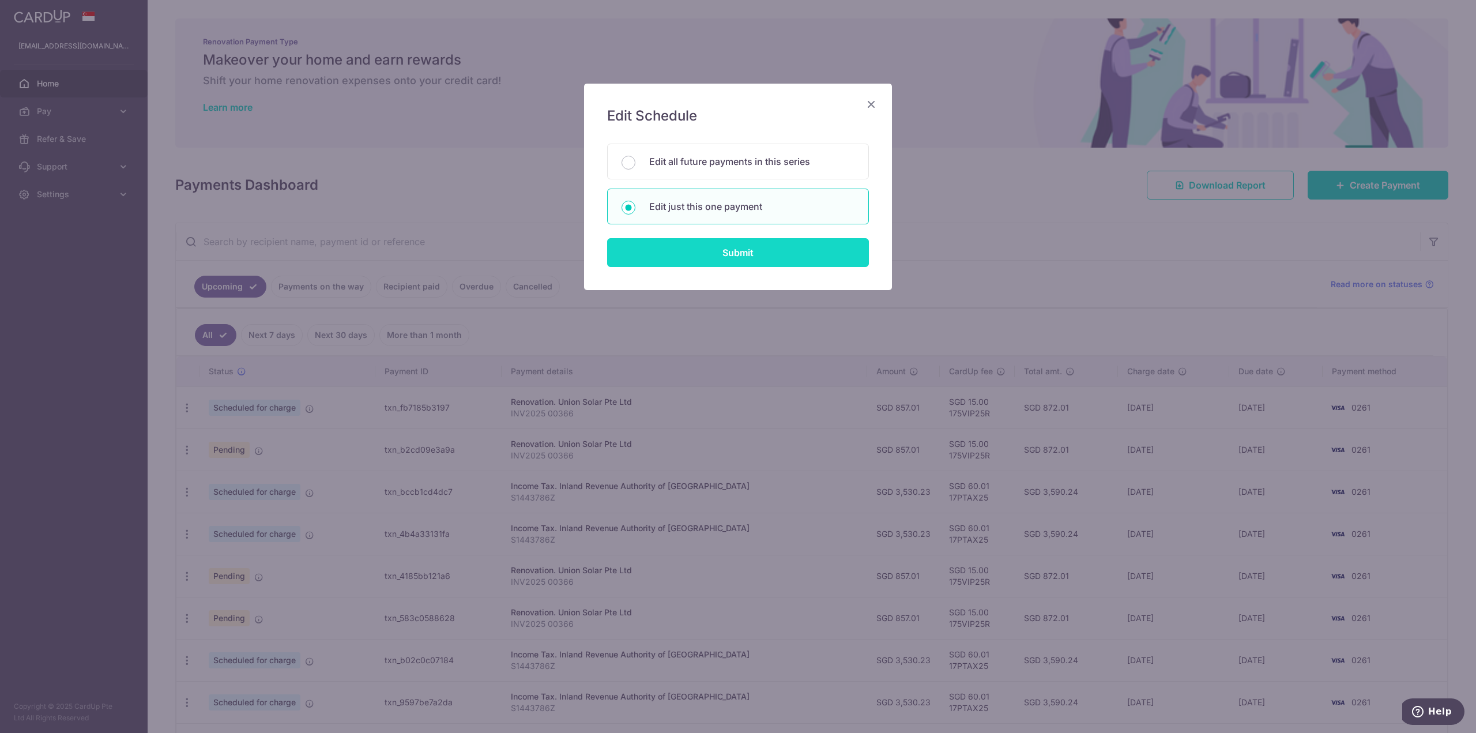
click at [766, 247] on input "Submit" at bounding box center [738, 252] width 262 height 29
radio input "true"
type input "857.01"
type input "[DATE]"
type input "INV2025 00366"
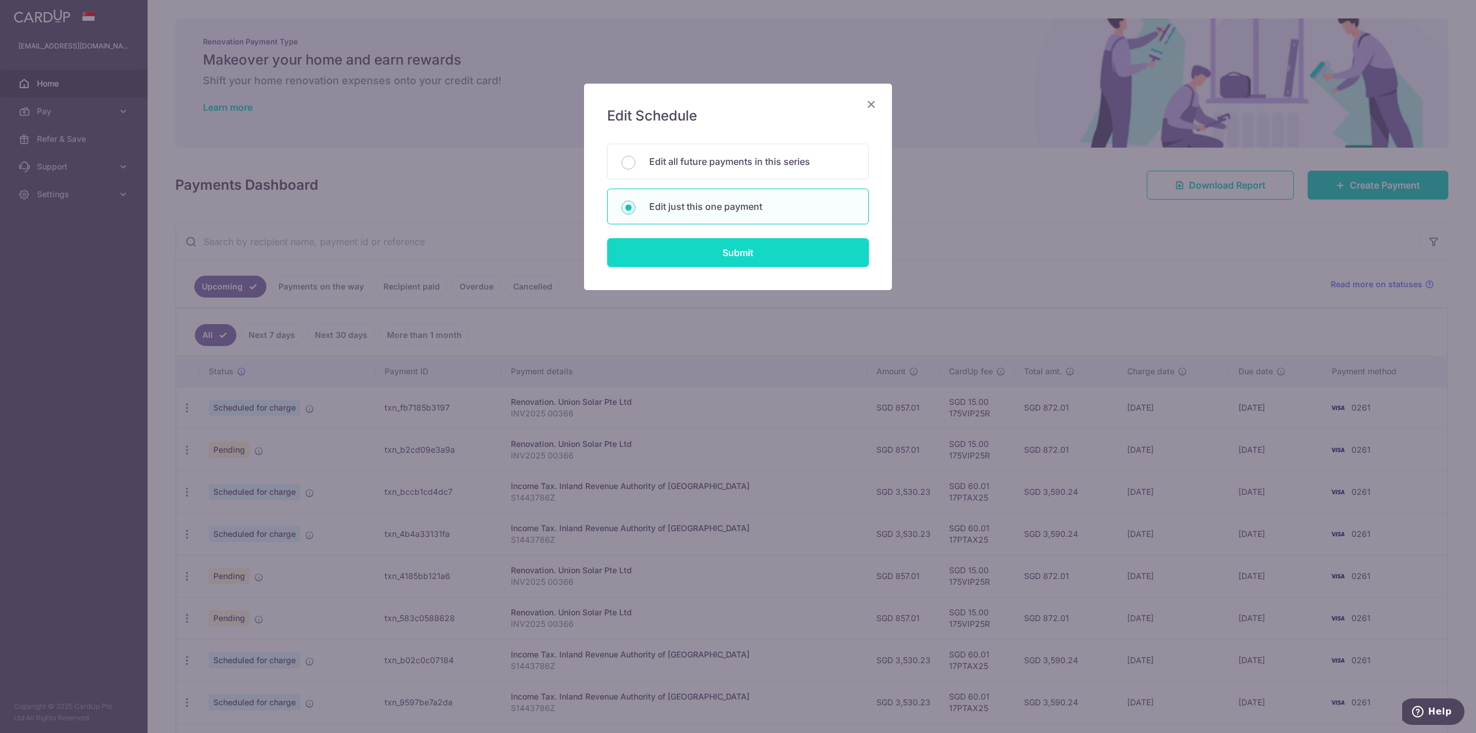
type input "Installment"
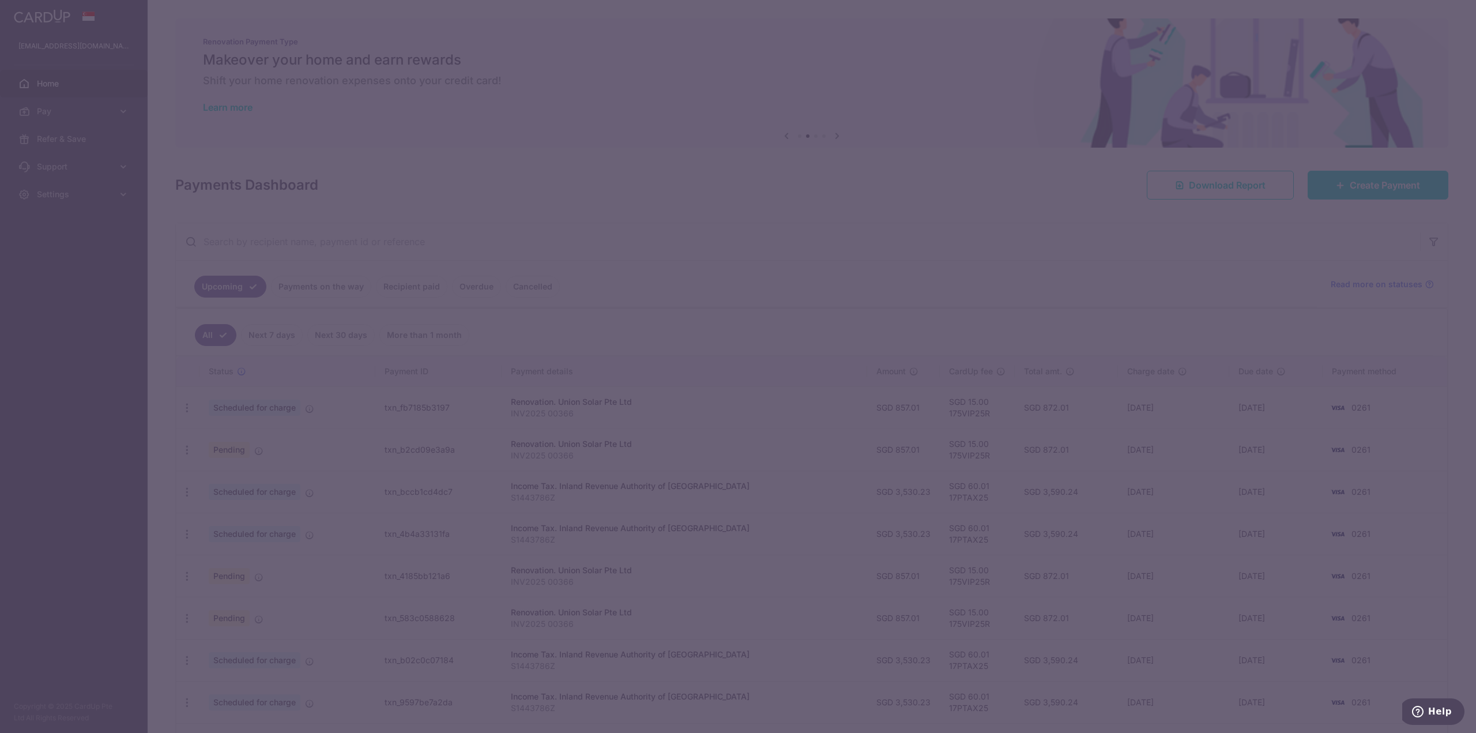
type input "175VIP25R"
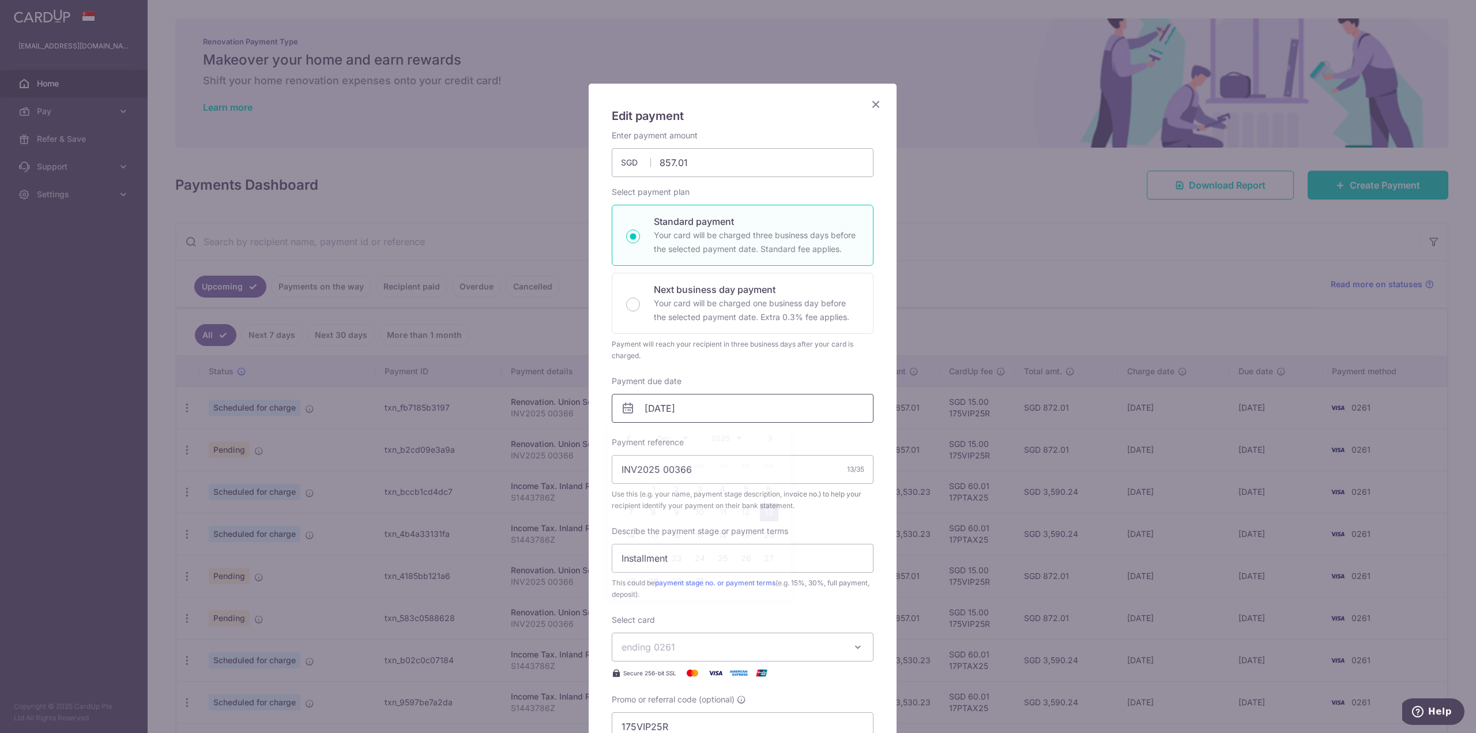
click at [707, 406] on input "[DATE]" at bounding box center [743, 408] width 262 height 29
click at [747, 492] on link "5" at bounding box center [746, 489] width 18 height 18
type input "[DATE]"
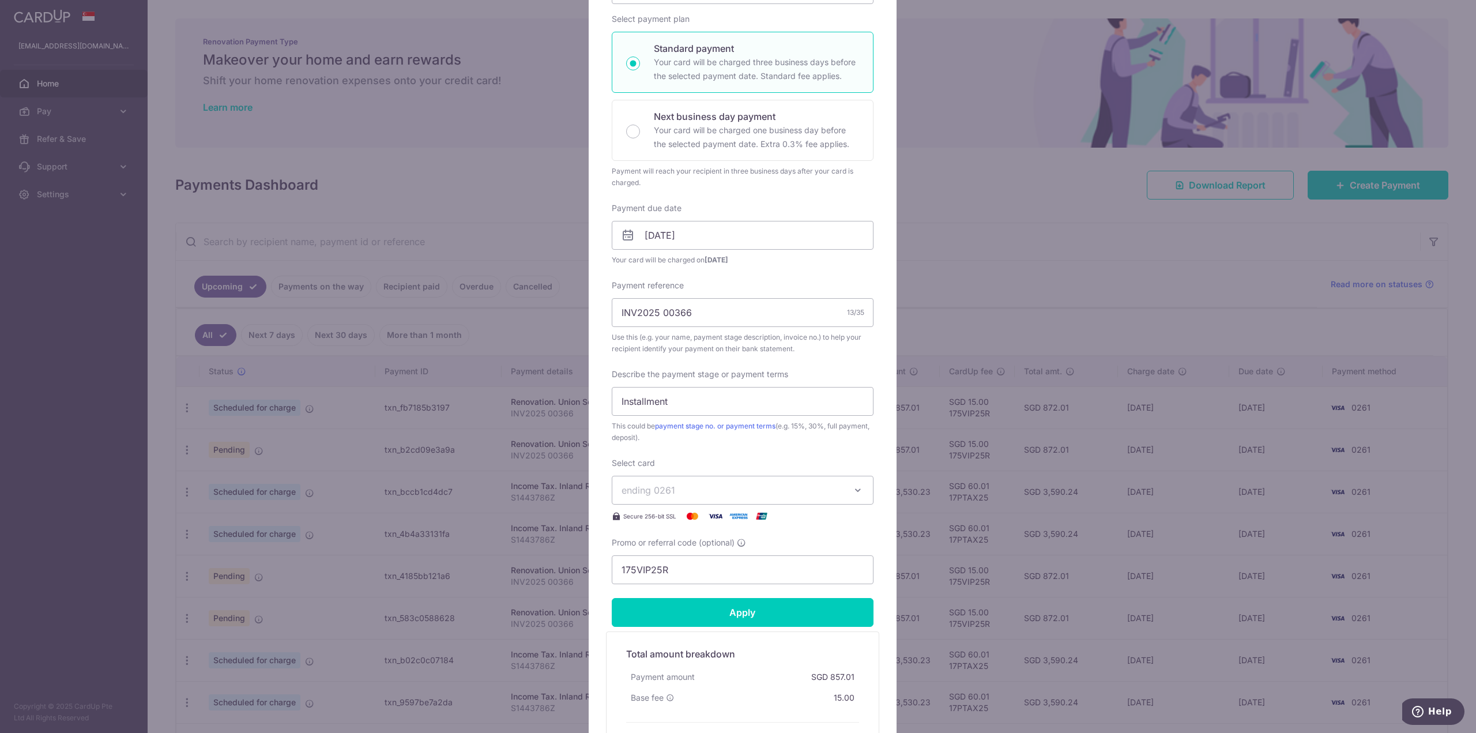
scroll to position [304, 0]
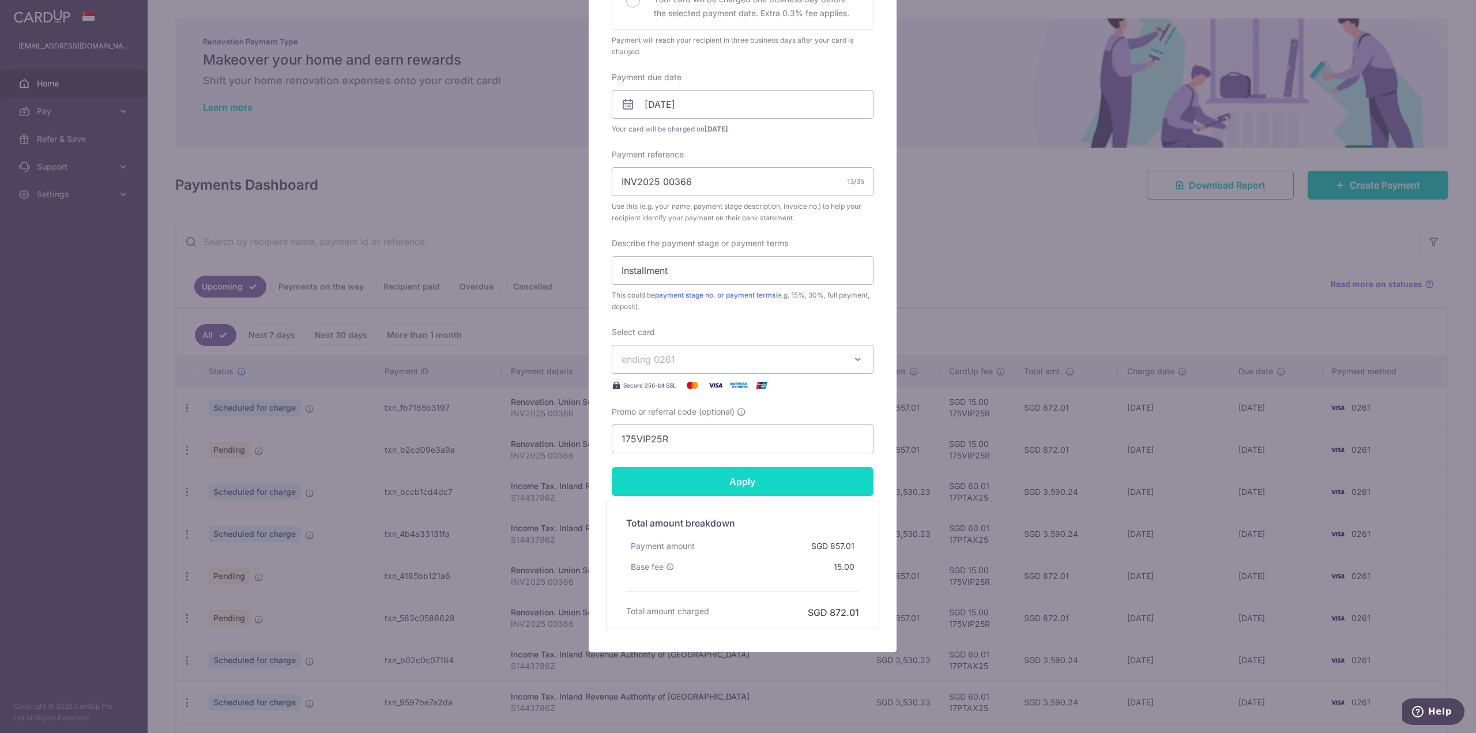
click at [772, 477] on input "Apply" at bounding box center [743, 481] width 262 height 29
type input "Successfully Applied"
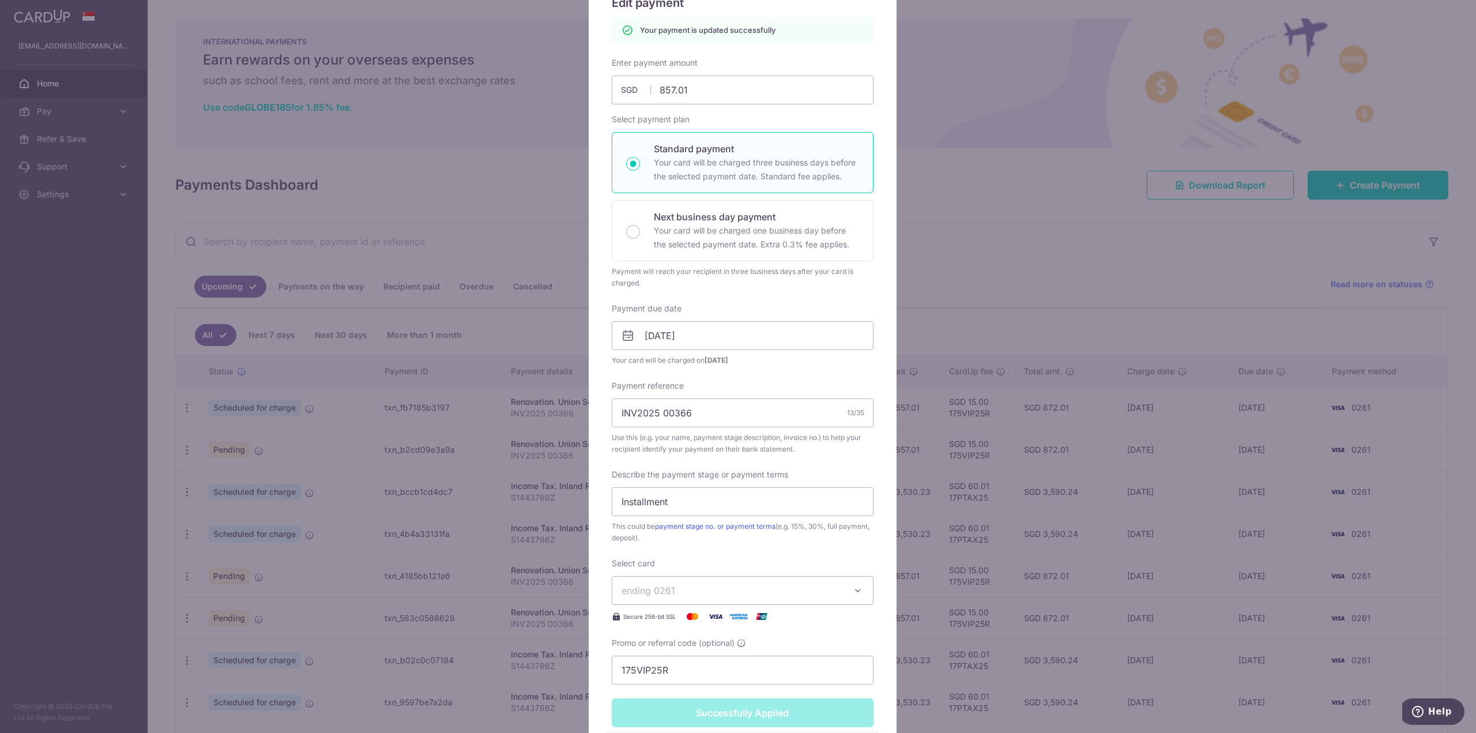
scroll to position [0, 0]
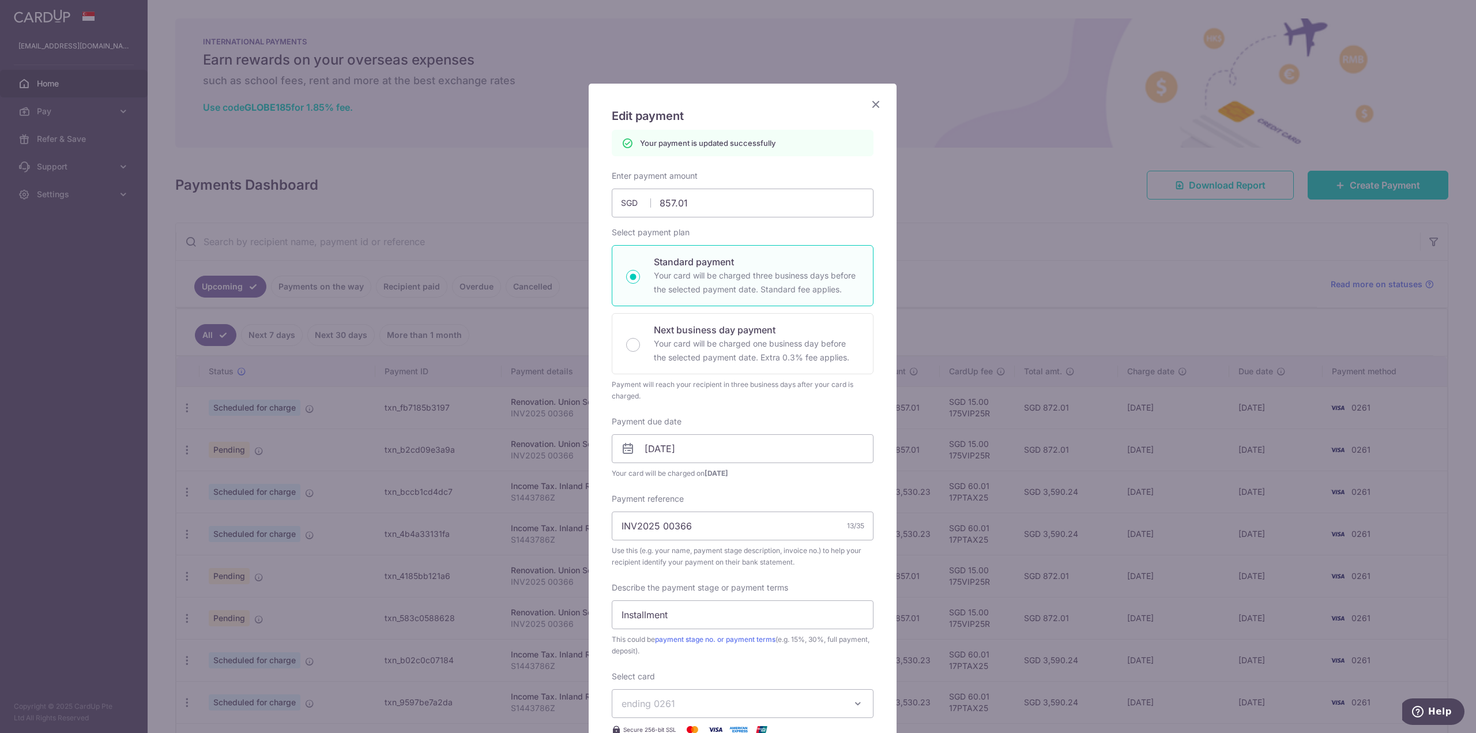
click at [873, 109] on icon "Close" at bounding box center [876, 104] width 14 height 14
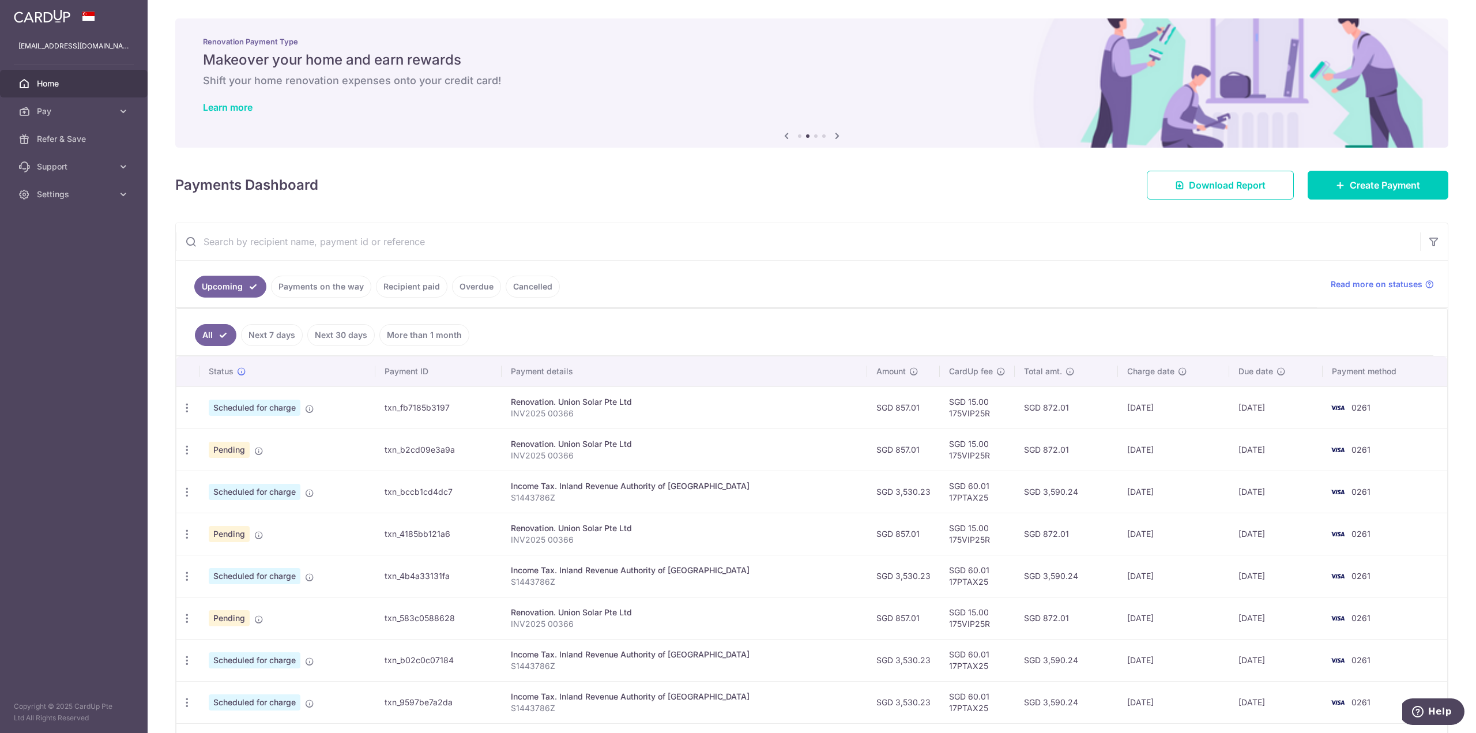
click at [48, 18] on img at bounding box center [42, 16] width 56 height 14
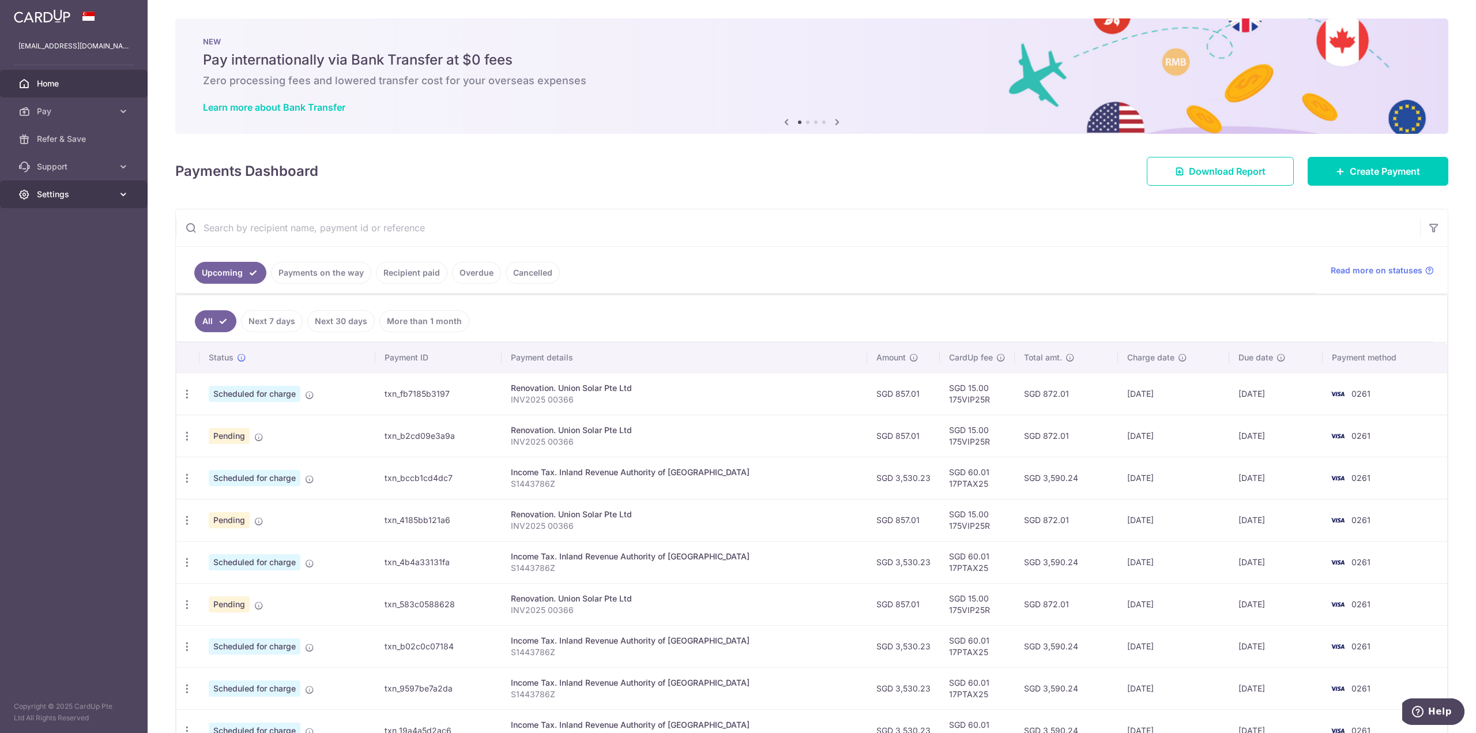
click at [66, 197] on span "Settings" at bounding box center [75, 195] width 76 height 12
click at [62, 251] on span "Logout" at bounding box center [75, 250] width 76 height 12
